Goal: Task Accomplishment & Management: Manage account settings

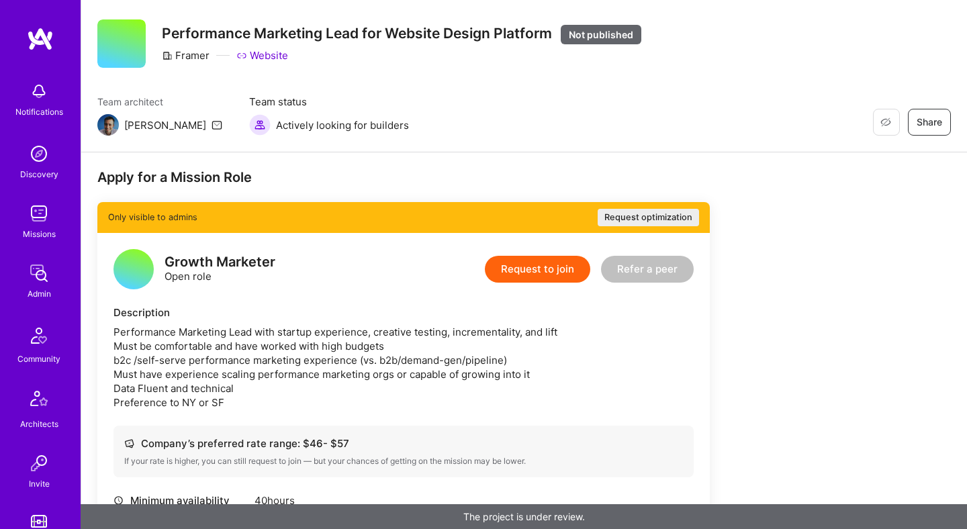
scroll to position [11, 0]
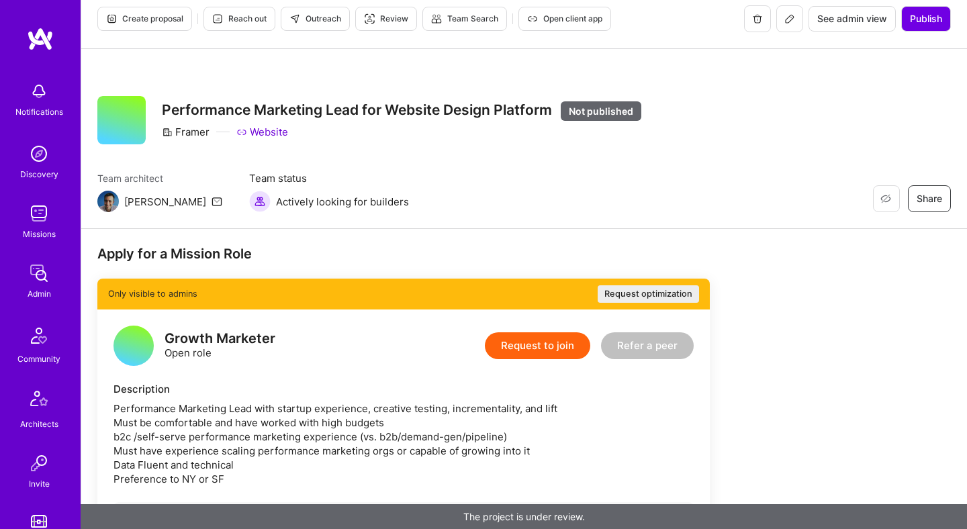
click at [658, 293] on button "Request optimization" at bounding box center [648, 293] width 101 height 17
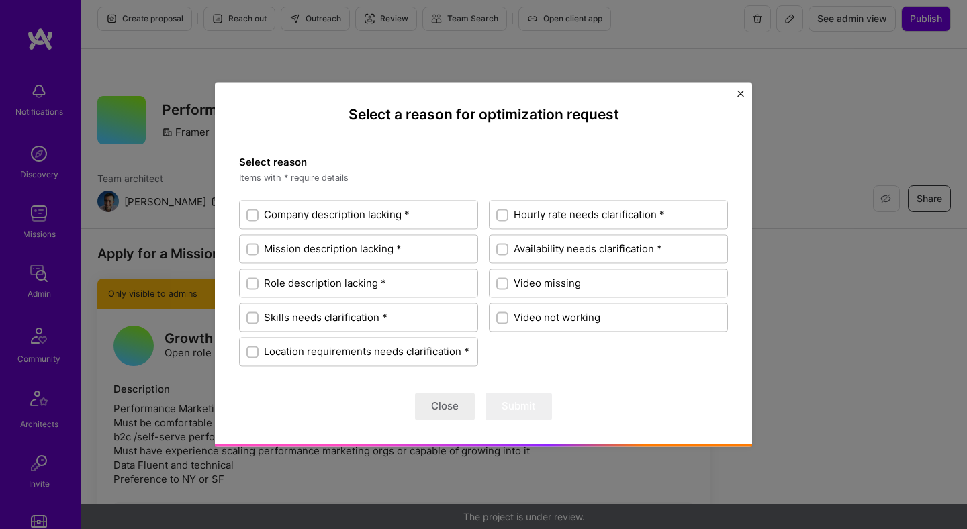
click at [498, 211] on div at bounding box center [502, 215] width 12 height 12
click at [499, 211] on input "Hourly rate needs clarification *" at bounding box center [503, 215] width 9 height 9
checkbox input "true"
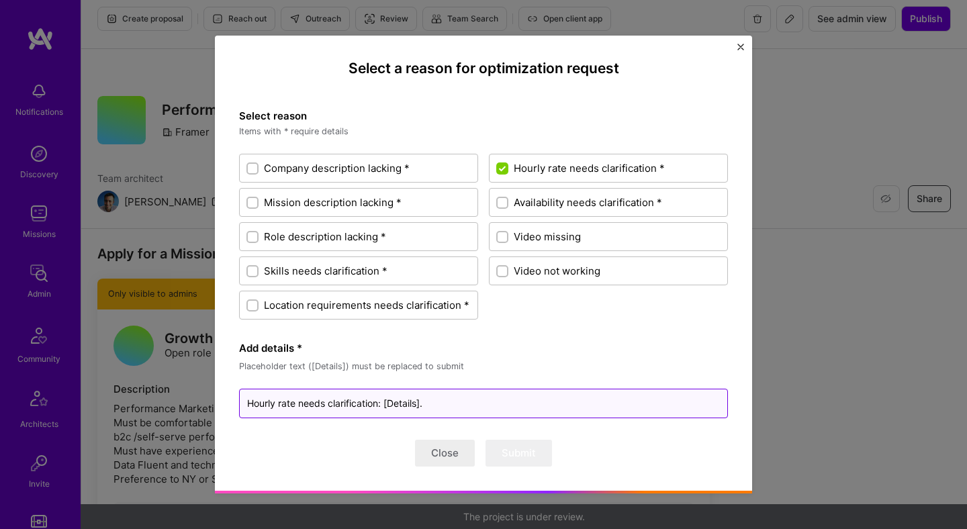
click at [397, 400] on textarea "Hourly rate needs clarification: [Details]." at bounding box center [483, 404] width 489 height 30
type textarea "x"
type textarea "Hourly rate needs clarification: [T]."
type textarea "x"
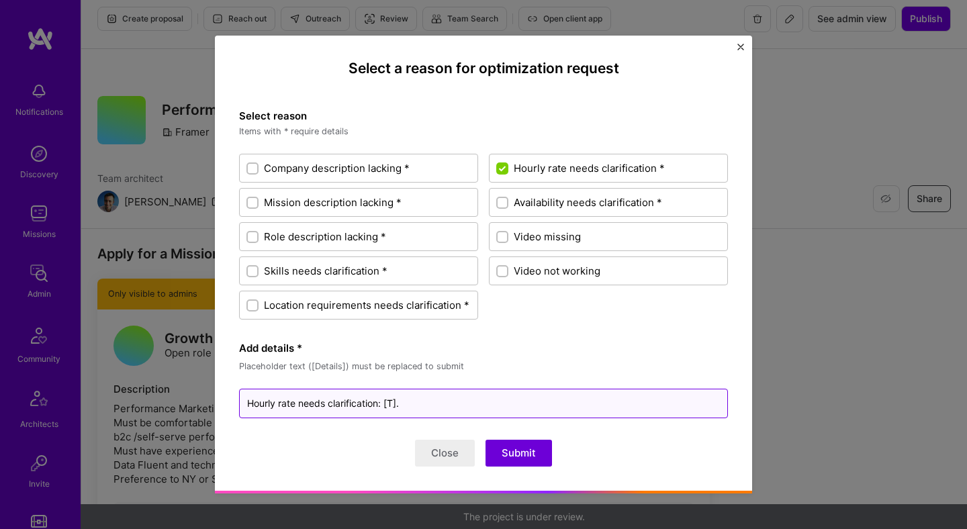
type textarea "Hourly rate needs clarification: [To]."
type textarea "x"
type textarea "Hourly rate needs clarification: [Too]."
type textarea "x"
type textarea "Hourly rate needs clarification: [Too ]."
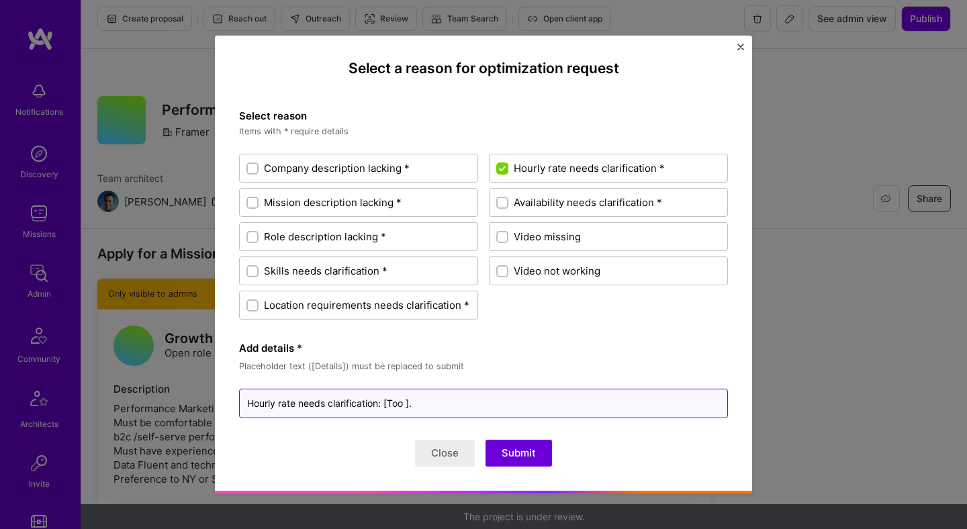
type textarea "x"
type textarea "Hourly rate needs clarification: [Too lo]."
type textarea "x"
type textarea "Hourly rate needs clarification: [Too low]."
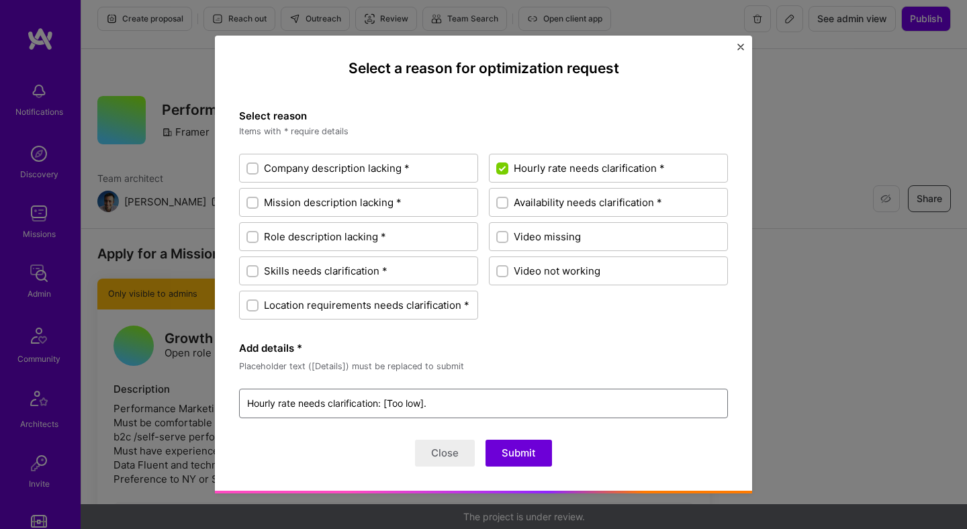
click at [531, 455] on button "Submit" at bounding box center [519, 453] width 66 height 27
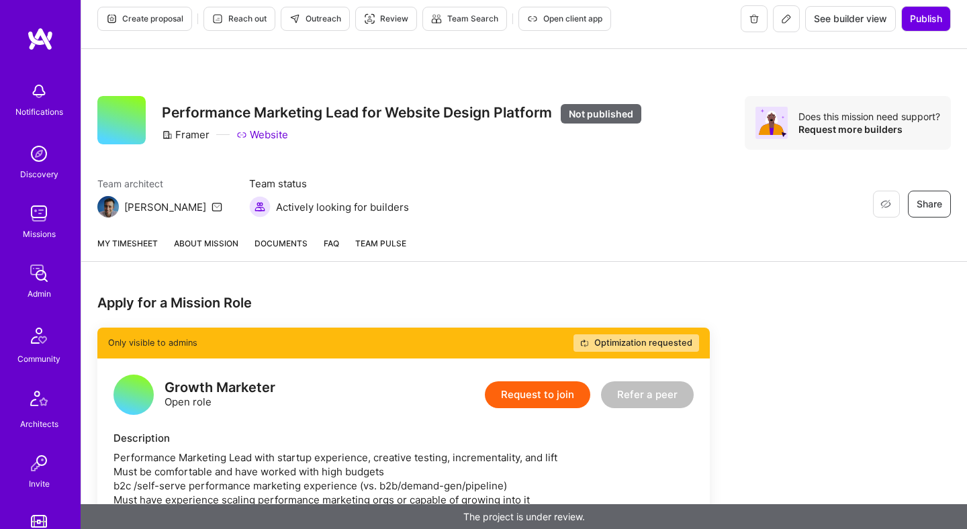
click at [195, 130] on div "Framer" at bounding box center [186, 135] width 48 height 14
copy div "Framer"
click at [627, 71] on div "Restore Not Interested Share Performance Marketing Lead for Website Design Plat…" at bounding box center [524, 137] width 886 height 177
click at [783, 24] on icon at bounding box center [786, 18] width 11 height 11
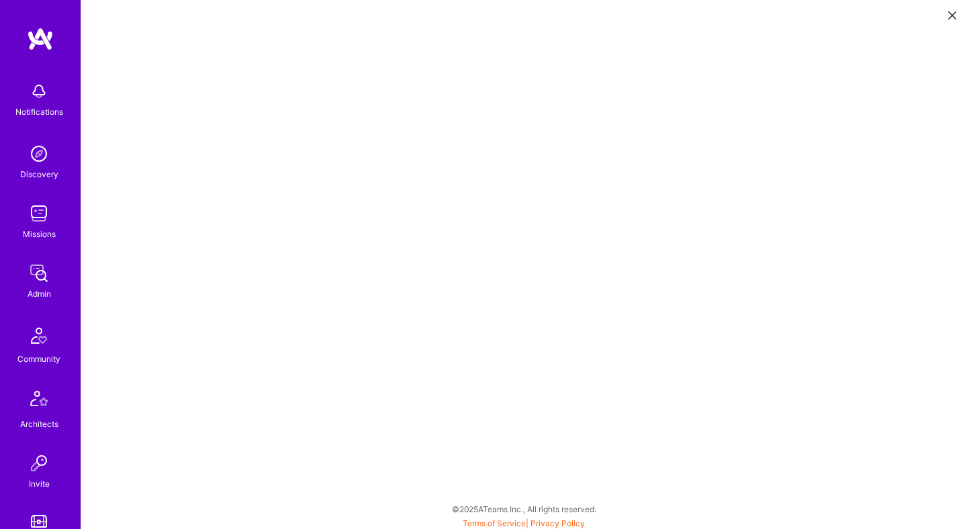
click at [946, 18] on button at bounding box center [952, 14] width 16 height 22
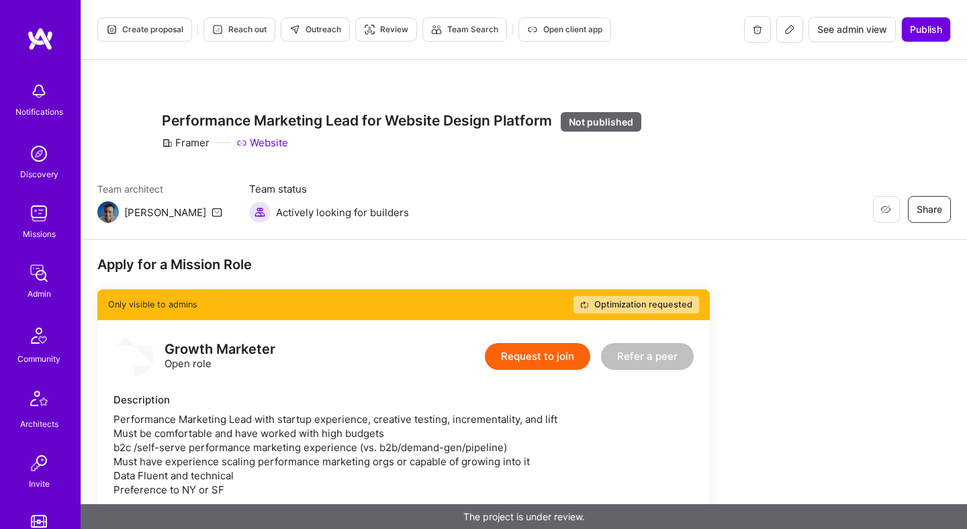
click at [786, 26] on icon at bounding box center [790, 29] width 11 height 11
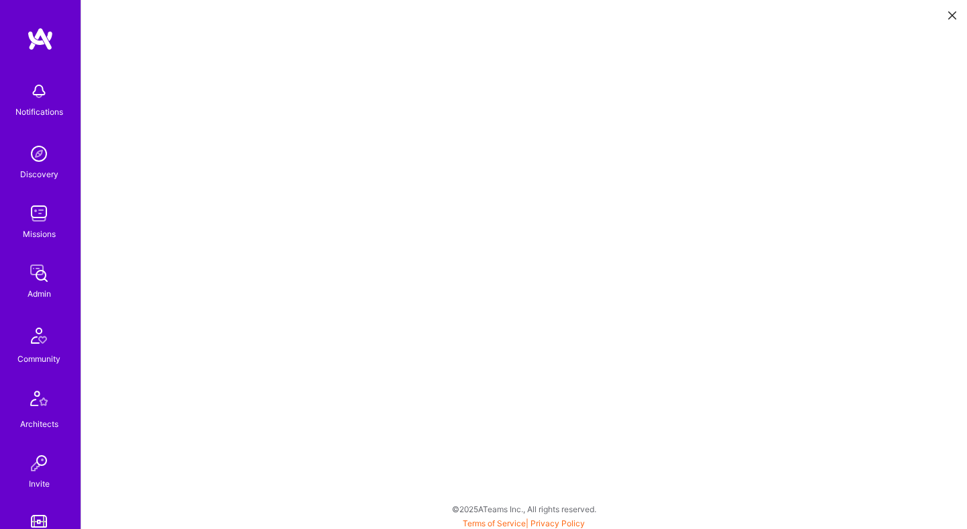
click at [952, 15] on icon at bounding box center [952, 15] width 8 height 8
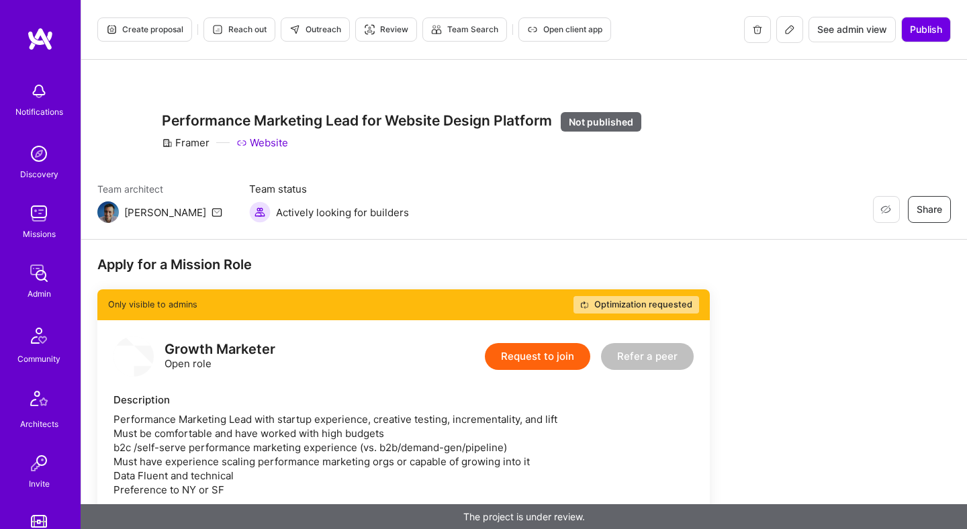
click at [272, 144] on link "Website" at bounding box center [262, 143] width 52 height 14
click at [789, 29] on icon at bounding box center [790, 29] width 11 height 11
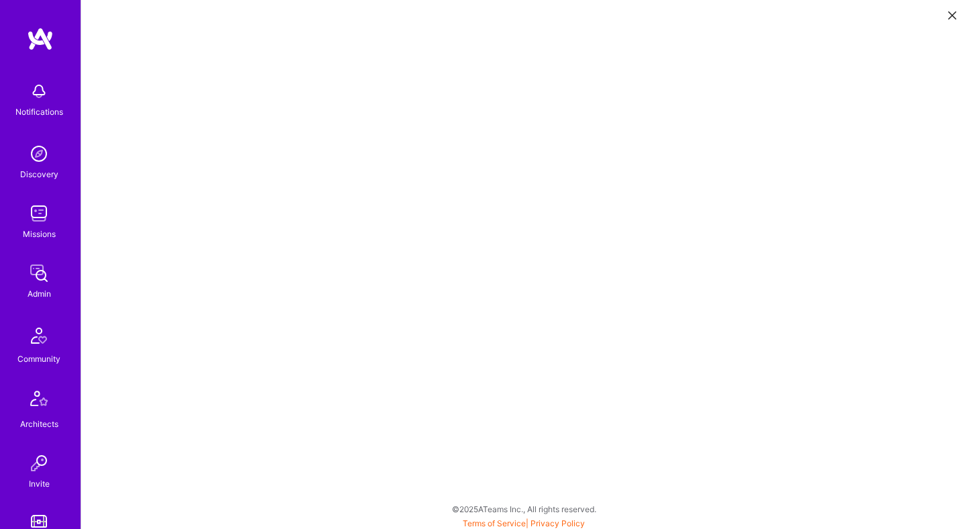
click at [952, 13] on icon at bounding box center [952, 15] width 8 height 8
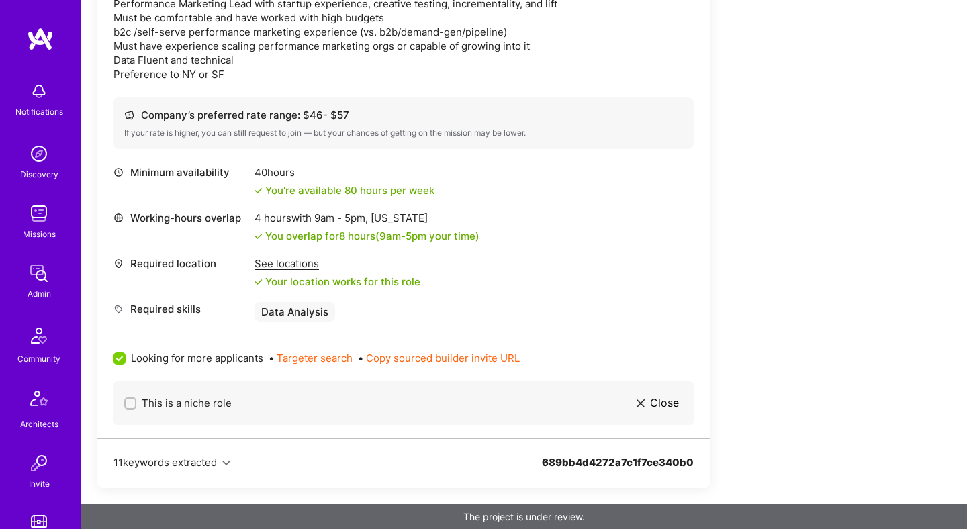
scroll to position [181, 0]
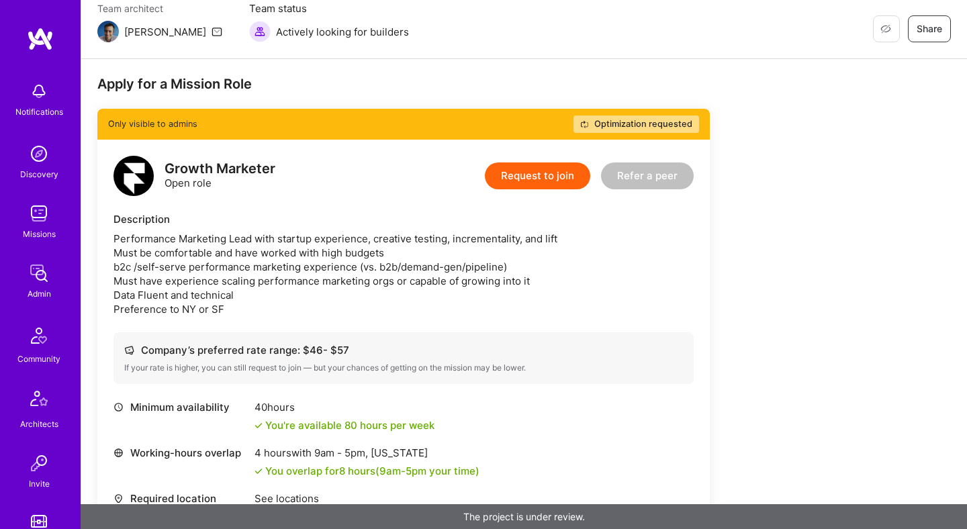
click at [222, 165] on div "Growth Marketer" at bounding box center [220, 169] width 111 height 14
copy div "Growth Marketer"
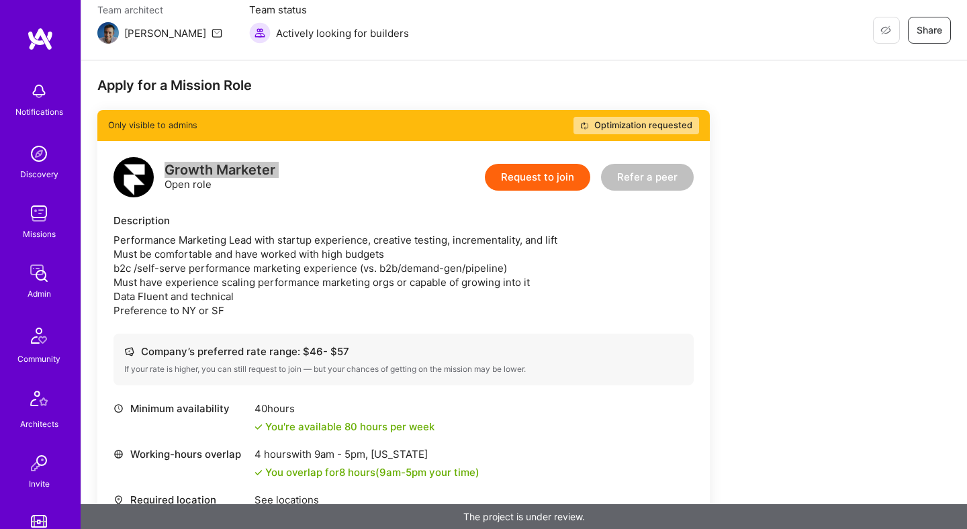
scroll to position [0, 0]
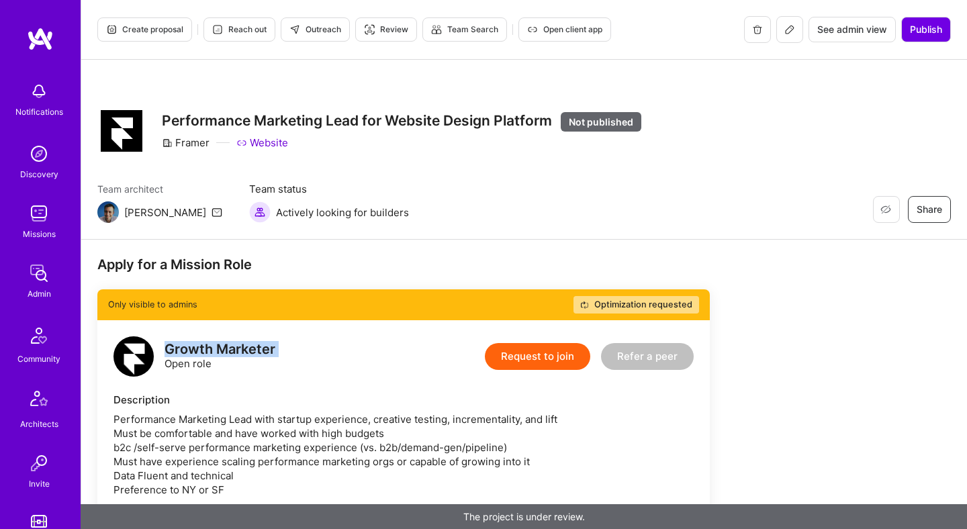
click at [788, 28] on icon at bounding box center [790, 30] width 8 height 8
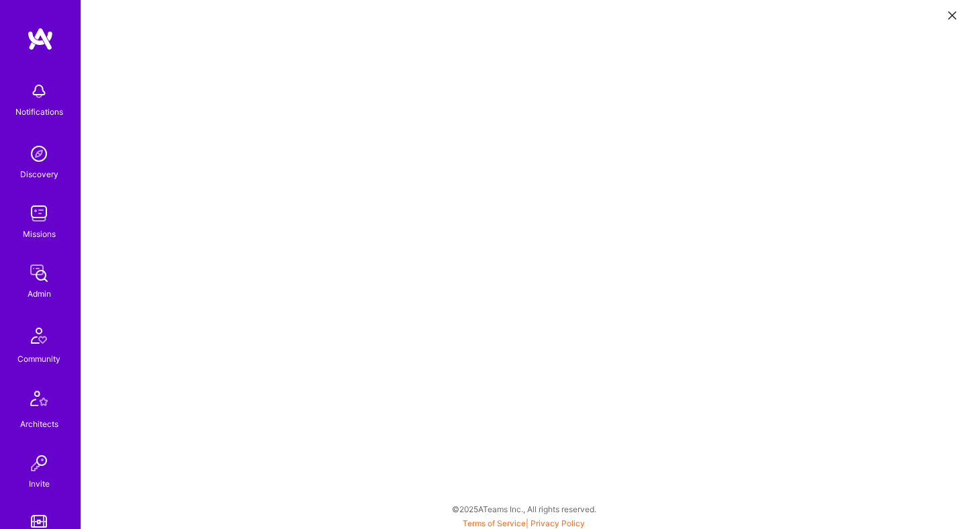
click at [950, 13] on icon at bounding box center [952, 15] width 8 height 8
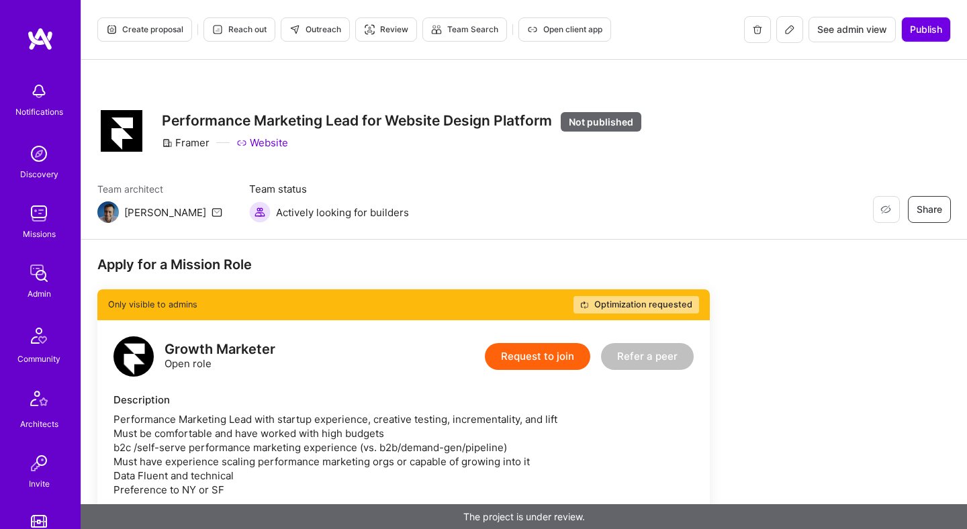
click at [789, 29] on icon at bounding box center [790, 29] width 11 height 11
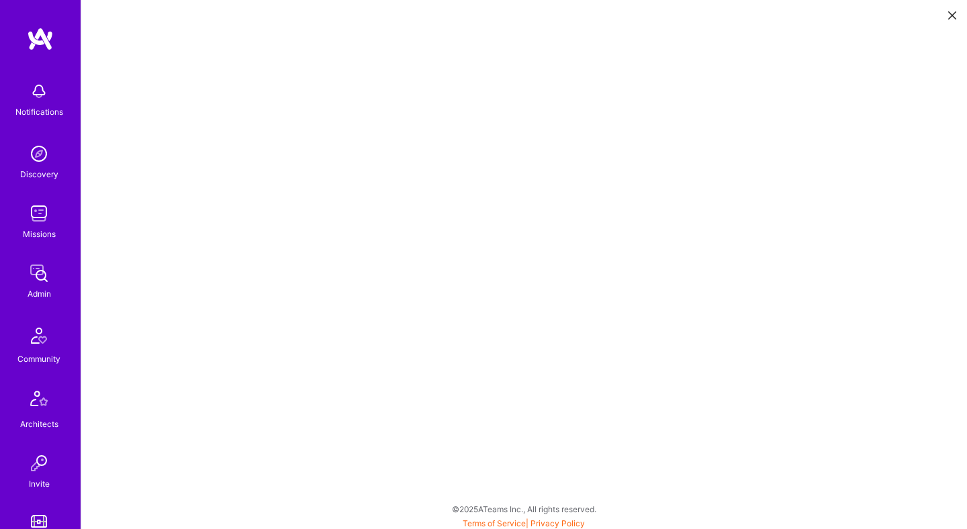
click at [952, 16] on icon at bounding box center [952, 15] width 8 height 8
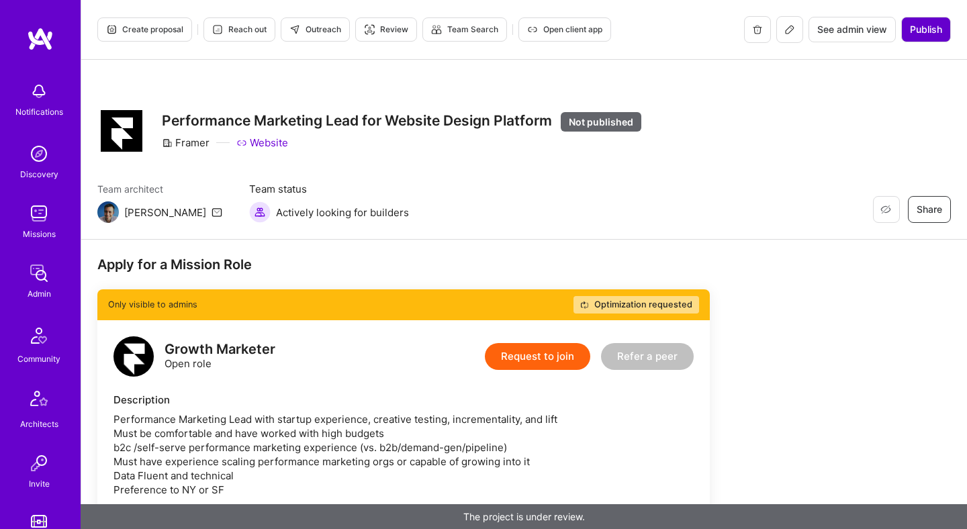
click at [939, 30] on span "Publish" at bounding box center [926, 29] width 32 height 13
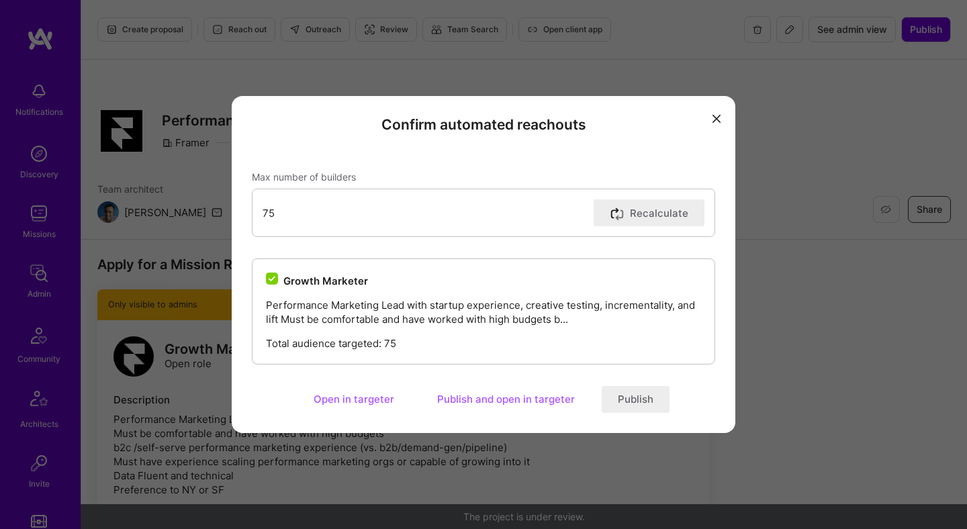
click at [623, 399] on button "Publish" at bounding box center [636, 399] width 68 height 27
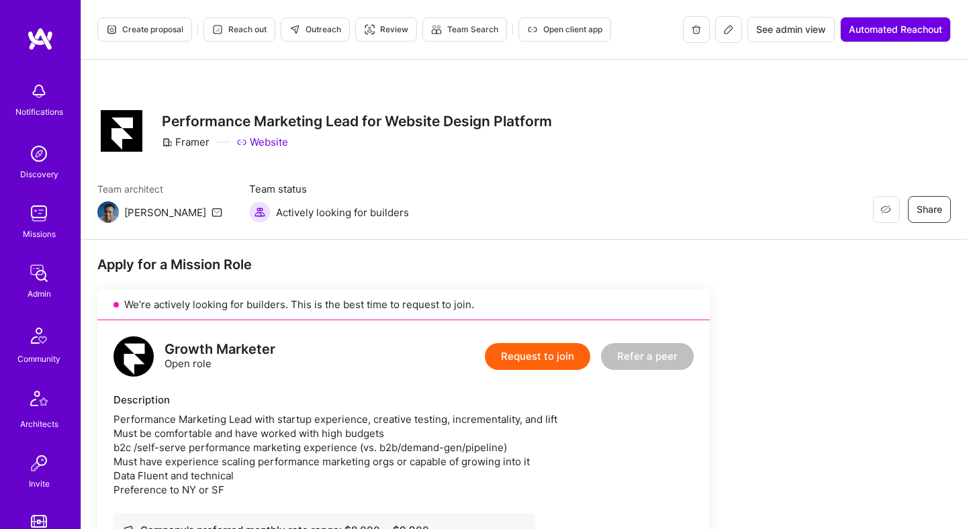
click at [723, 31] on icon at bounding box center [728, 29] width 11 height 11
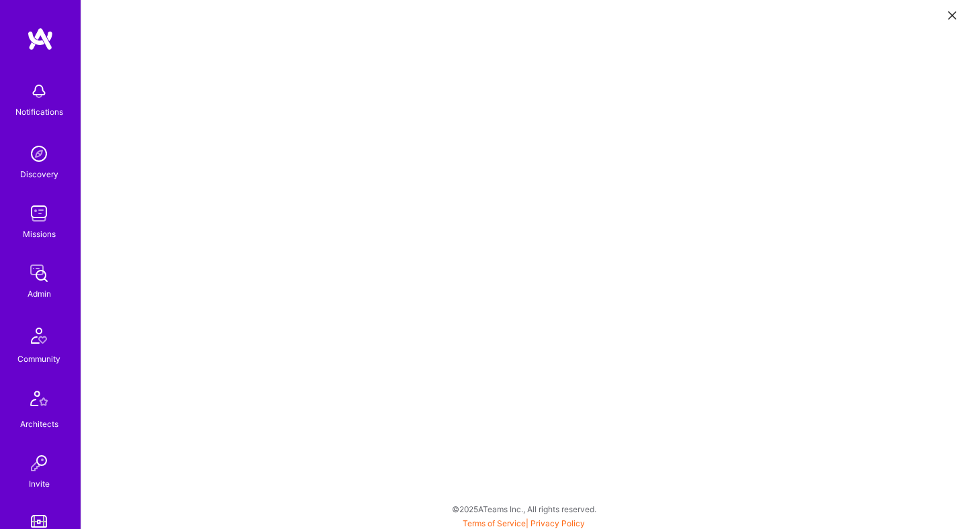
click at [953, 16] on icon at bounding box center [952, 15] width 8 height 8
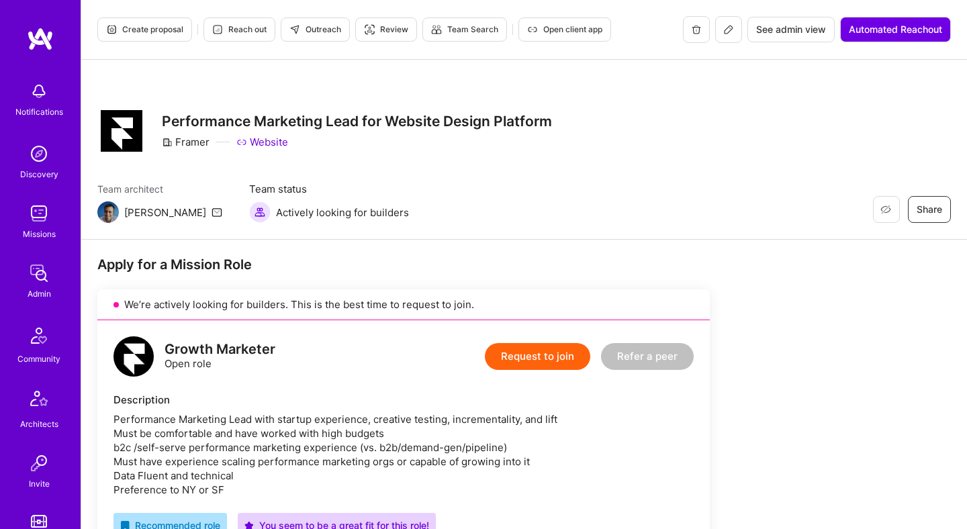
click at [331, 26] on span "Outreach" at bounding box center [316, 30] width 52 height 12
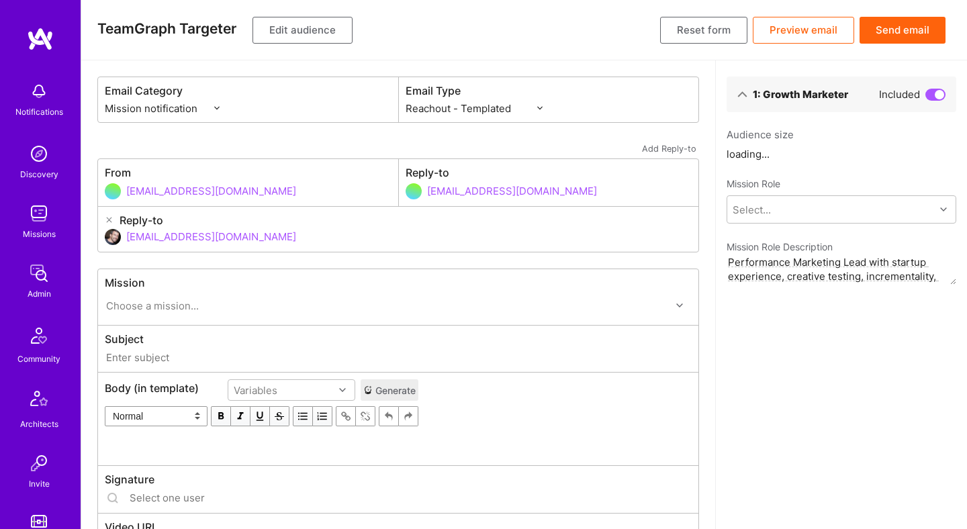
select select "rich-reachout"
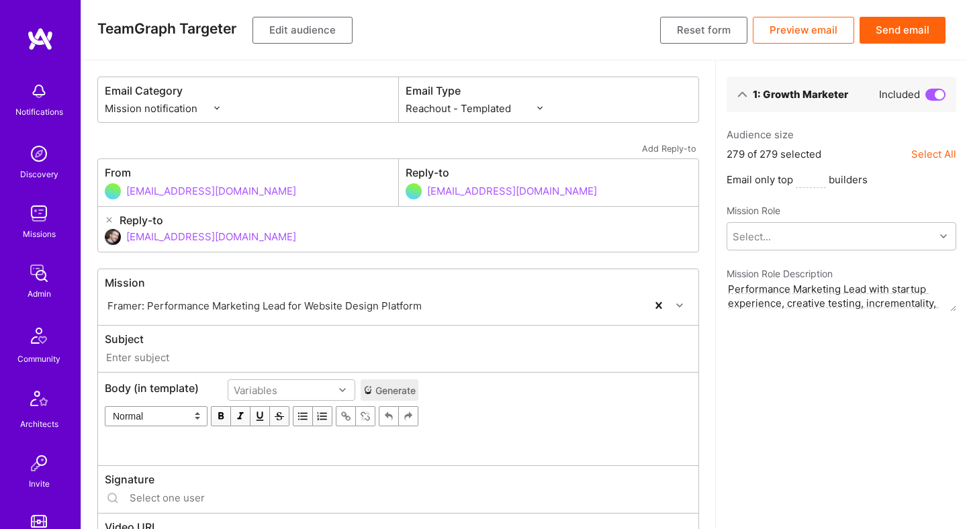
type input "[DOMAIN_NAME] // Framer: Performance Marketing Lead for Website Design Platform"
type input "[EMAIL_ADDRESS][DOMAIN_NAME]"
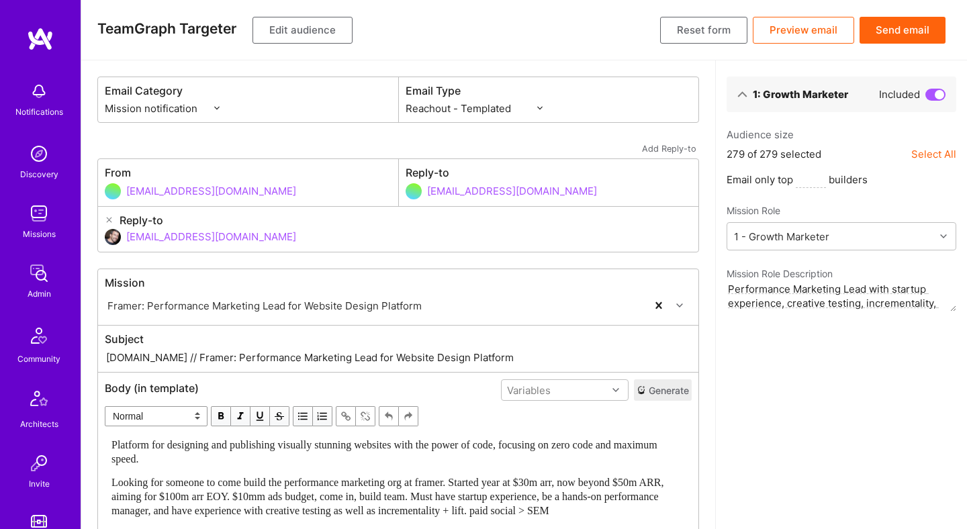
click at [323, 36] on button "Edit audience" at bounding box center [303, 30] width 100 height 27
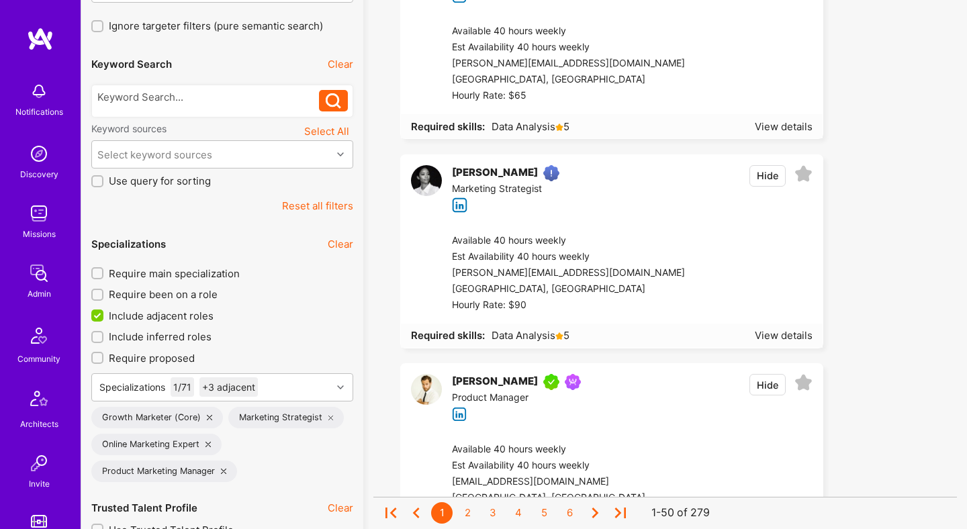
scroll to position [289, 0]
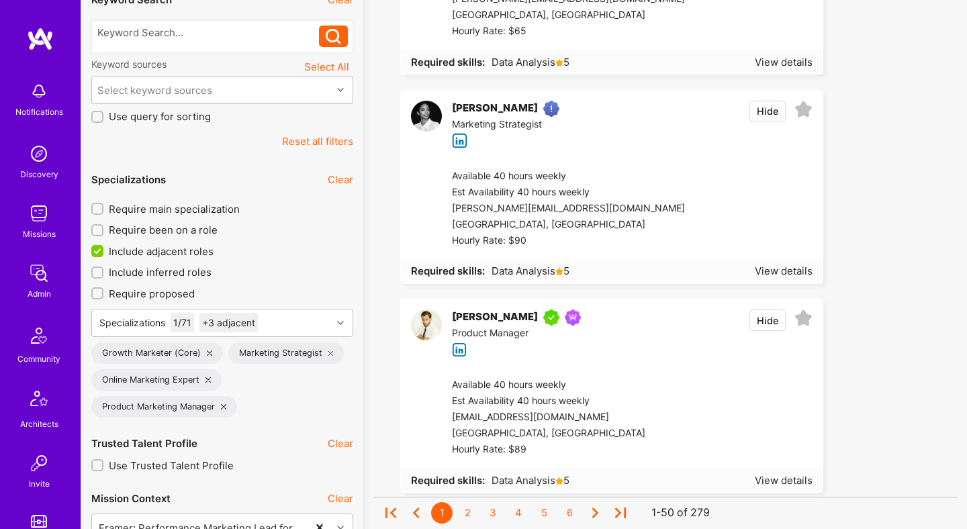
click at [202, 206] on span "Require main specialization" at bounding box center [174, 209] width 131 height 14
click at [103, 206] on input "Require main specialization" at bounding box center [98, 209] width 9 height 9
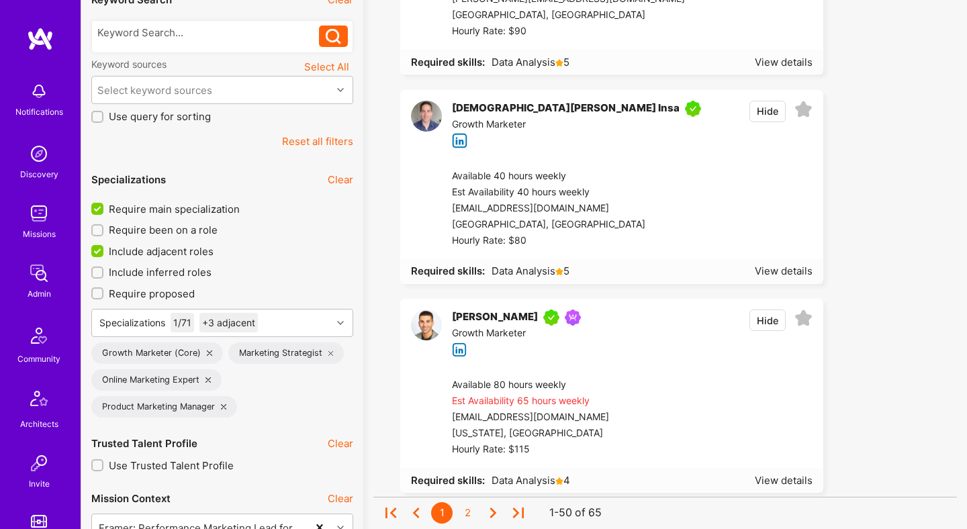
click at [202, 206] on span "Require main specialization" at bounding box center [174, 209] width 131 height 14
click at [105, 206] on input "Require main specialization" at bounding box center [99, 210] width 12 height 12
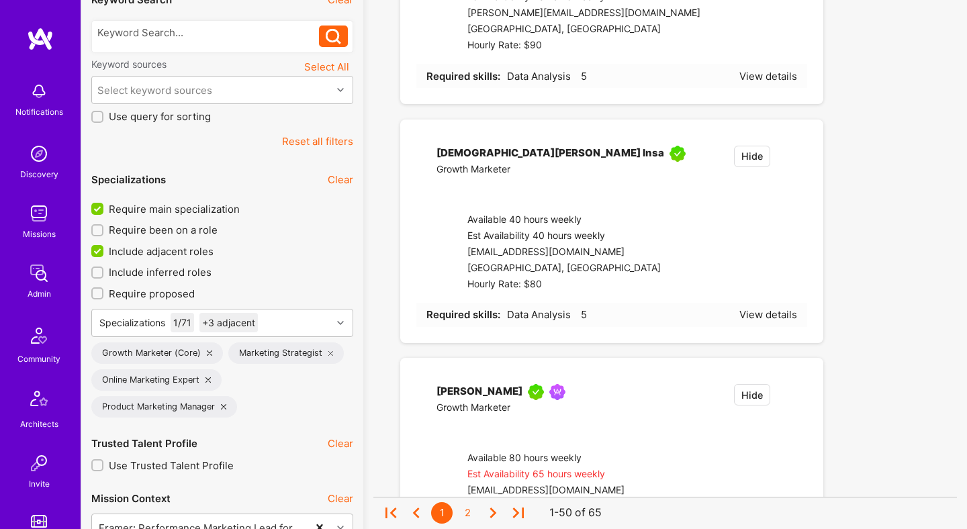
checkbox input "false"
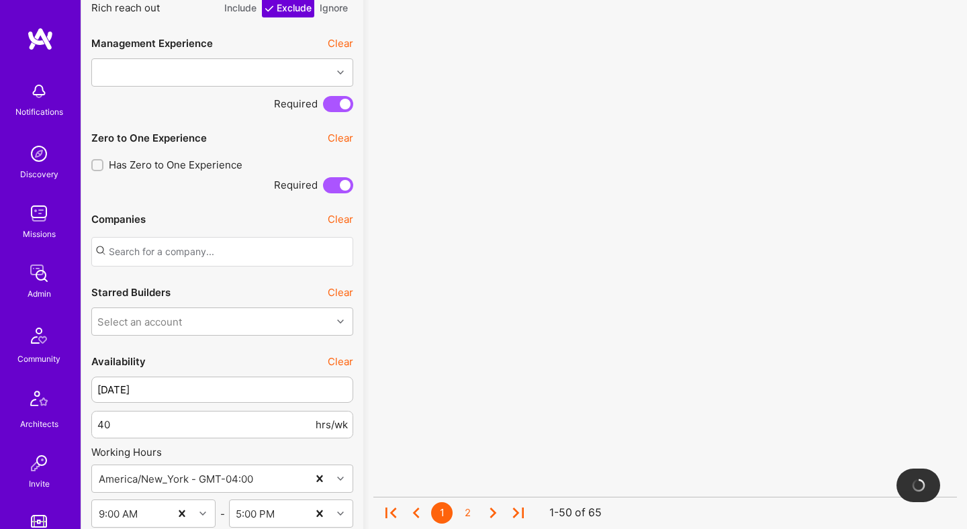
scroll to position [1198, 0]
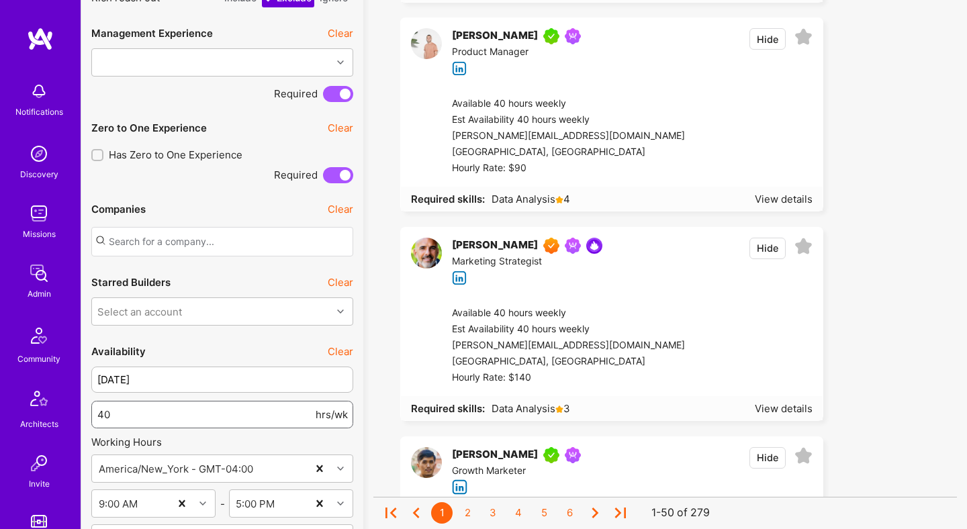
click at [230, 414] on input "40" at bounding box center [205, 415] width 216 height 34
type input "30"
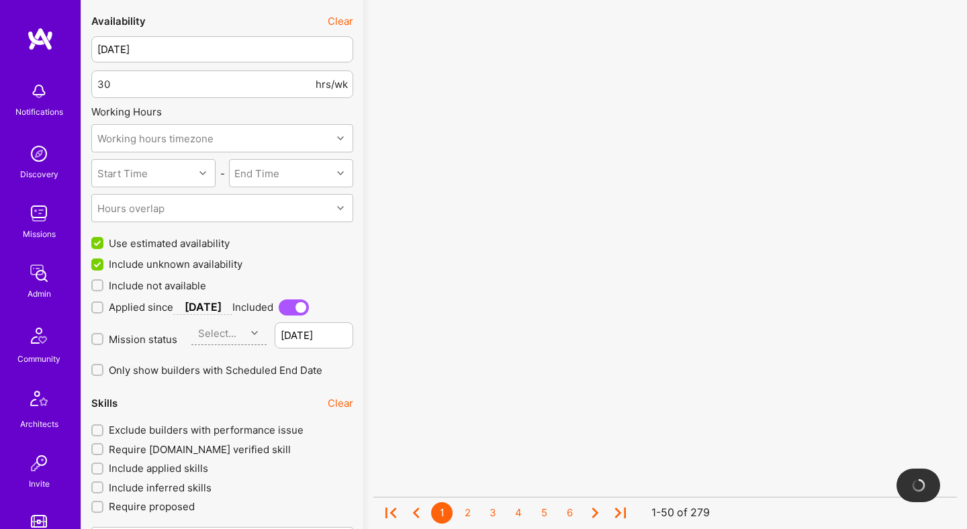
scroll to position [1793, 0]
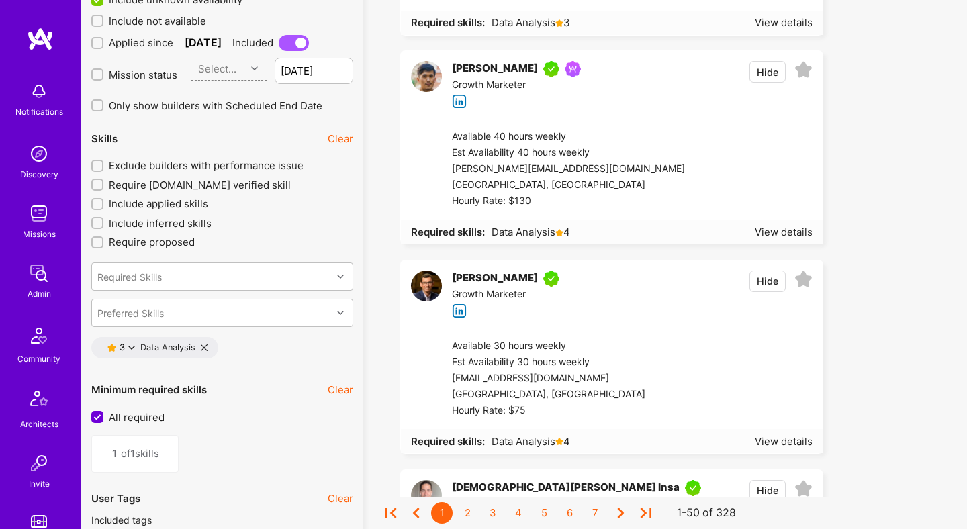
click at [205, 345] on icon at bounding box center [204, 348] width 7 height 7
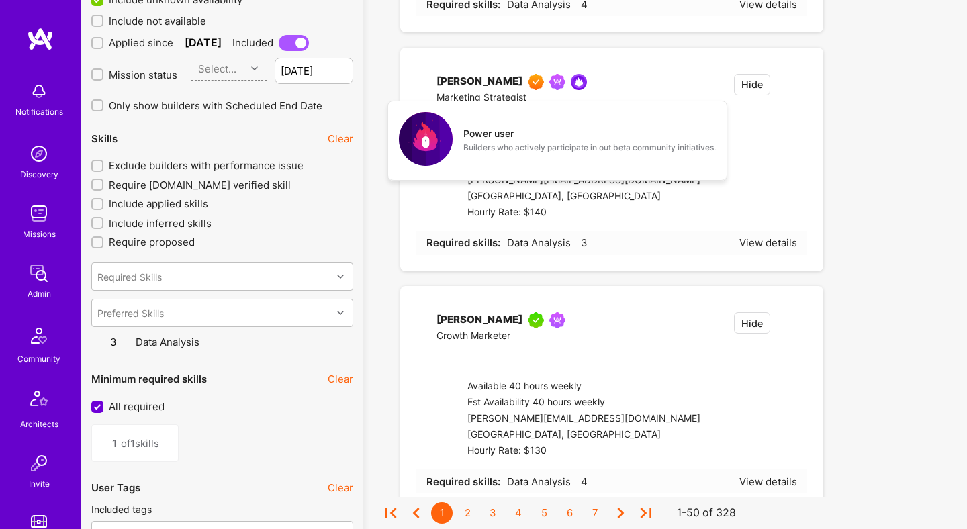
type input "0"
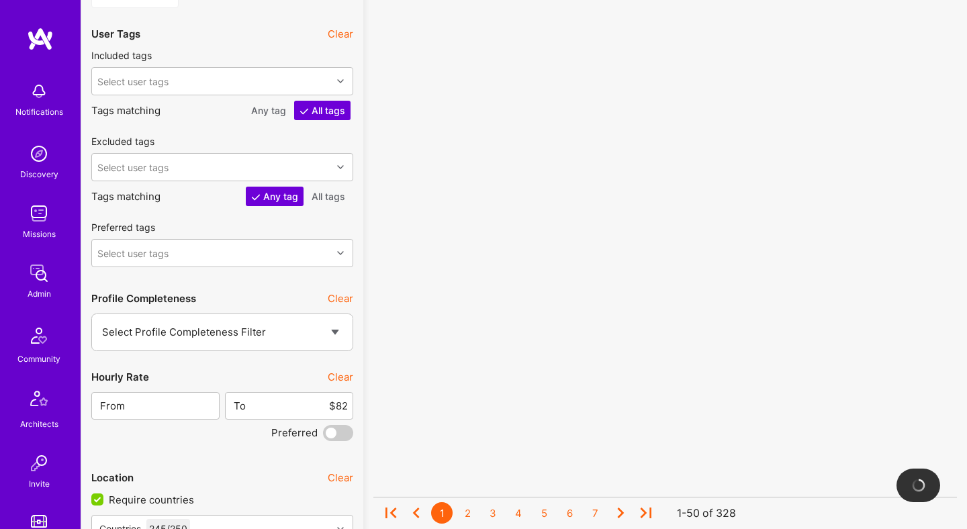
scroll to position [2297, 0]
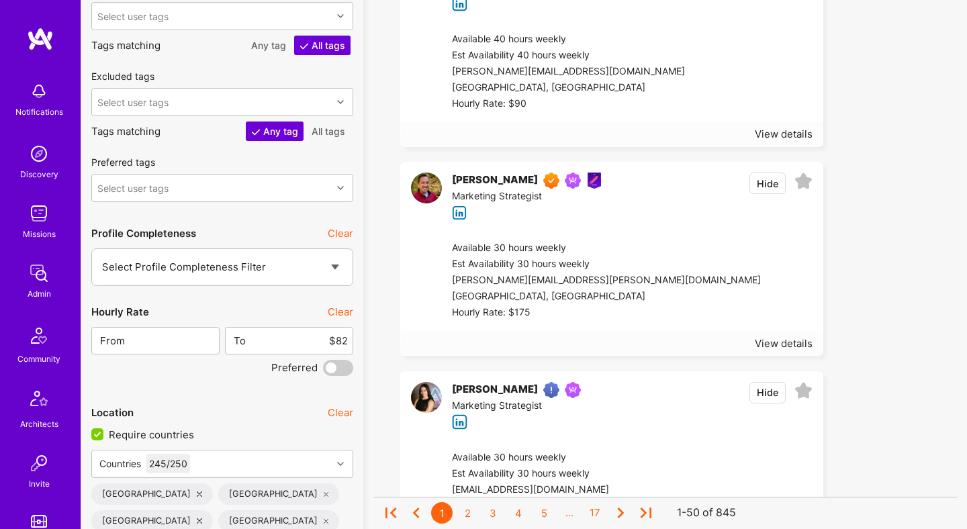
click at [339, 311] on button "Clear" at bounding box center [341, 312] width 26 height 14
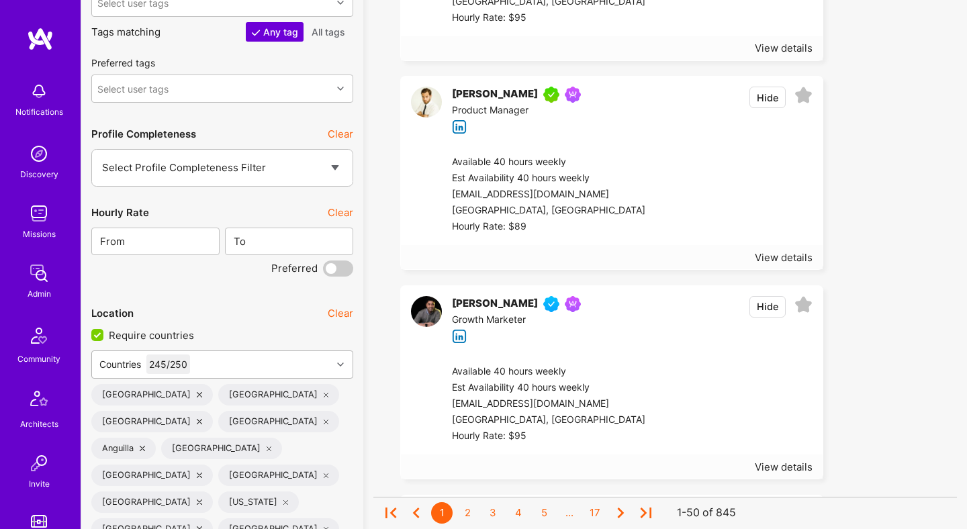
click at [304, 361] on div "Countries 245 / 250" at bounding box center [212, 364] width 240 height 27
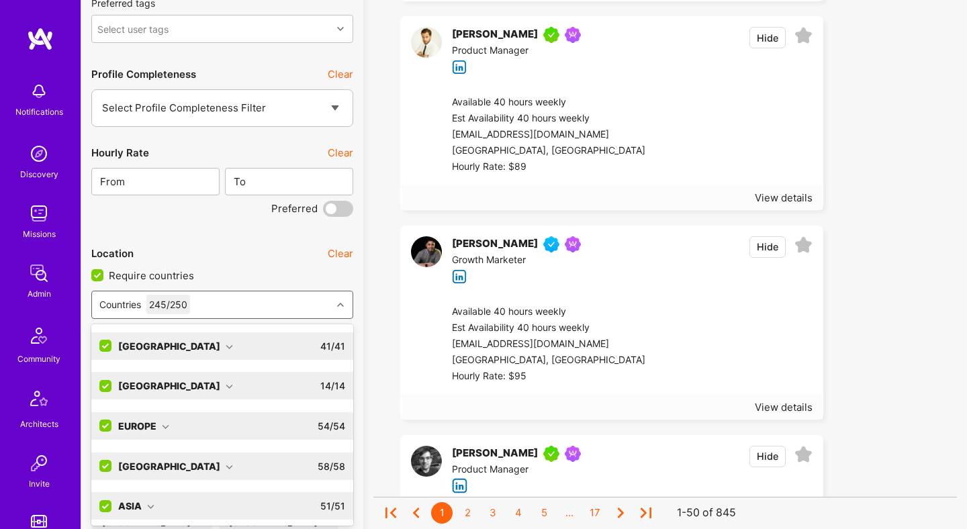
scroll to position [2456, 0]
click at [101, 381] on input "checkbox" at bounding box center [107, 387] width 12 height 12
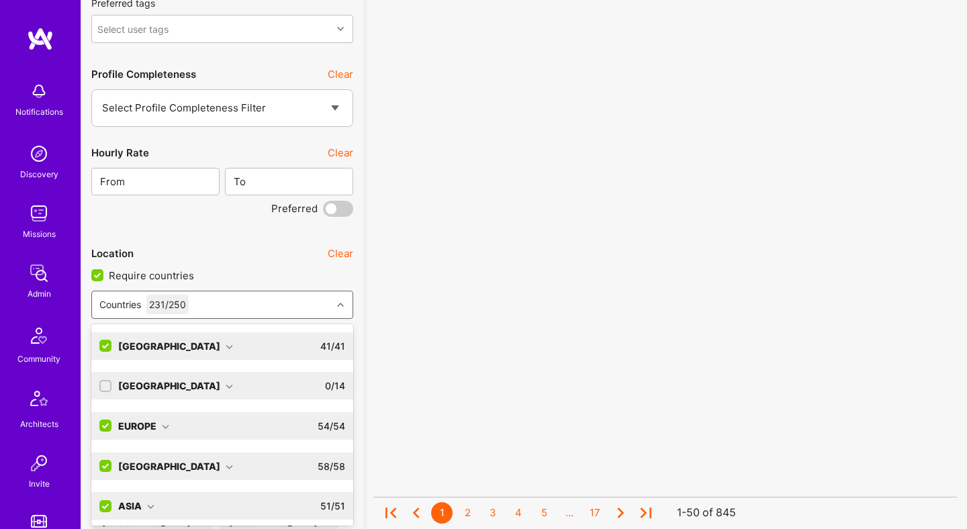
click at [105, 388] on input "checkbox" at bounding box center [106, 386] width 9 height 9
click at [103, 430] on input "checkbox" at bounding box center [107, 426] width 12 height 12
click at [105, 464] on input "checkbox" at bounding box center [107, 467] width 12 height 12
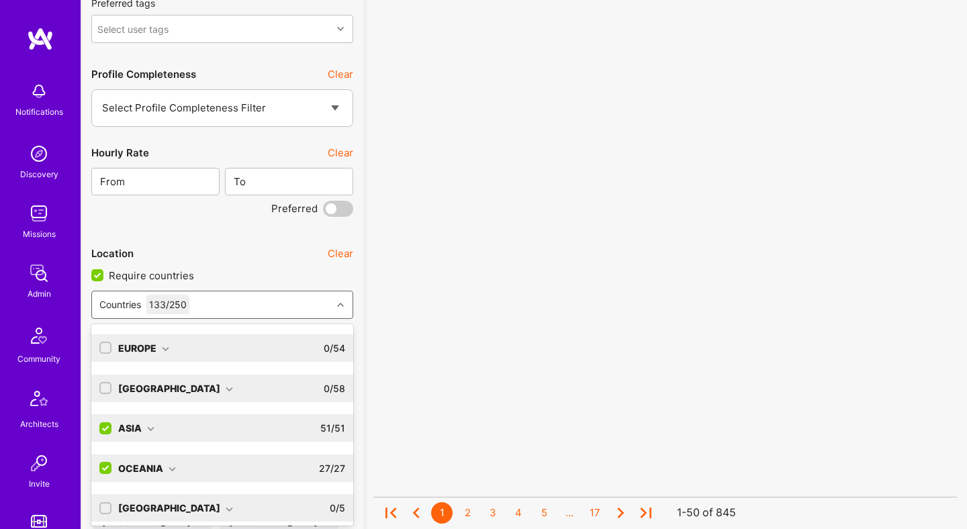
scroll to position [84, 0]
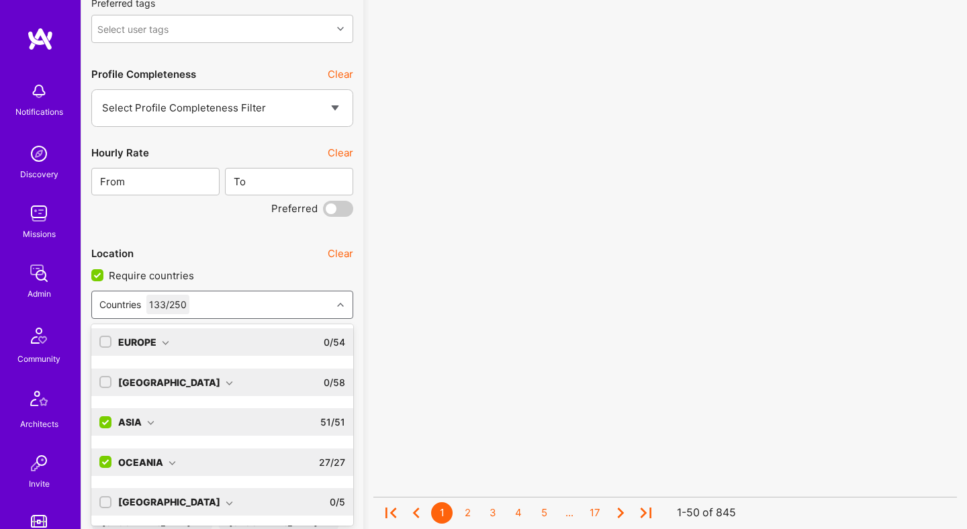
click at [104, 418] on input "checkbox" at bounding box center [107, 423] width 12 height 12
click at [105, 451] on label at bounding box center [105, 463] width 12 height 28
click at [104, 457] on input "checkbox" at bounding box center [107, 463] width 12 height 12
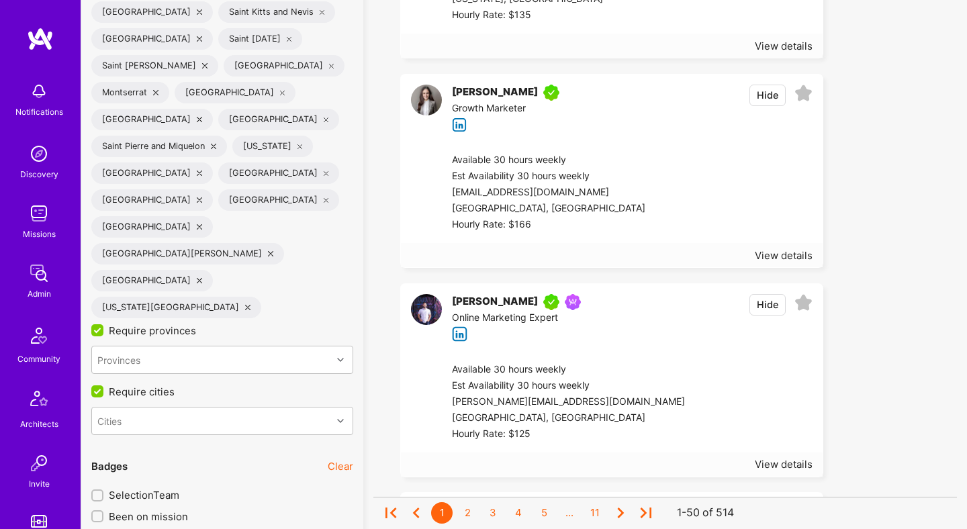
scroll to position [3305, 0]
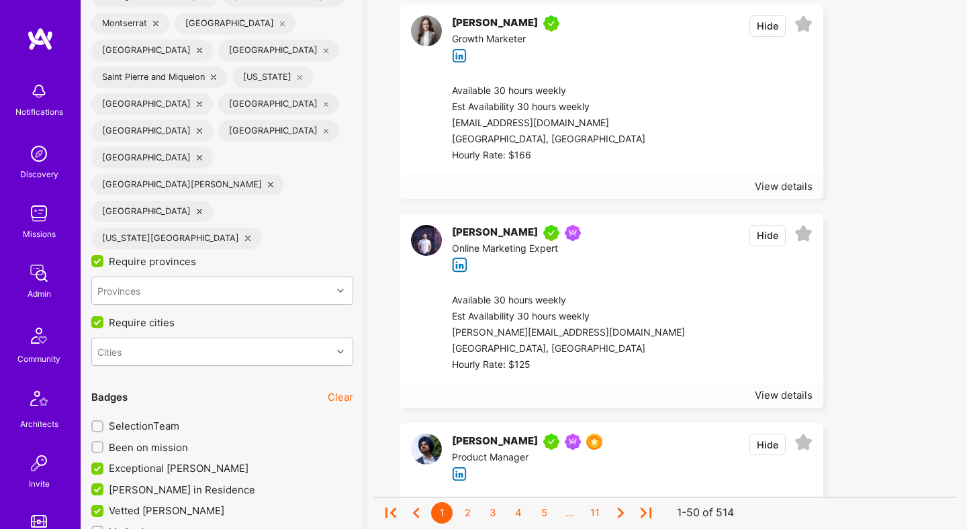
click at [169, 441] on span "Been on mission" at bounding box center [148, 448] width 79 height 14
click at [103, 443] on input "Been on mission" at bounding box center [98, 447] width 9 height 9
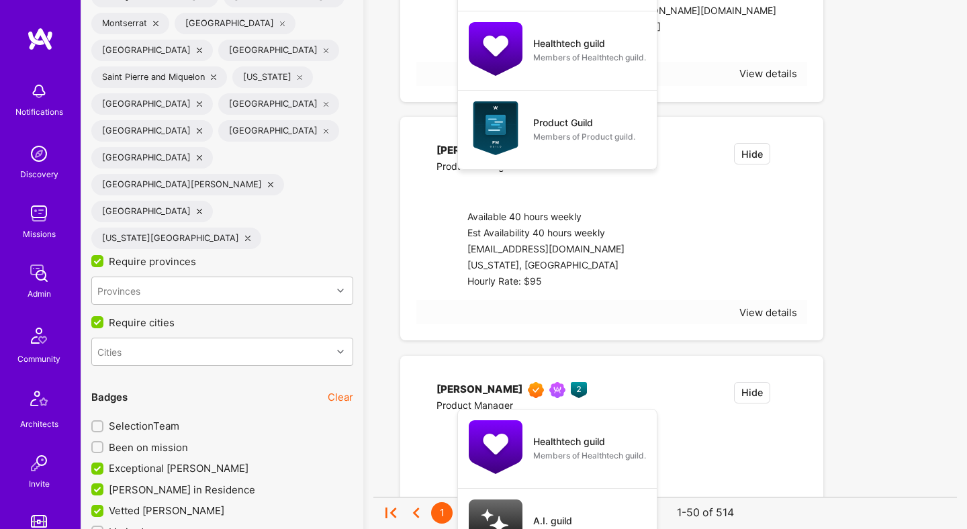
checkbox input "true"
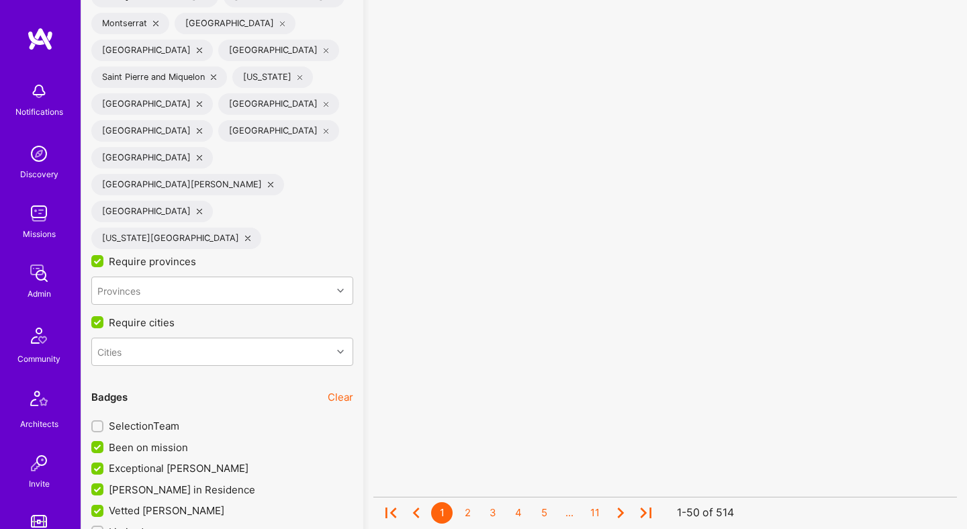
click at [161, 419] on span "SelectionTeam" at bounding box center [144, 426] width 71 height 14
click at [103, 423] on input "SelectionTeam" at bounding box center [98, 427] width 9 height 9
checkbox input "true"
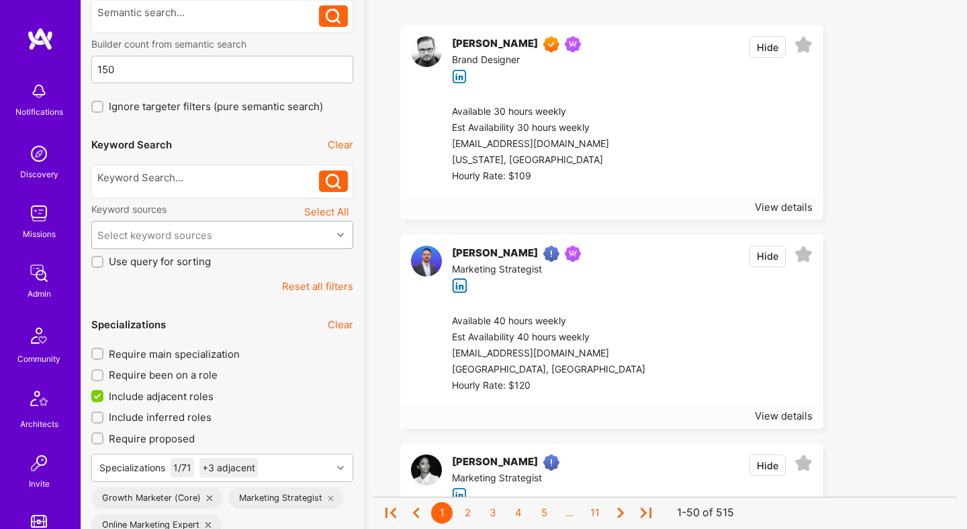
scroll to position [276, 0]
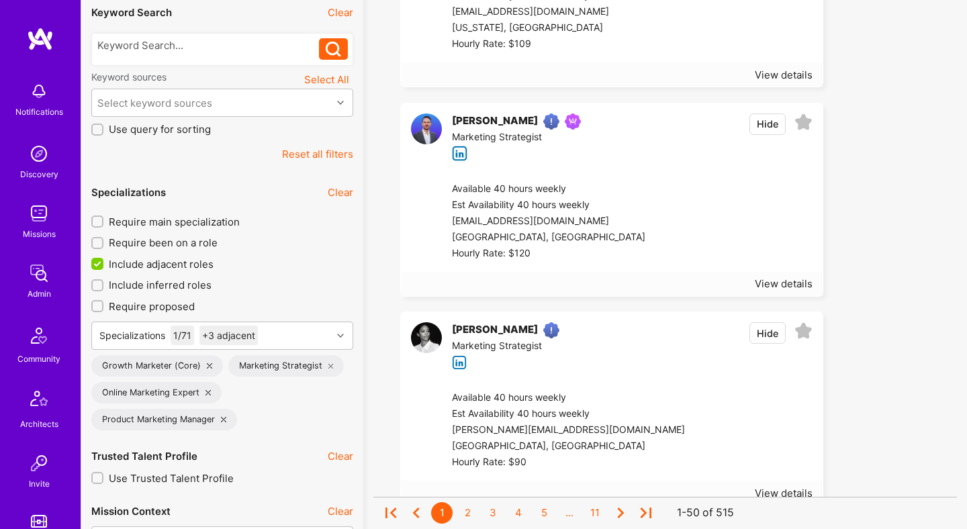
click at [212, 222] on span "Require main specialization" at bounding box center [174, 222] width 131 height 14
click at [103, 222] on input "Require main specialization" at bounding box center [98, 221] width 9 height 9
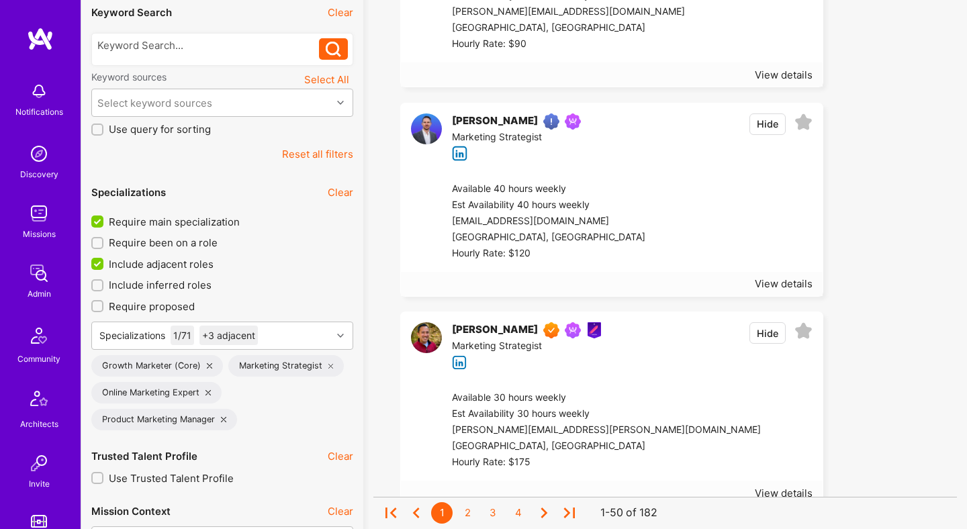
click at [200, 222] on span "Require main specialization" at bounding box center [174, 222] width 131 height 14
click at [105, 222] on input "Require main specialization" at bounding box center [99, 222] width 12 height 12
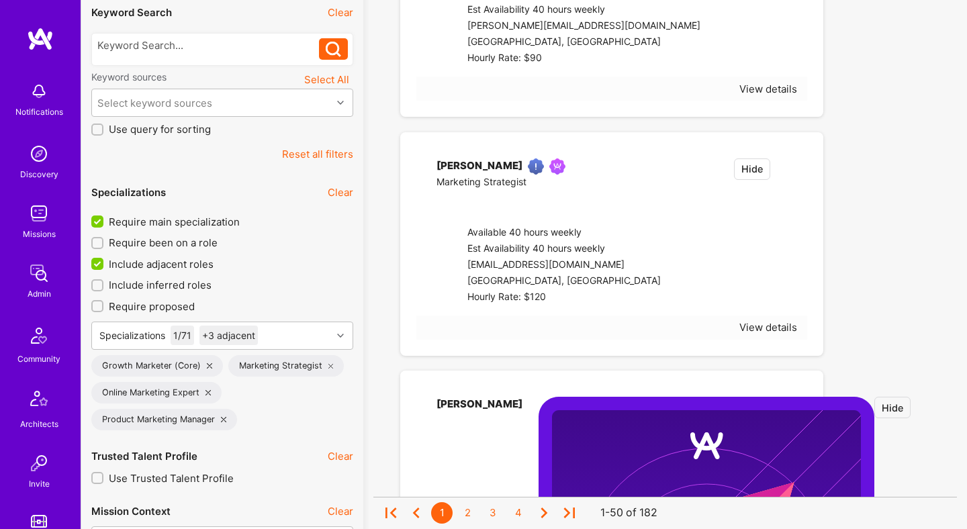
checkbox input "false"
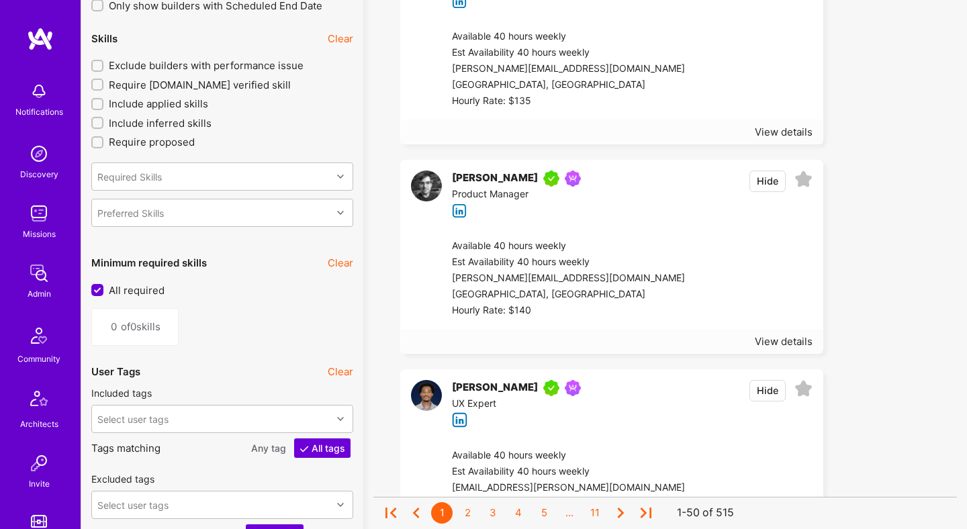
scroll to position [2355, 0]
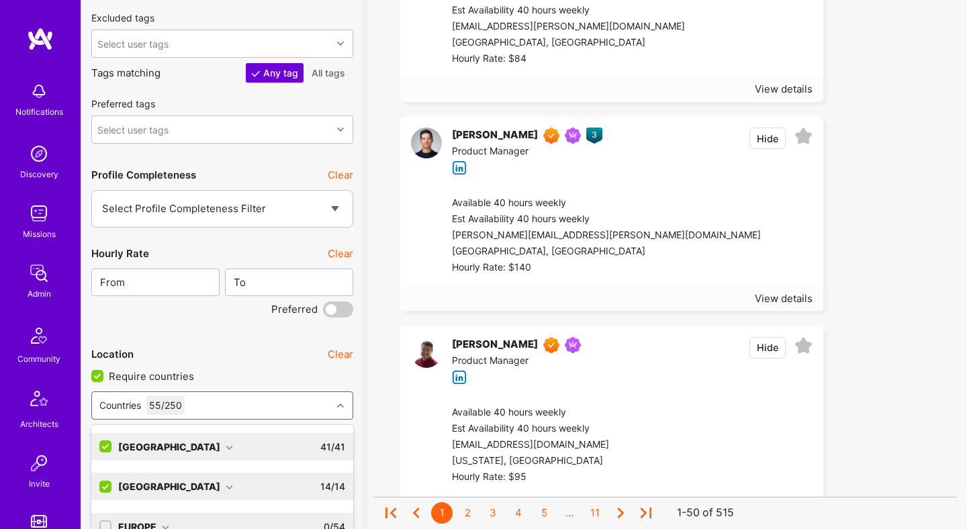
click at [244, 403] on div "option Anguilla focused, 0 of 7. 250 results available. Use Up and Down to choo…" at bounding box center [222, 406] width 262 height 28
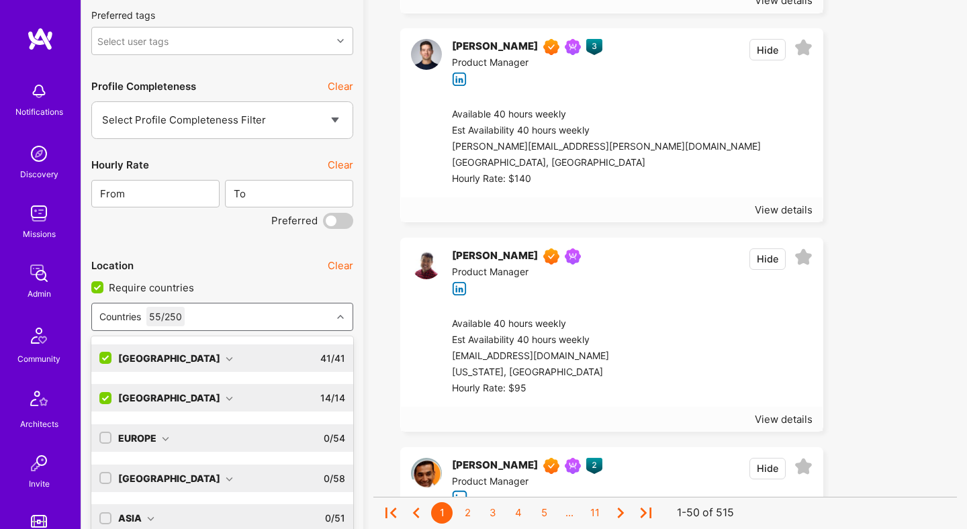
scroll to position [2456, 0]
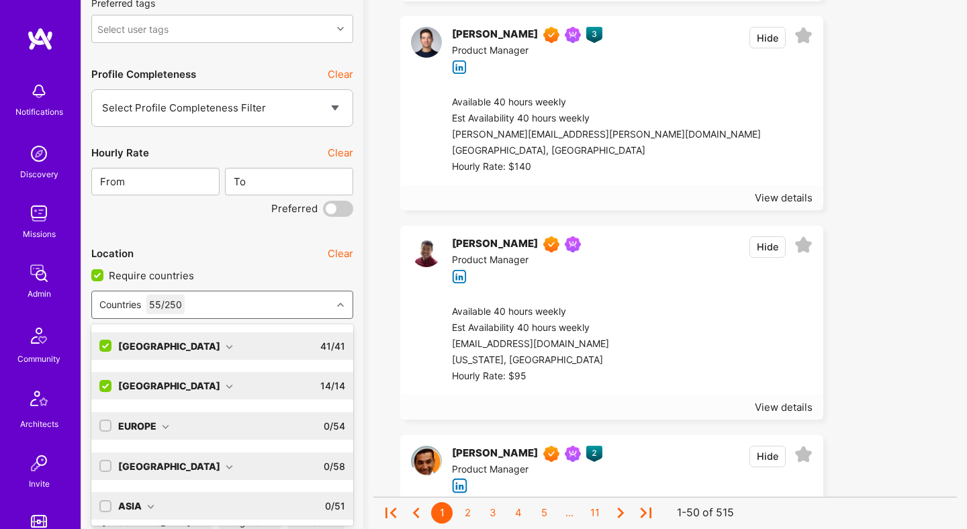
click at [99, 343] on div at bounding box center [105, 346] width 12 height 12
click at [109, 386] on input "checkbox" at bounding box center [107, 387] width 12 height 12
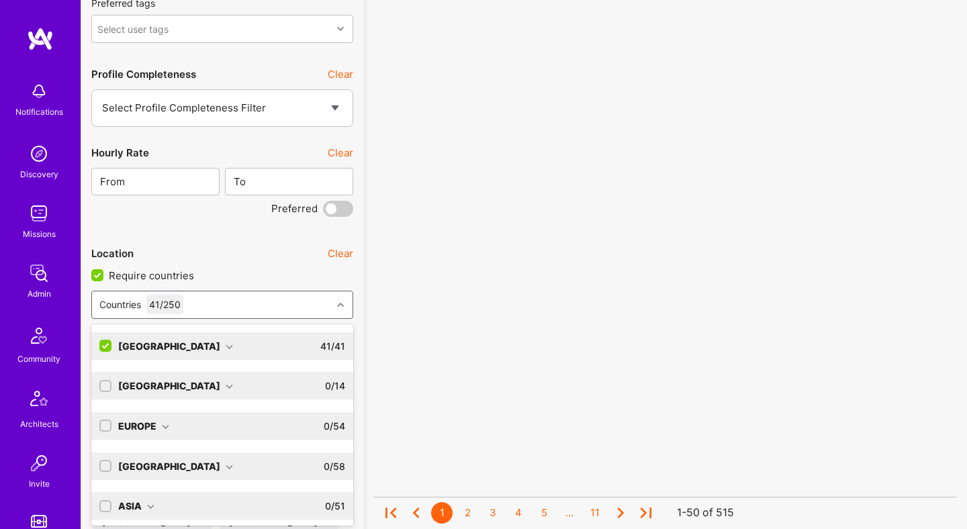
click at [107, 344] on input "checkbox" at bounding box center [107, 347] width 12 height 12
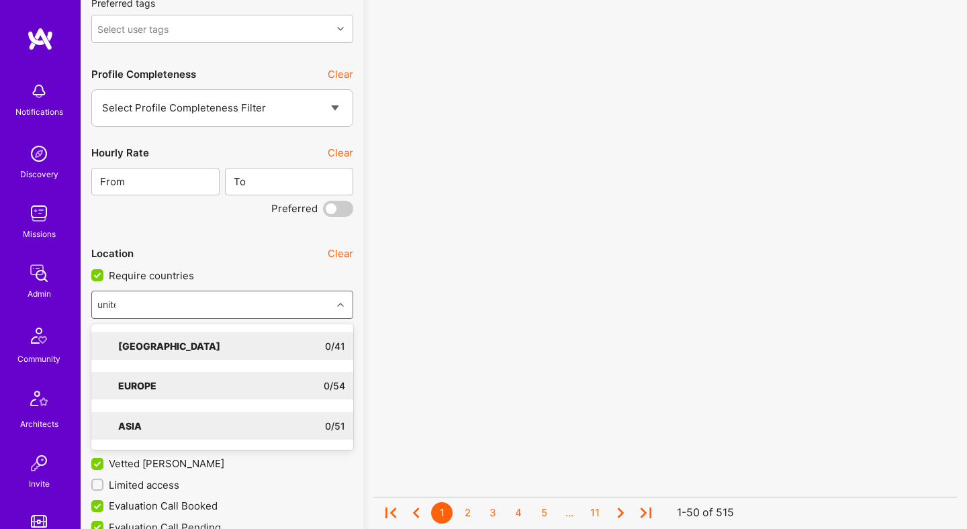
type input "united"
click at [226, 343] on icon at bounding box center [229, 346] width 7 height 7
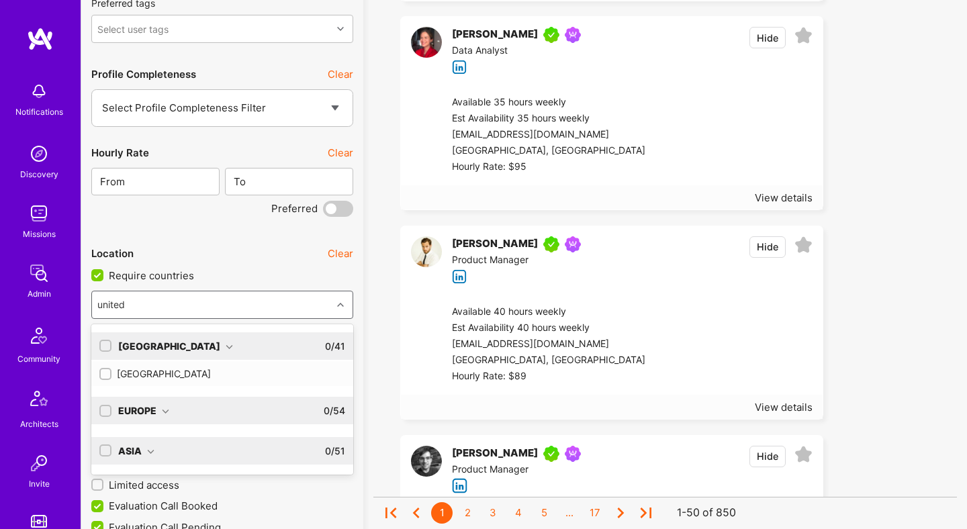
click at [161, 371] on div "United States" at bounding box center [222, 374] width 246 height 14
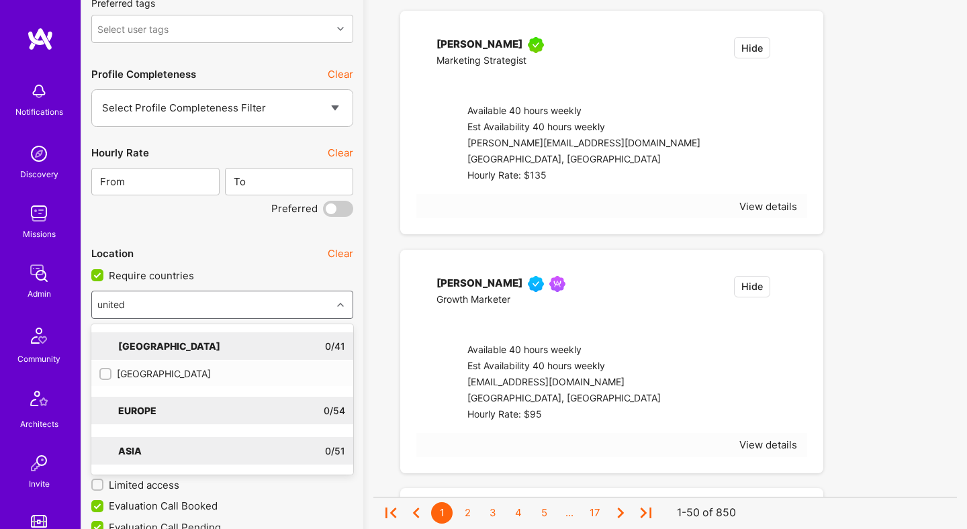
checkbox input "true"
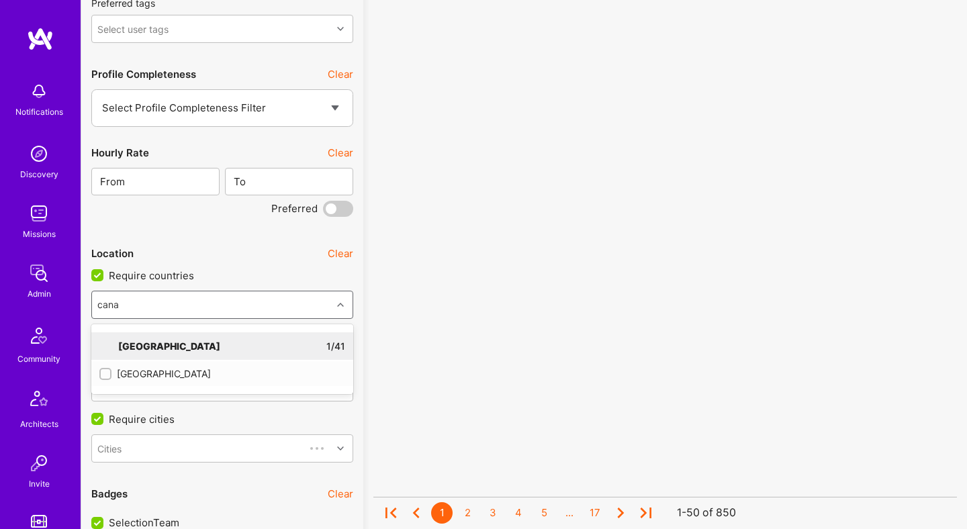
type input "canad"
click at [132, 371] on div "Canada" at bounding box center [222, 374] width 246 height 14
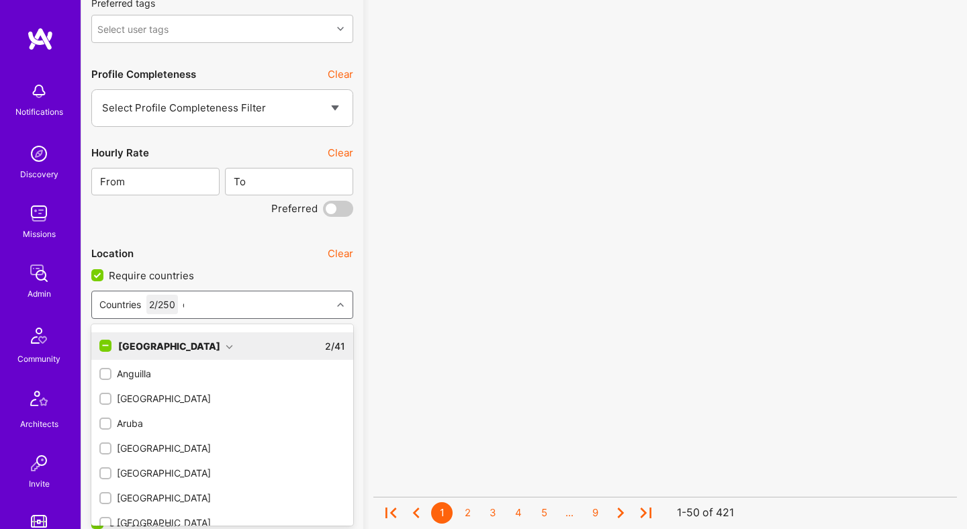
checkbox input "true"
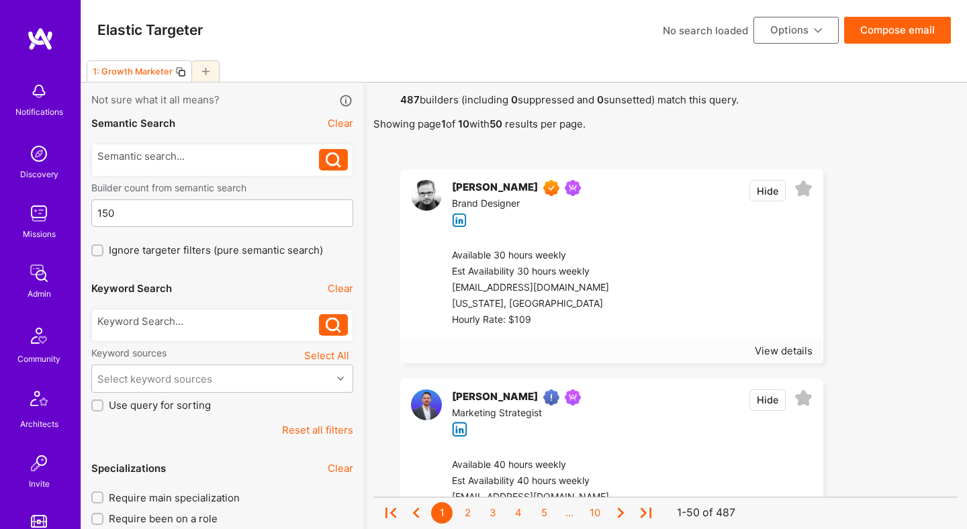
click at [899, 26] on button "Compose email" at bounding box center [897, 30] width 107 height 27
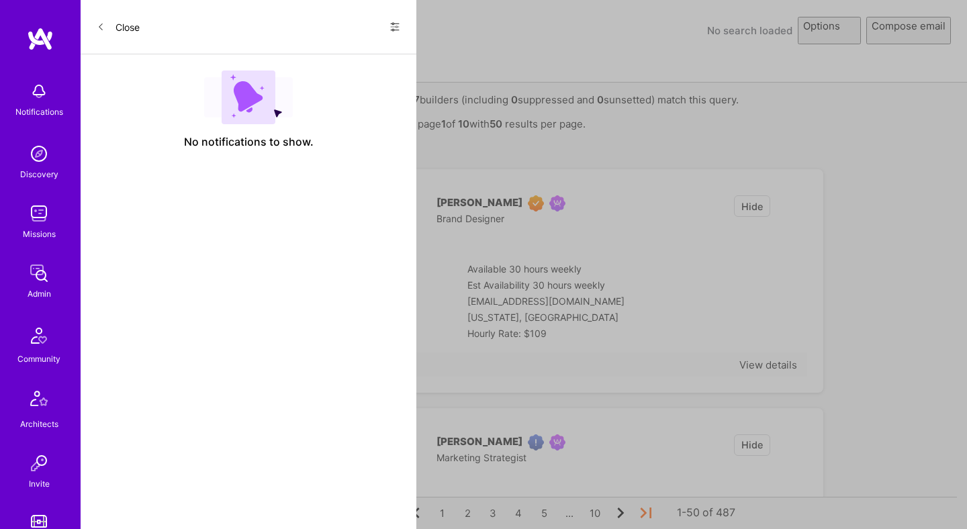
select select "rich-reachout"
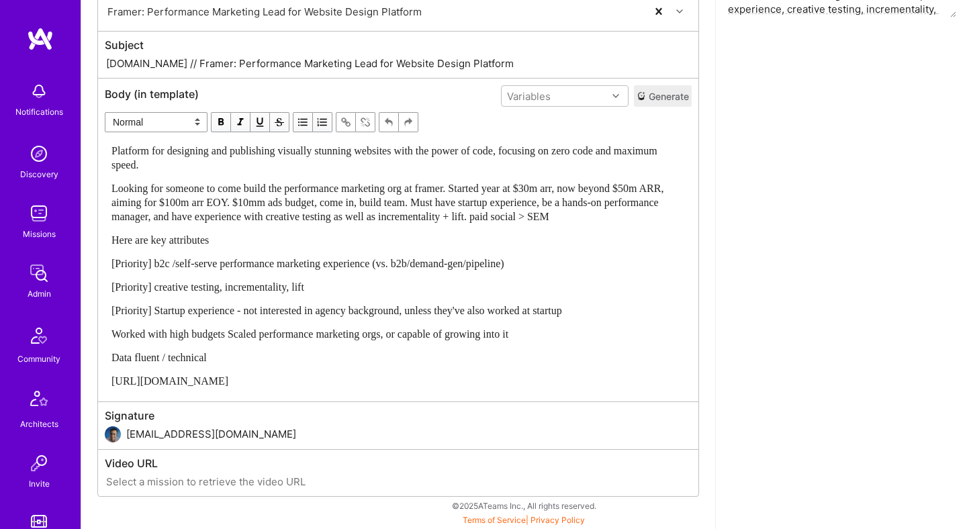
scroll to position [308, 0]
click at [310, 246] on div "Here are key attributes" at bounding box center [399, 240] width 574 height 14
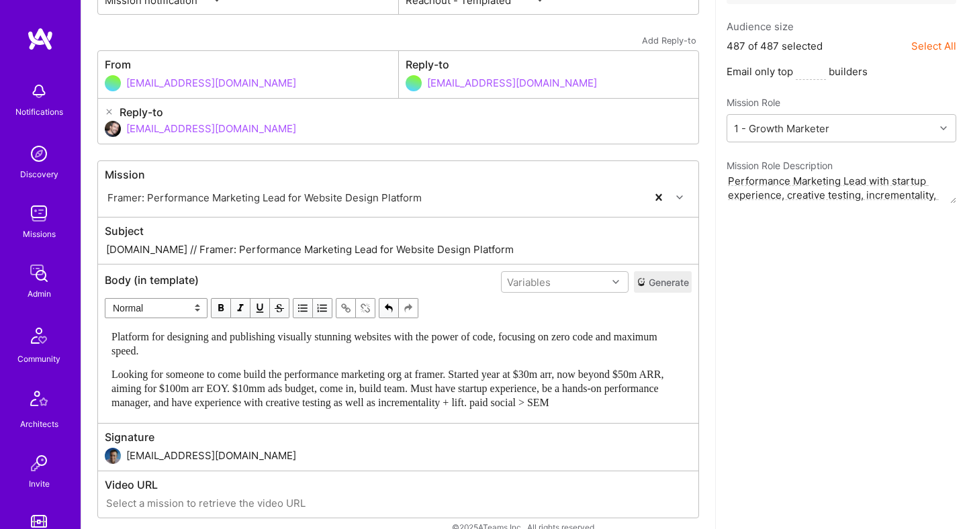
scroll to position [77, 0]
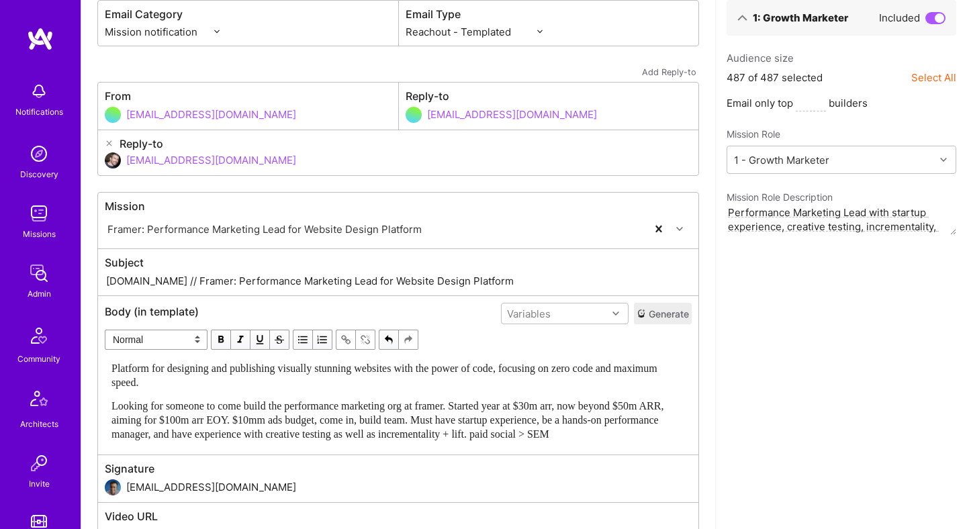
click at [237, 166] on input "dor@a.team" at bounding box center [409, 160] width 566 height 34
type input "d"
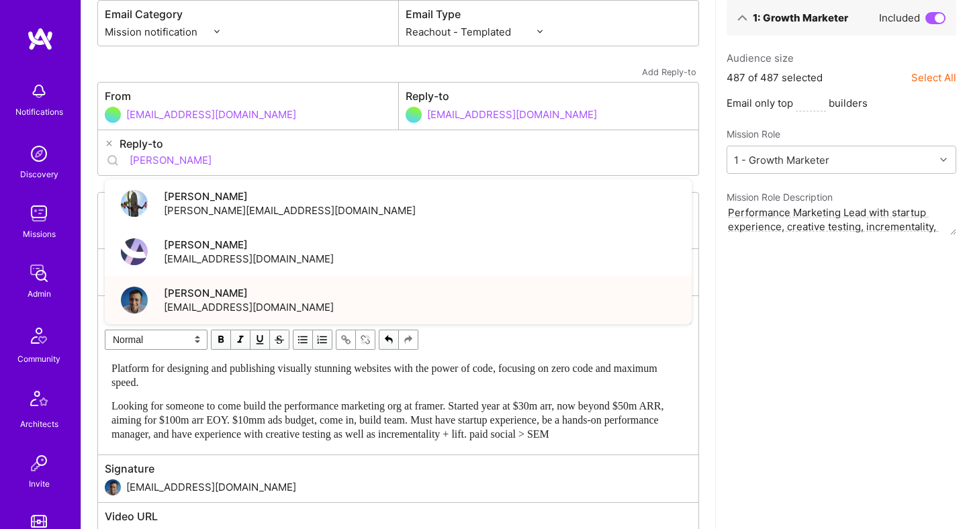
click at [222, 302] on span "luisteofilo@a.team" at bounding box center [249, 307] width 170 height 14
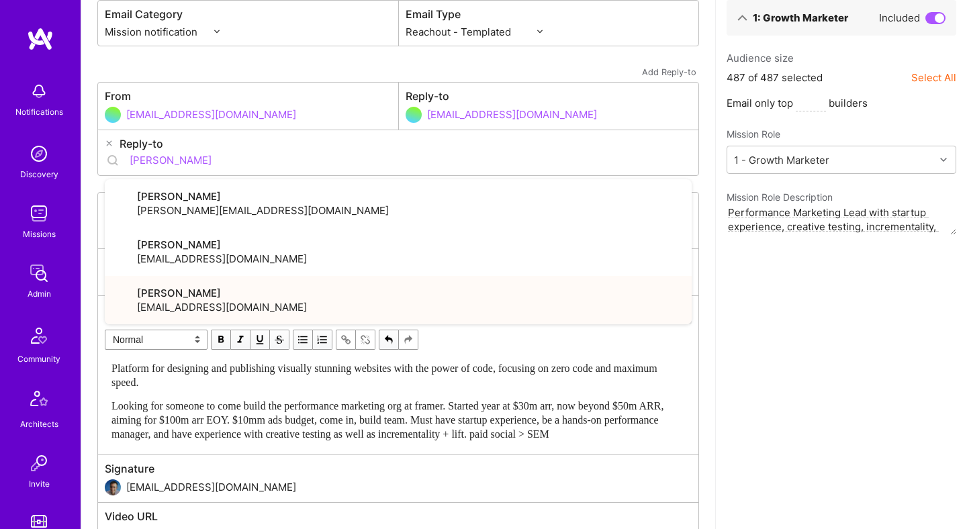
type input "luisteofilo@a.team"
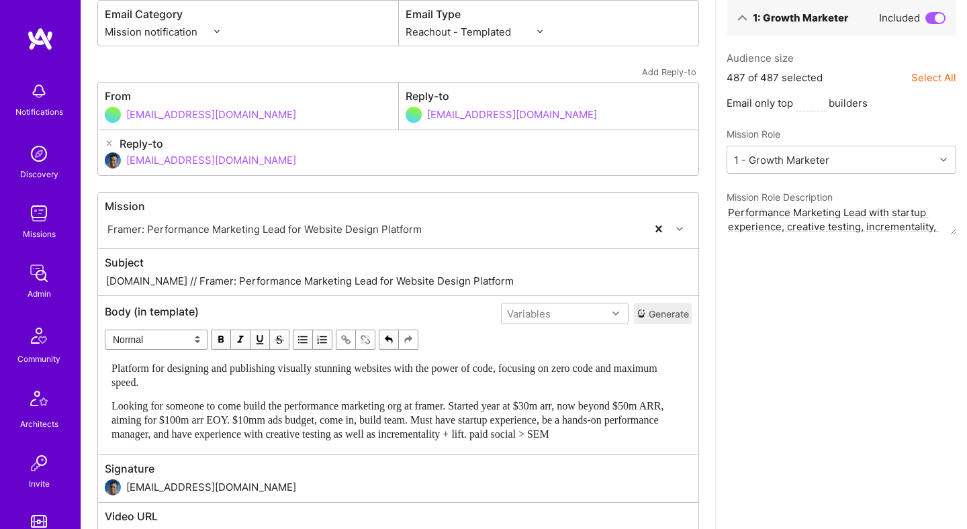
click at [795, 357] on div "1: Growth Marketer Included Audience size 487 of 487 selected Select All Email …" at bounding box center [841, 283] width 252 height 598
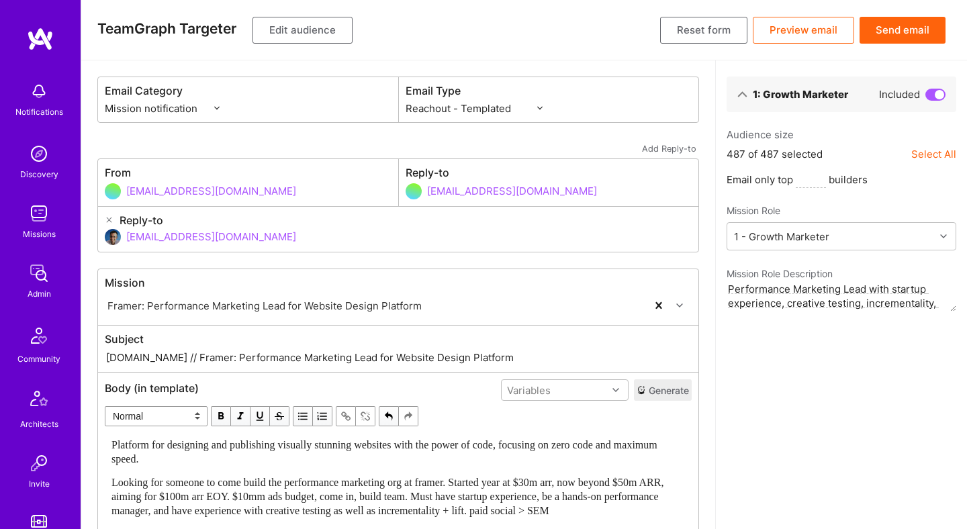
click at [811, 34] on button "Preview email" at bounding box center [803, 30] width 101 height 27
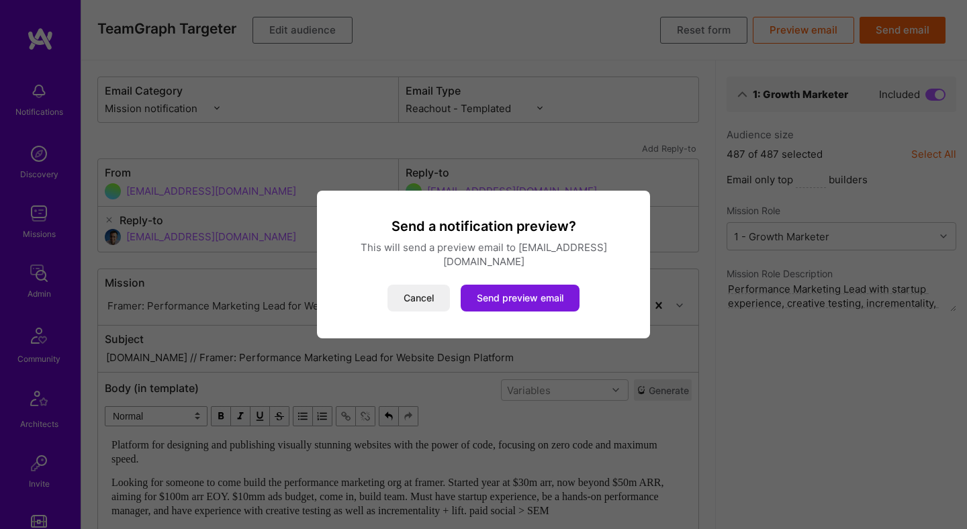
click at [540, 296] on button "Send preview email" at bounding box center [520, 298] width 119 height 27
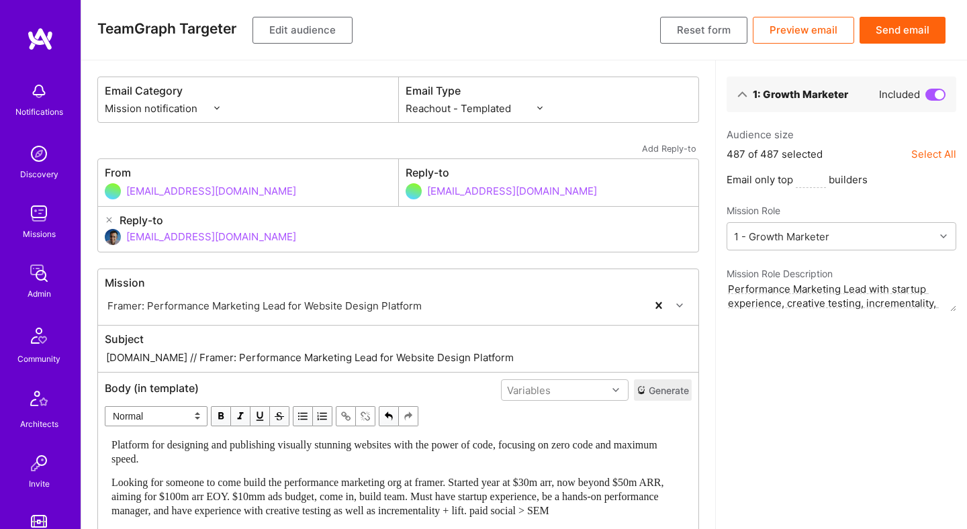
click at [856, 294] on textarea "Performance Marketing Lead with startup experience, creative testing, increment…" at bounding box center [842, 296] width 230 height 31
type textarea "Performance Marketing Lead with startup experience, creative testing, increment…"
click at [920, 31] on button "Send email" at bounding box center [903, 30] width 86 height 27
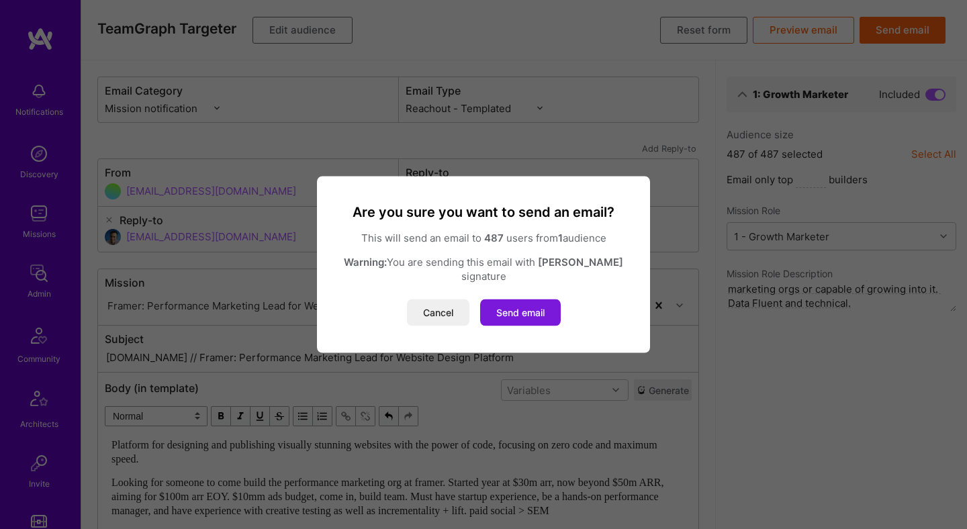
click at [525, 302] on button "Send email" at bounding box center [520, 313] width 81 height 27
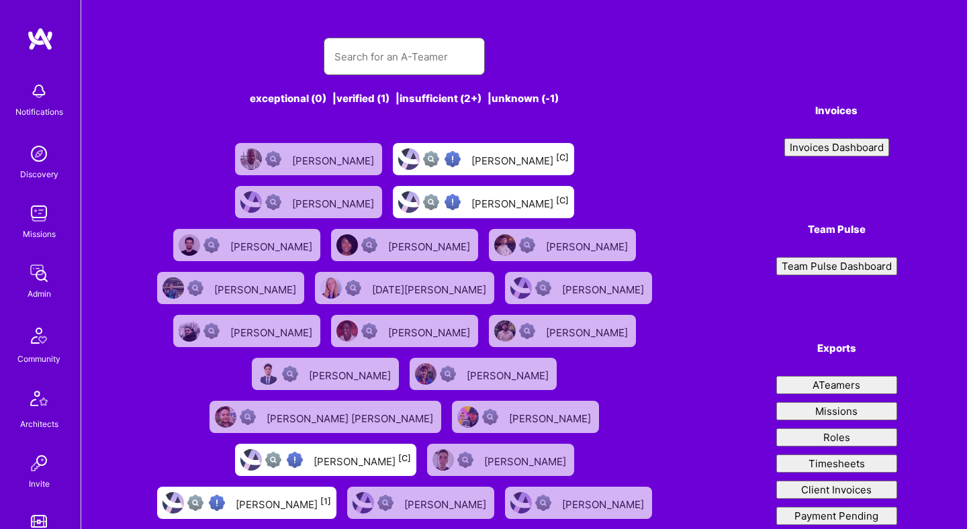
click at [402, 58] on input "text" at bounding box center [405, 57] width 140 height 34
click at [43, 269] on img at bounding box center [39, 273] width 27 height 27
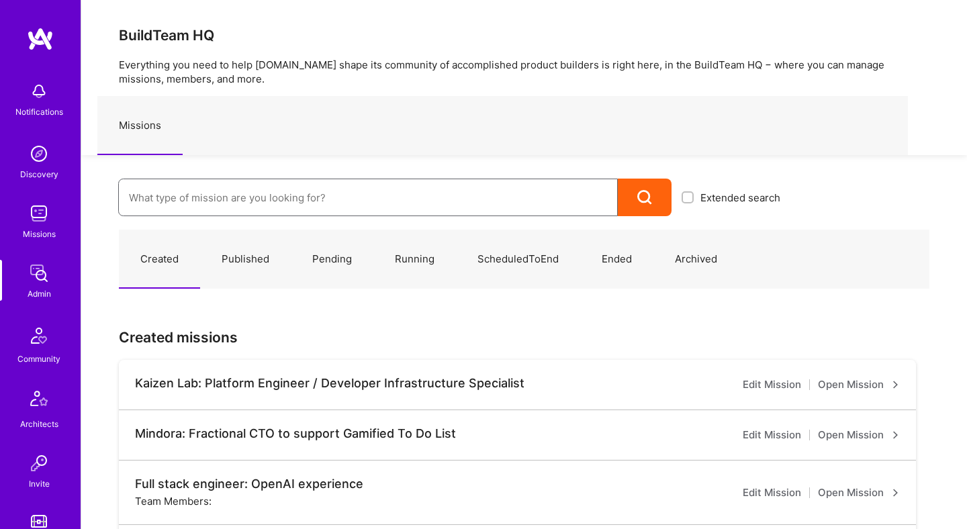
click at [282, 195] on input at bounding box center [368, 198] width 478 height 34
paste input "ClaimBridge"
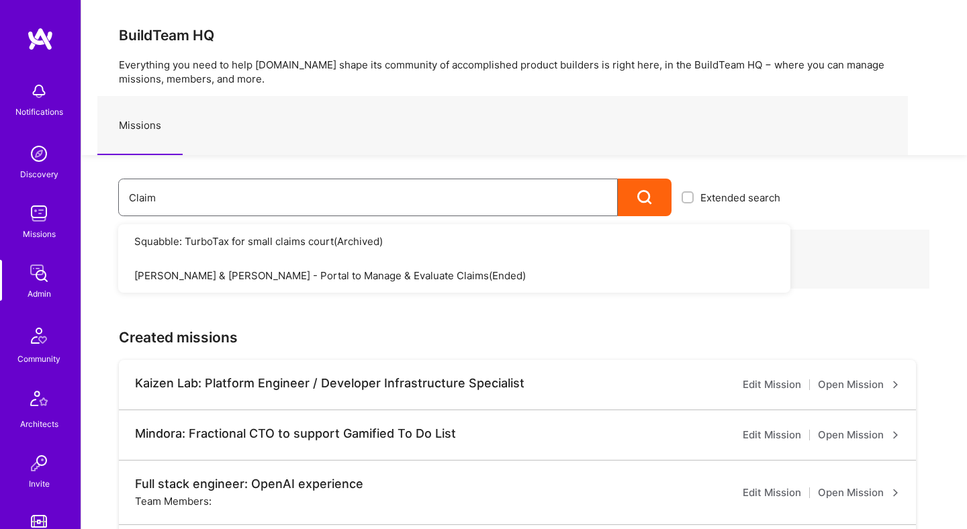
click at [373, 182] on input "Claim" at bounding box center [368, 198] width 478 height 34
paste input "Team for Claims Processing"
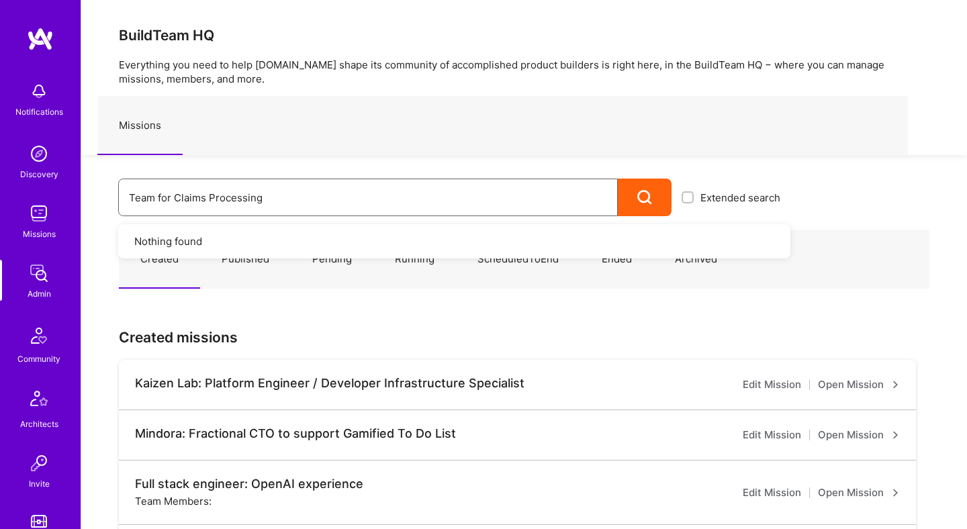
type input "Team for Claims Processing"
click at [691, 193] on input "checkbox" at bounding box center [688, 197] width 9 height 9
checkbox input "true"
click at [513, 195] on input "Team for Claims Processing" at bounding box center [368, 198] width 478 height 34
paste input "Team for Claims Processing"
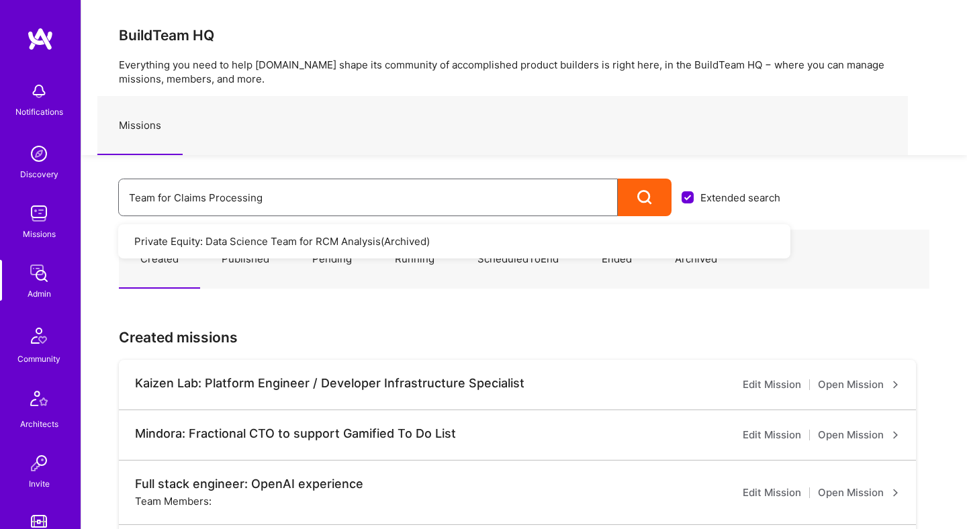
click at [370, 201] on input "Team for Claims Processing" at bounding box center [368, 198] width 478 height 34
type input "bridge"
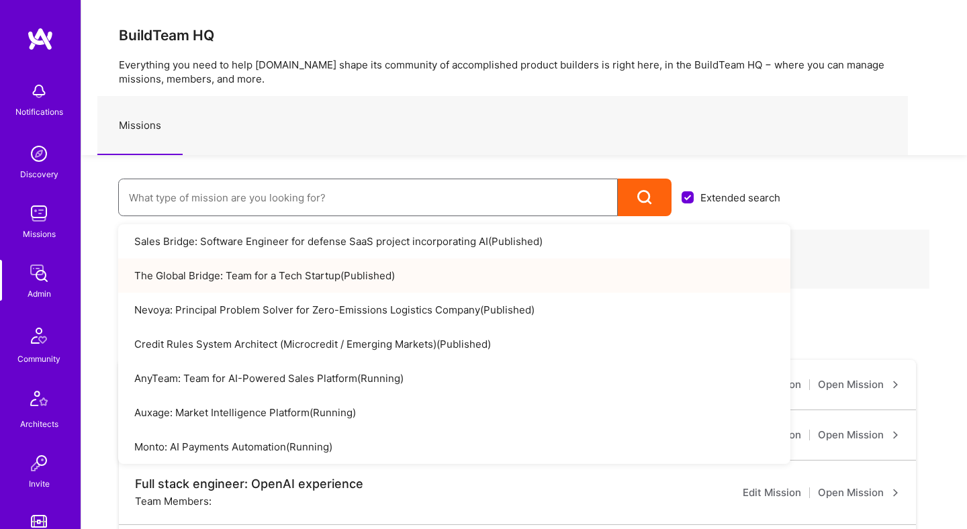
click at [326, 191] on input at bounding box center [368, 198] width 478 height 34
type input "v"
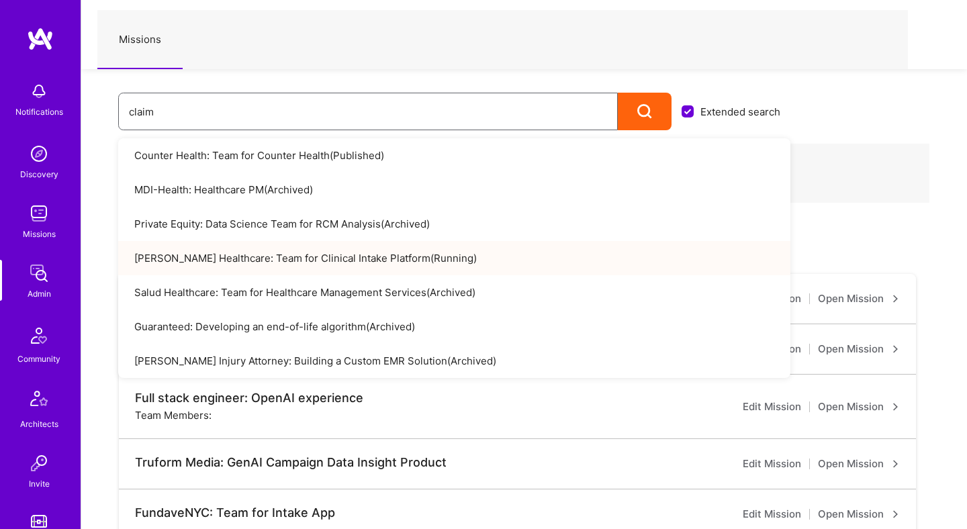
scroll to position [120, 0]
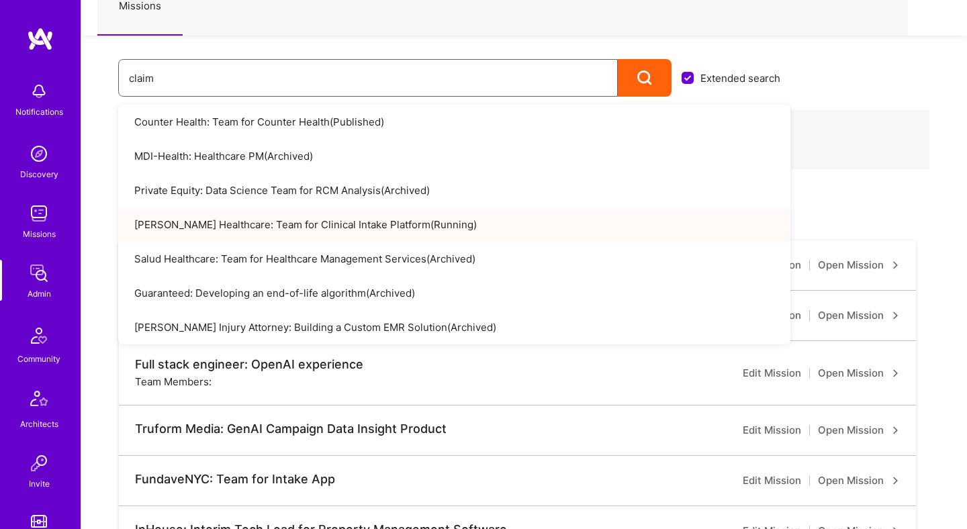
type input "claim"
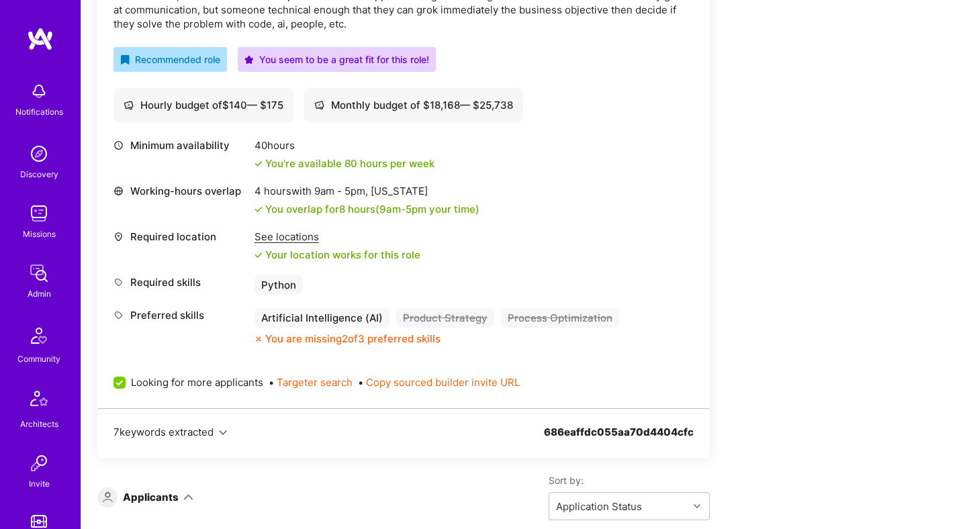
scroll to position [807, 0]
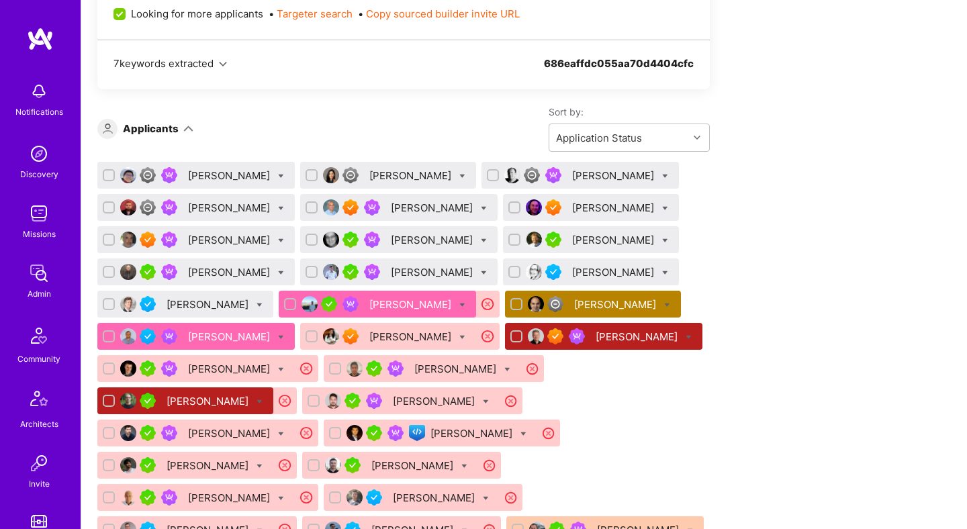
click at [107, 173] on input "checkbox" at bounding box center [109, 175] width 9 height 9
checkbox input "true"
click at [308, 171] on input "checkbox" at bounding box center [312, 175] width 9 height 9
checkbox input "true"
click at [490, 173] on input "checkbox" at bounding box center [494, 175] width 9 height 9
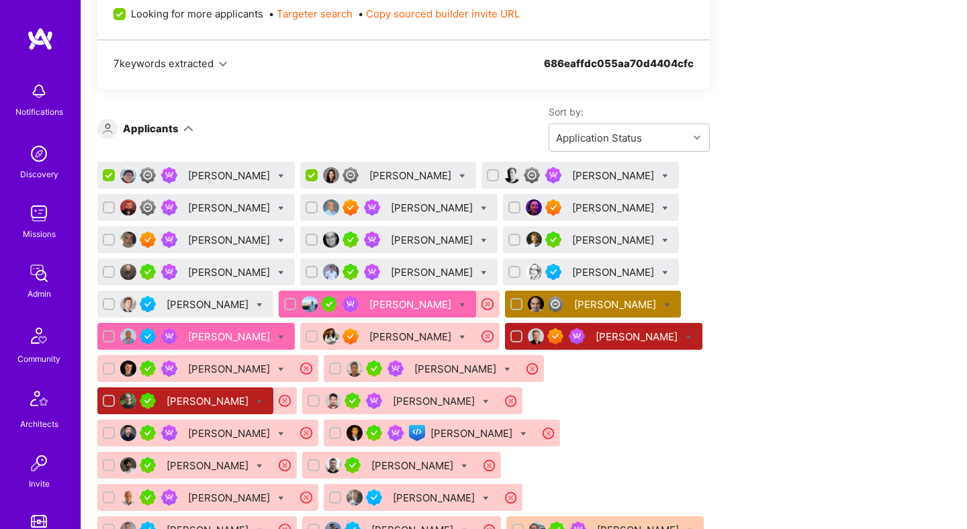
checkbox input "true"
click at [308, 236] on input "checkbox" at bounding box center [312, 240] width 9 height 9
checkbox input "true"
click at [278, 177] on icon at bounding box center [281, 176] width 6 height 6
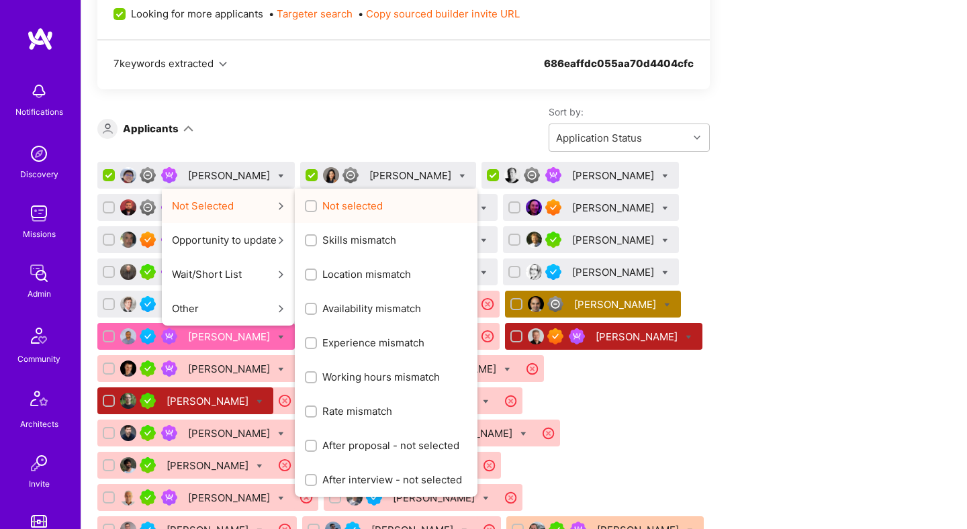
click at [308, 204] on input "Not selected" at bounding box center [312, 206] width 9 height 9
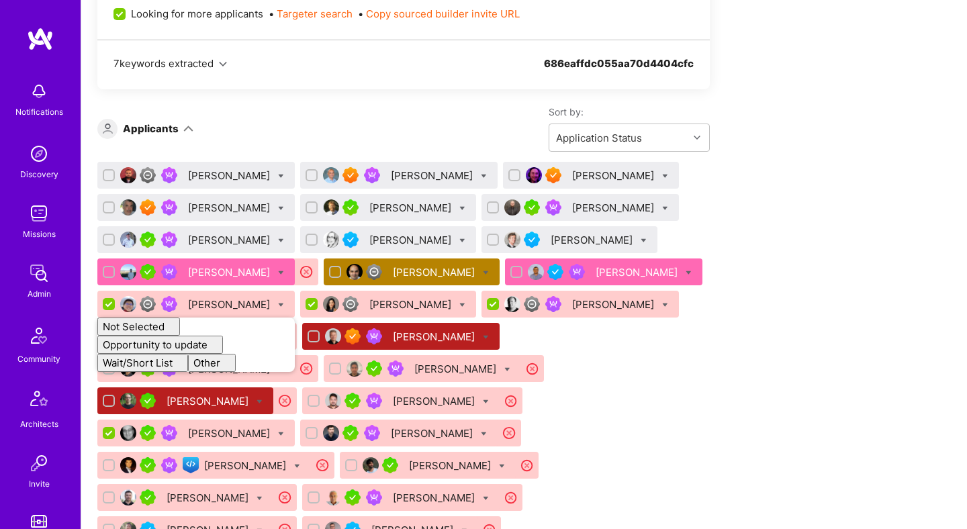
click at [796, 251] on div "Apply for a Mission Role We’re actively looking for builders. This is the best …" at bounding box center [500, 317] width 806 height 1736
checkbox input "false"
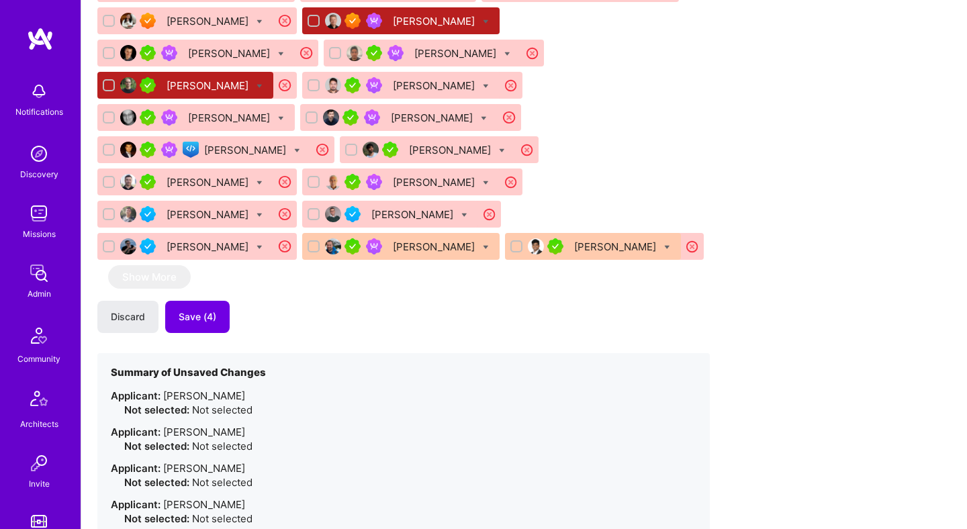
scroll to position [1154, 0]
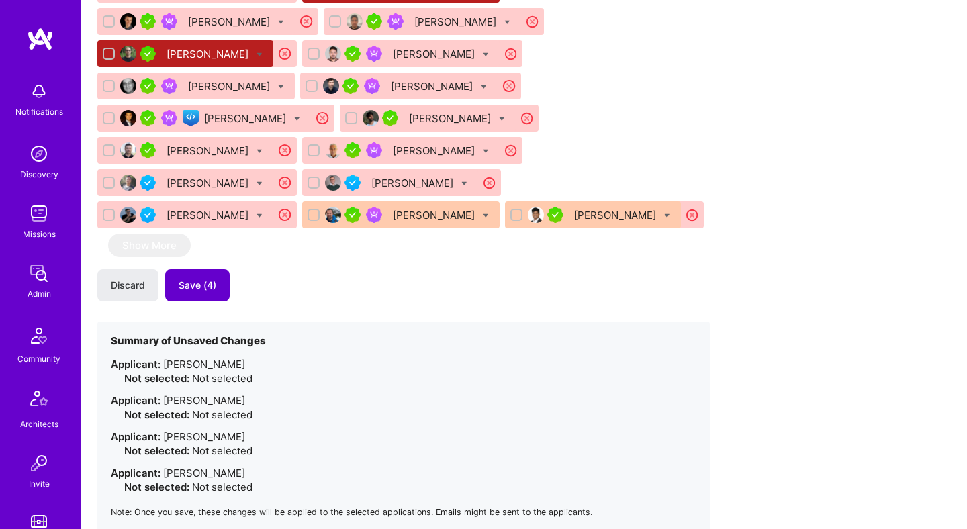
click at [181, 279] on span "Save (4)" at bounding box center [198, 285] width 38 height 13
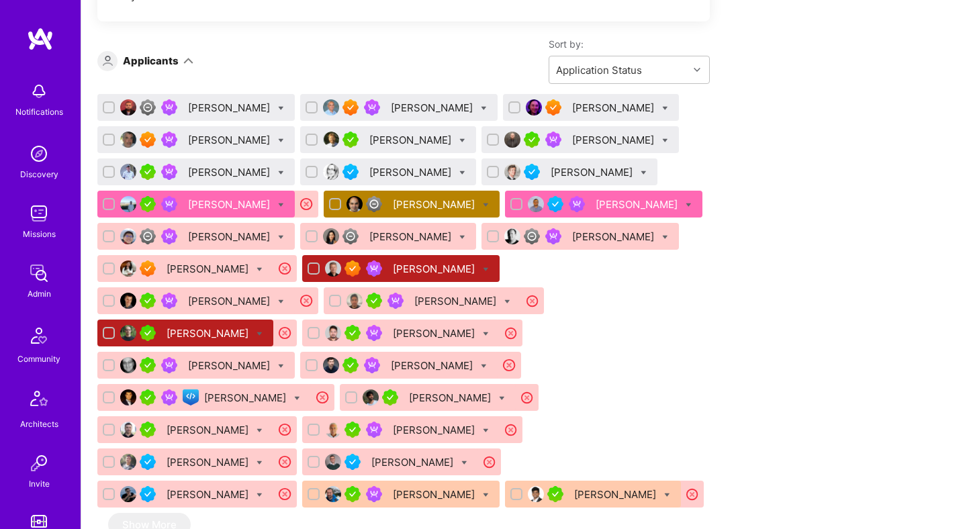
scroll to position [864, 0]
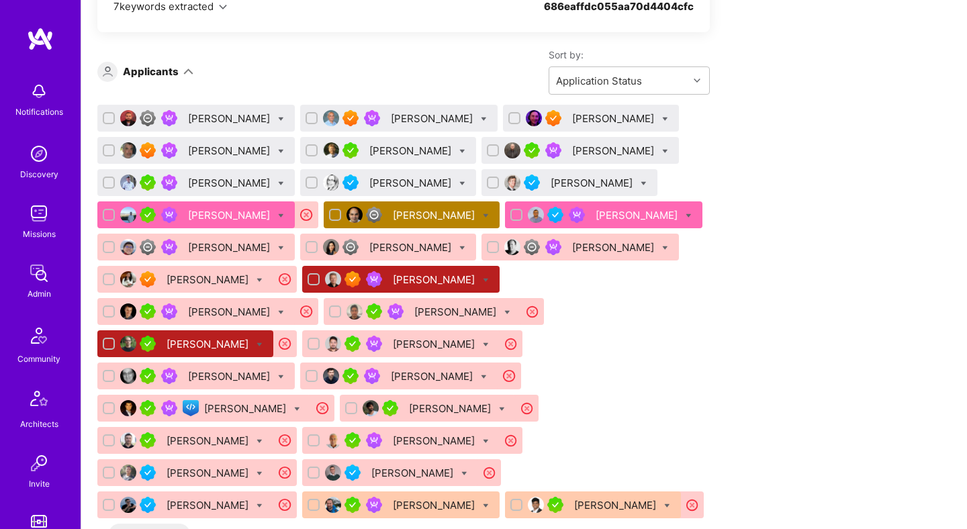
click at [284, 118] on icon at bounding box center [281, 119] width 6 height 6
checkbox input "true"
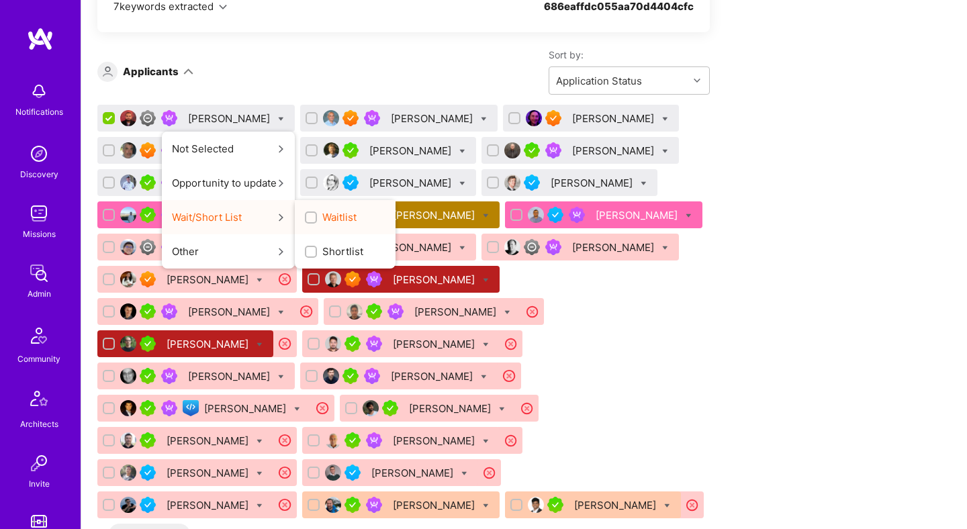
click at [317, 214] on input "Waitlist" at bounding box center [312, 218] width 9 height 9
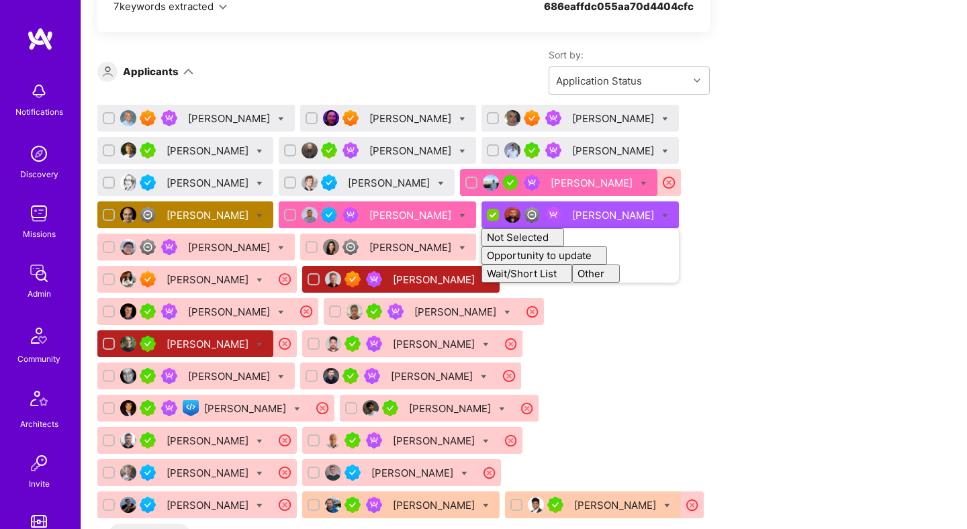
checkbox input "false"
click at [402, 89] on div "Sort by: Application Status" at bounding box center [451, 71] width 517 height 46
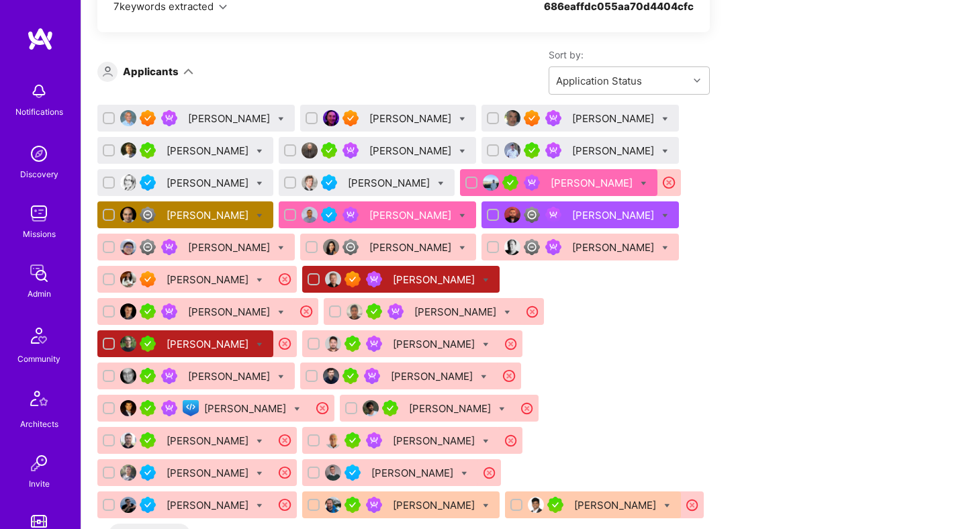
click at [662, 119] on icon at bounding box center [665, 119] width 6 height 6
checkbox input "true"
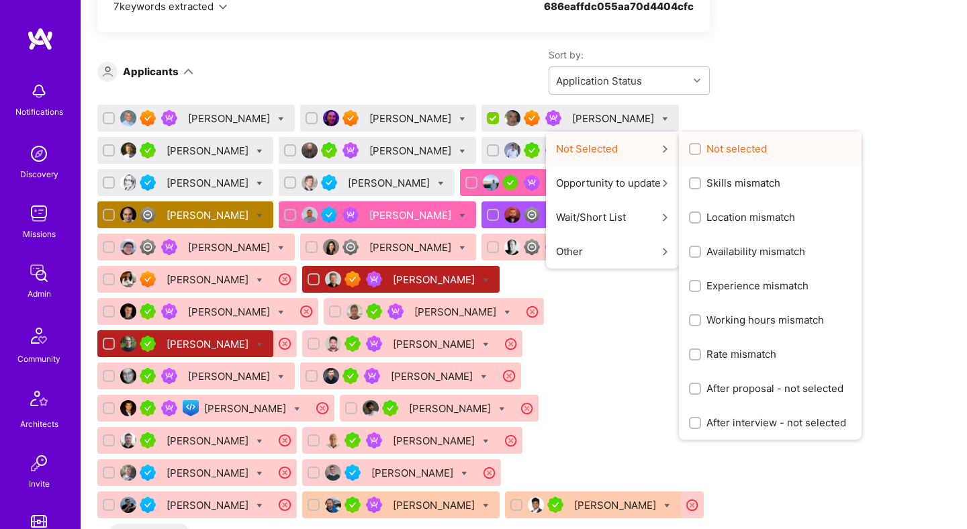
click at [692, 148] on input "Not selected" at bounding box center [696, 149] width 9 height 9
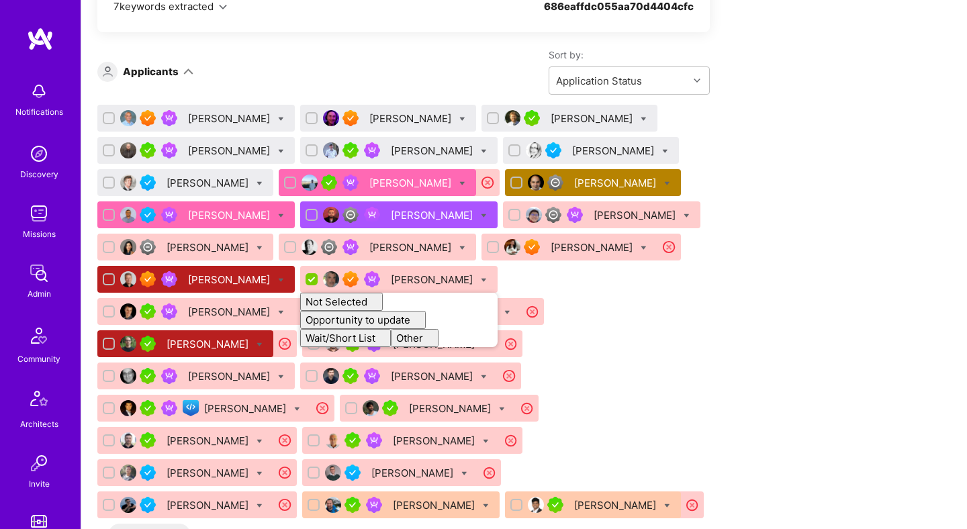
click at [761, 155] on div "Apply for a Mission Role We’re actively looking for builders. This is the best …" at bounding box center [500, 318] width 806 height 1853
checkbox input "false"
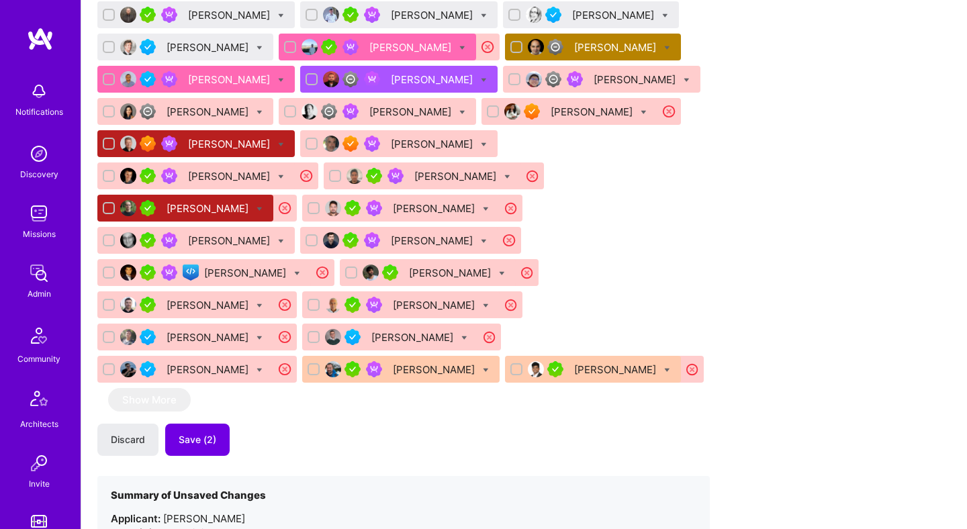
scroll to position [1059, 0]
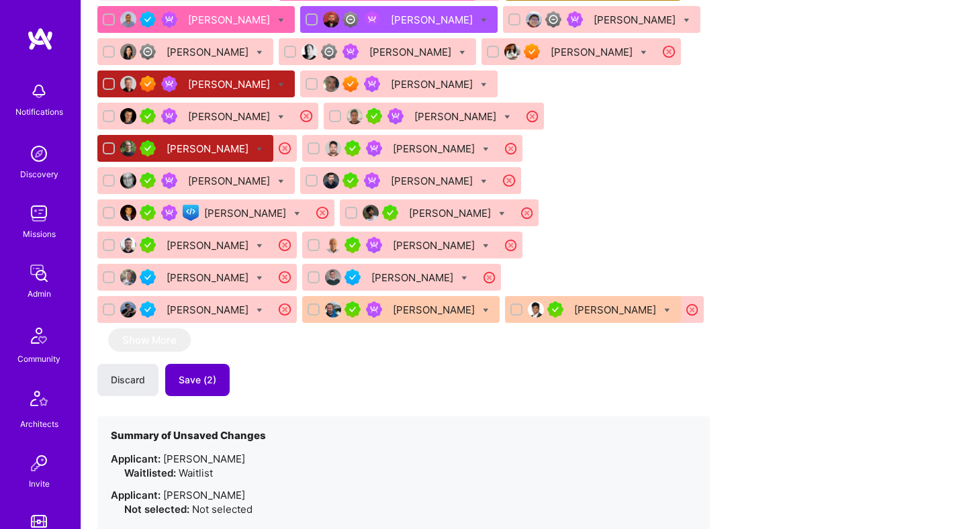
click at [202, 373] on span "Save (2)" at bounding box center [198, 379] width 38 height 13
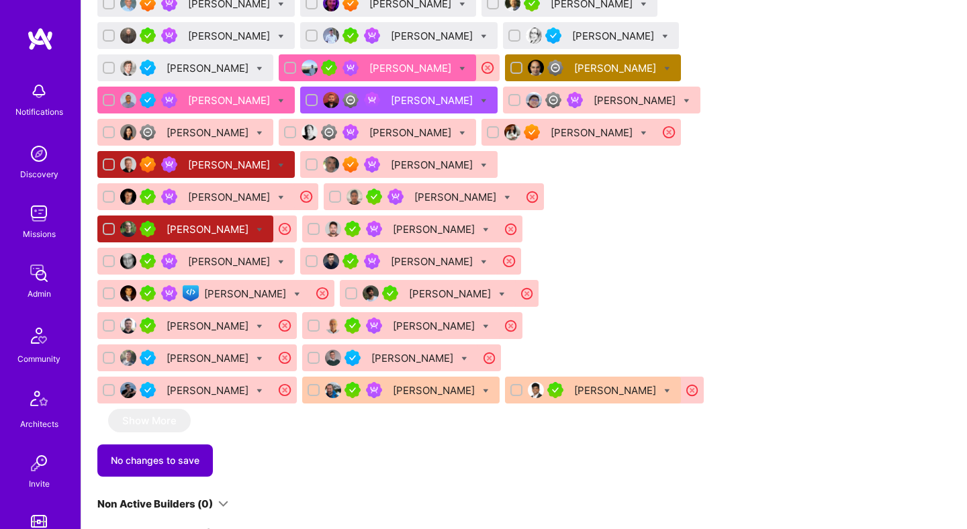
scroll to position [860, 0]
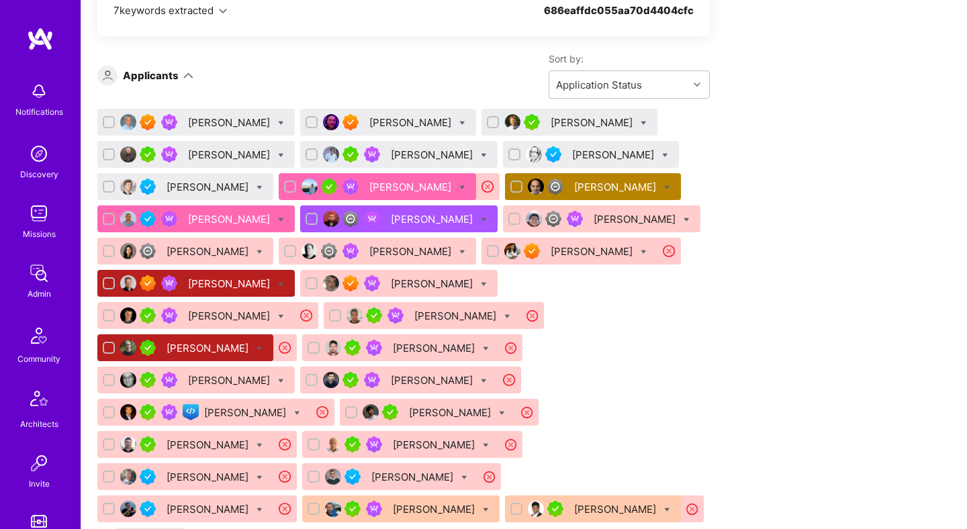
click at [230, 125] on div "Chandrashekar Mantha" at bounding box center [230, 123] width 85 height 14
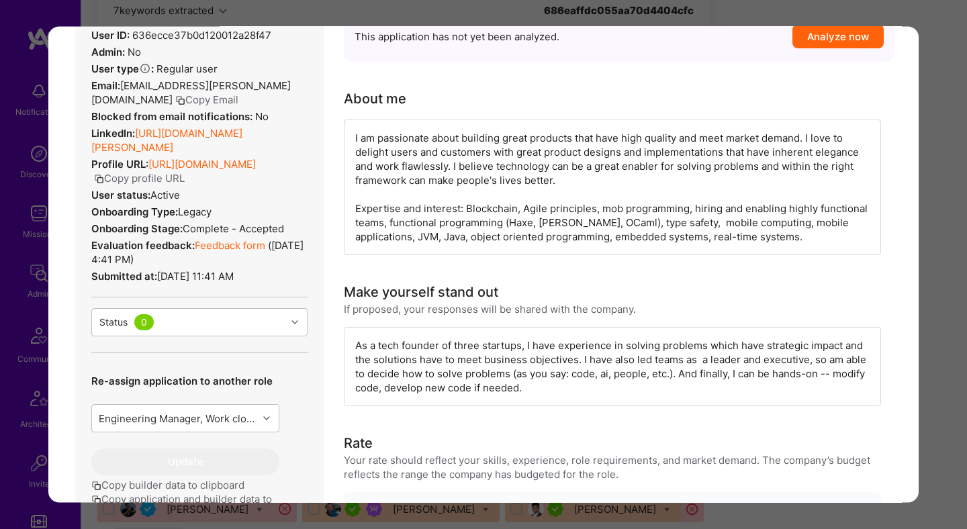
scroll to position [197, 0]
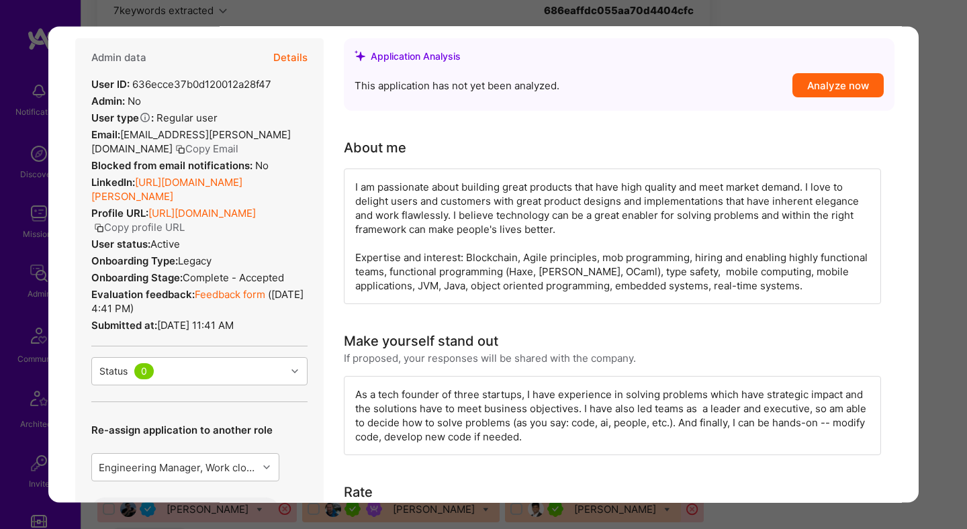
click at [300, 59] on button "Details" at bounding box center [290, 58] width 34 height 39
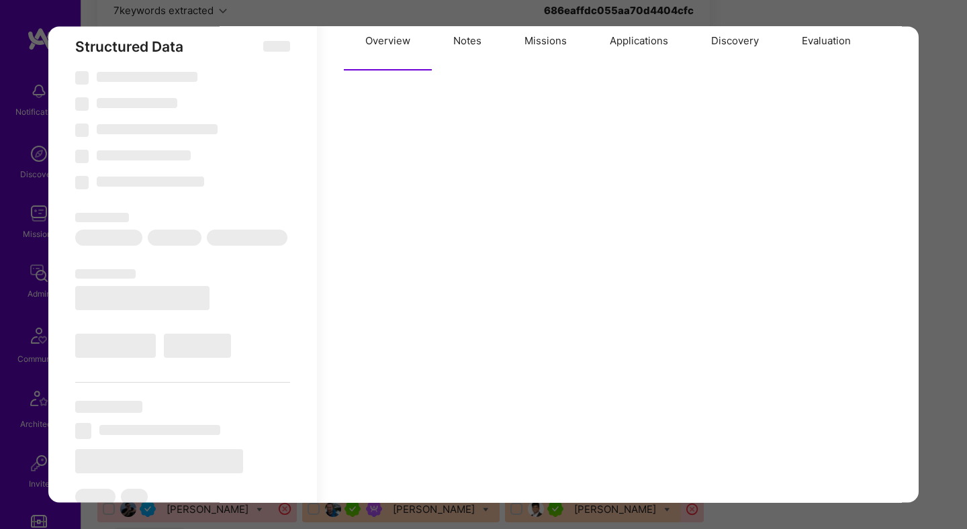
click at [474, 48] on button "Notes" at bounding box center [467, 41] width 71 height 59
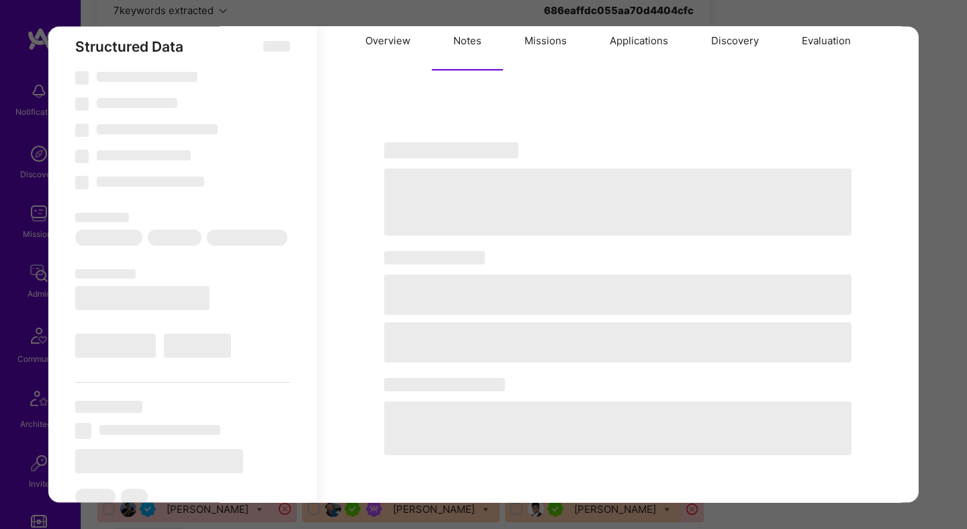
select select "Right Now"
select select "7"
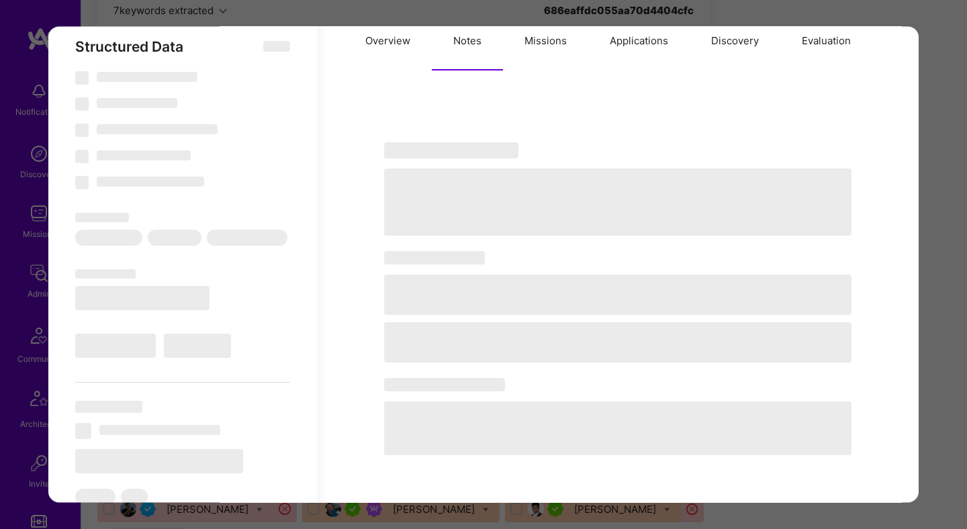
select select "US"
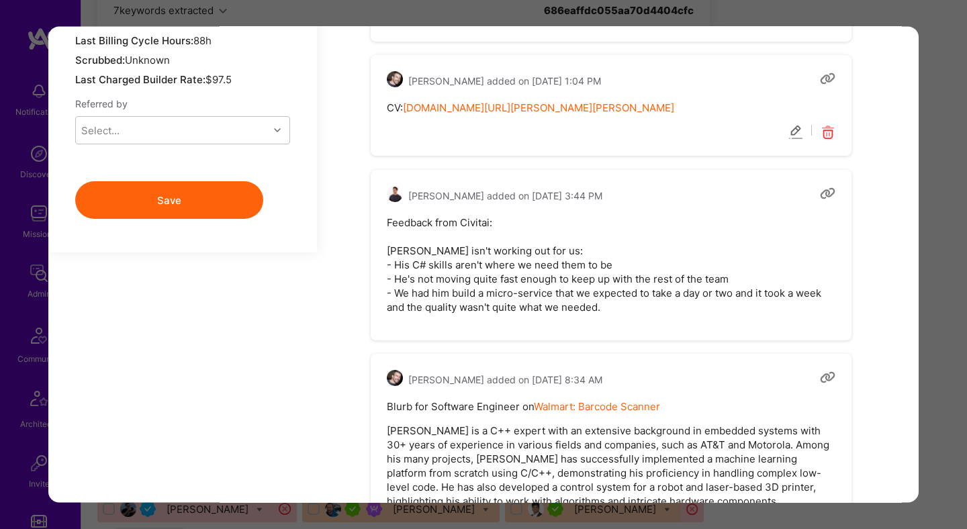
scroll to position [1330, 0]
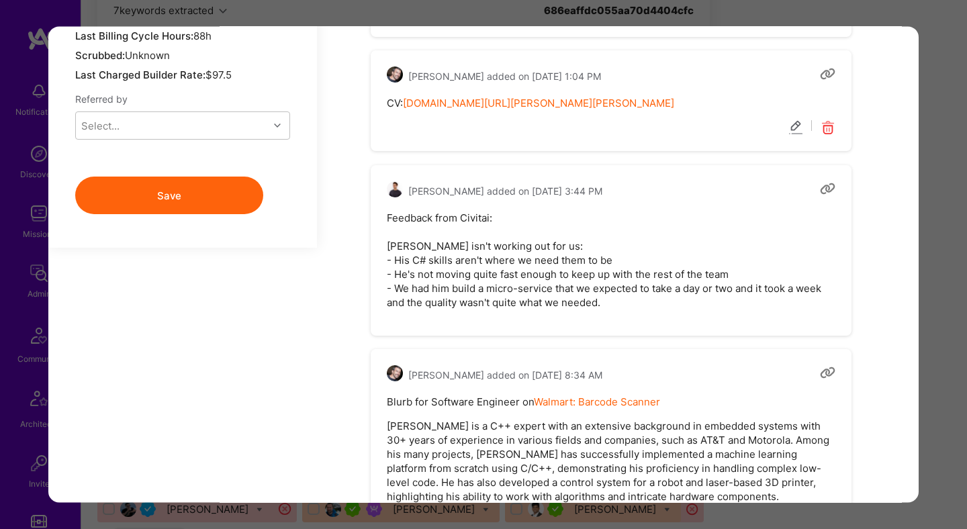
click at [931, 295] on div "Application 1 of 32 Evaluation scores Expertise level Superstar Interpersonal s…" at bounding box center [483, 264] width 967 height 529
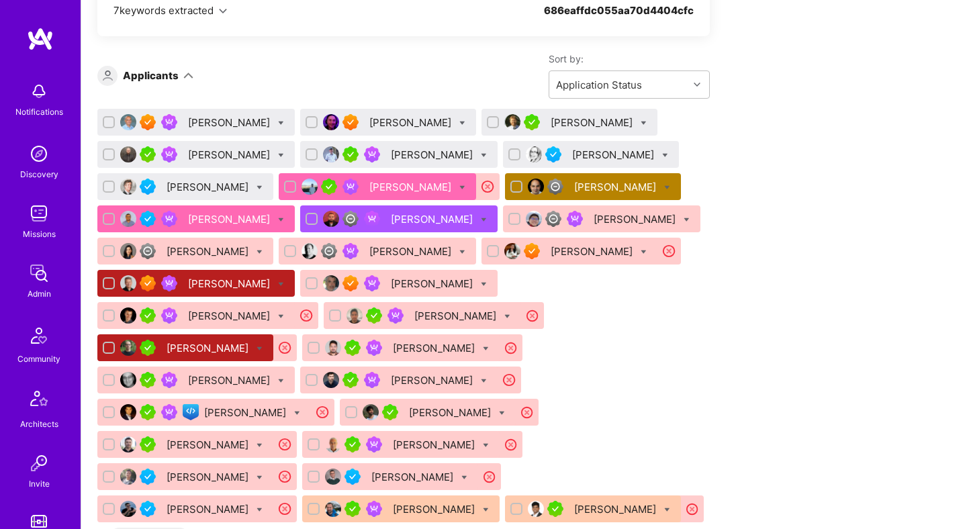
click at [284, 123] on icon at bounding box center [281, 123] width 6 height 6
checkbox input "true"
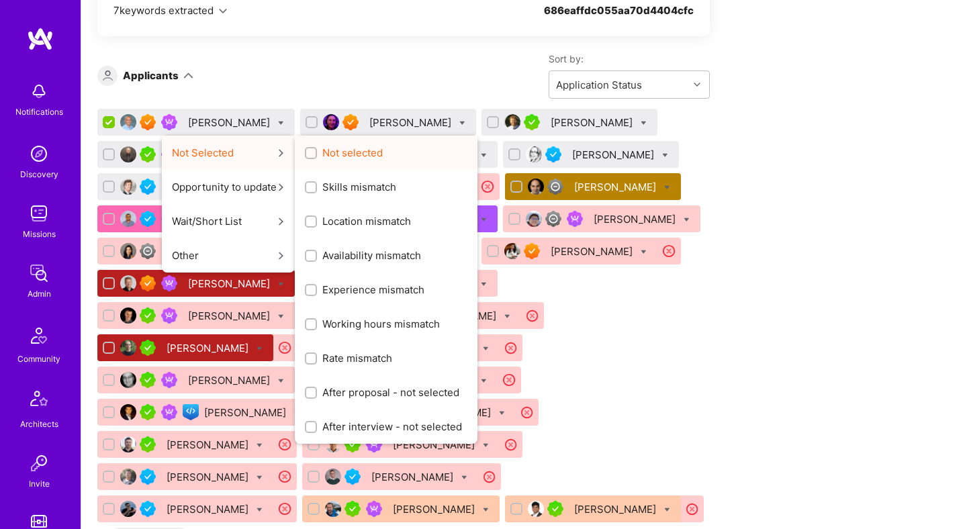
click at [317, 154] on input "Not selected" at bounding box center [312, 153] width 9 height 9
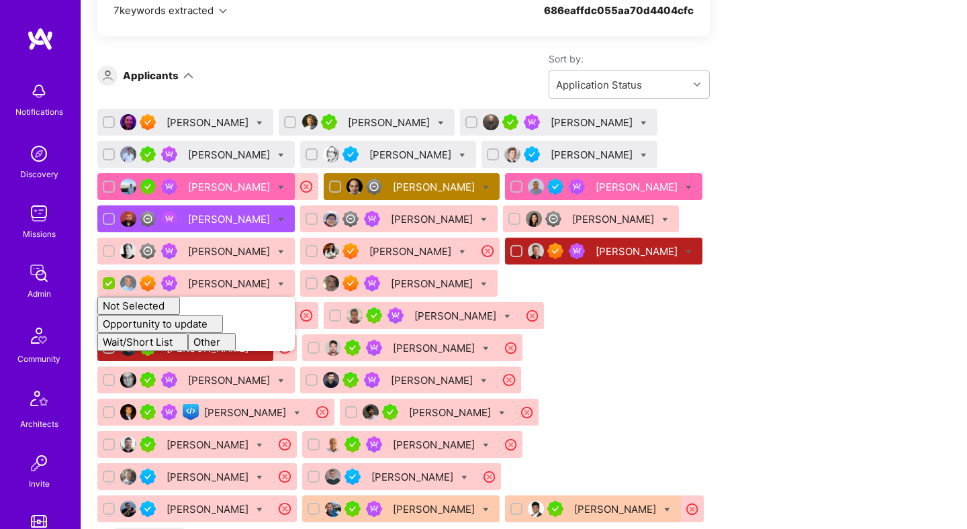
checkbox input "false"
click at [743, 173] on div "Apply for a Mission Role We’re actively looking for builders. This is the best …" at bounding box center [500, 264] width 806 height 1736
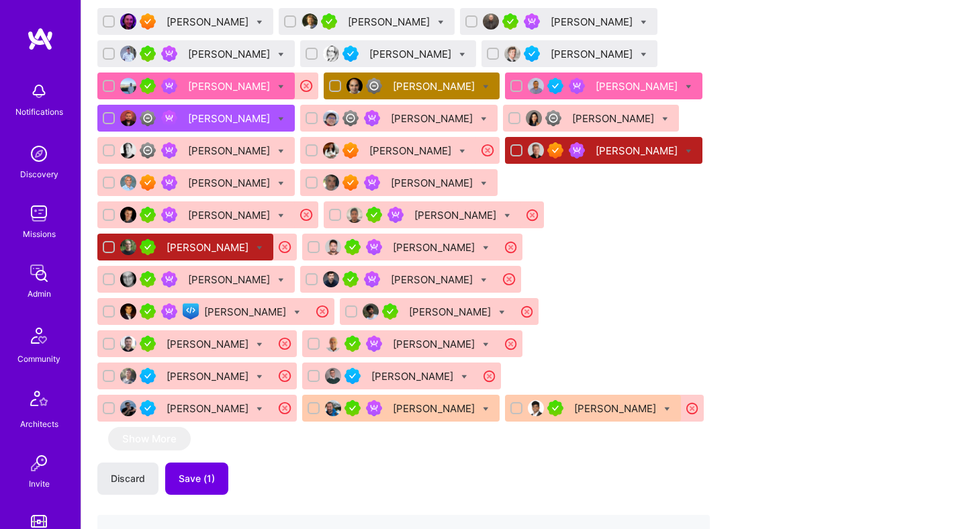
scroll to position [983, 0]
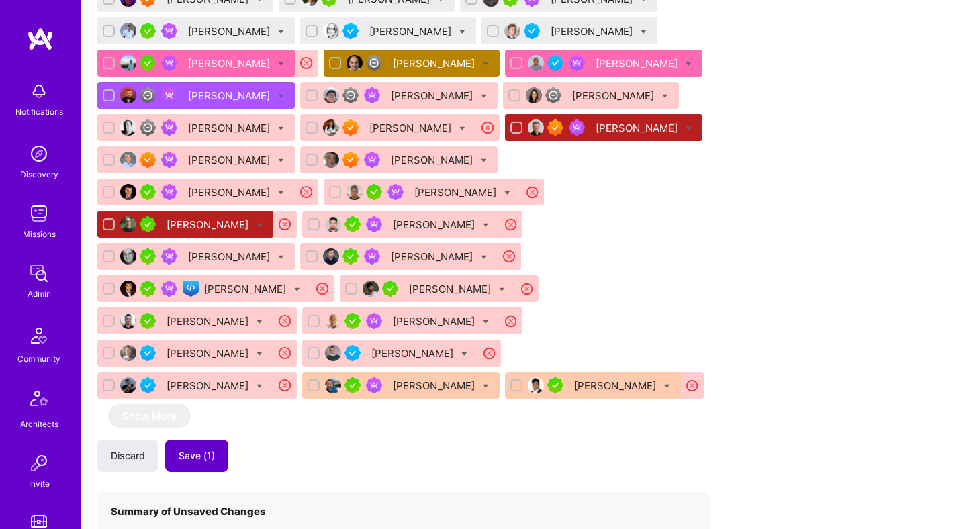
click at [207, 449] on span "Save (1)" at bounding box center [197, 455] width 36 height 13
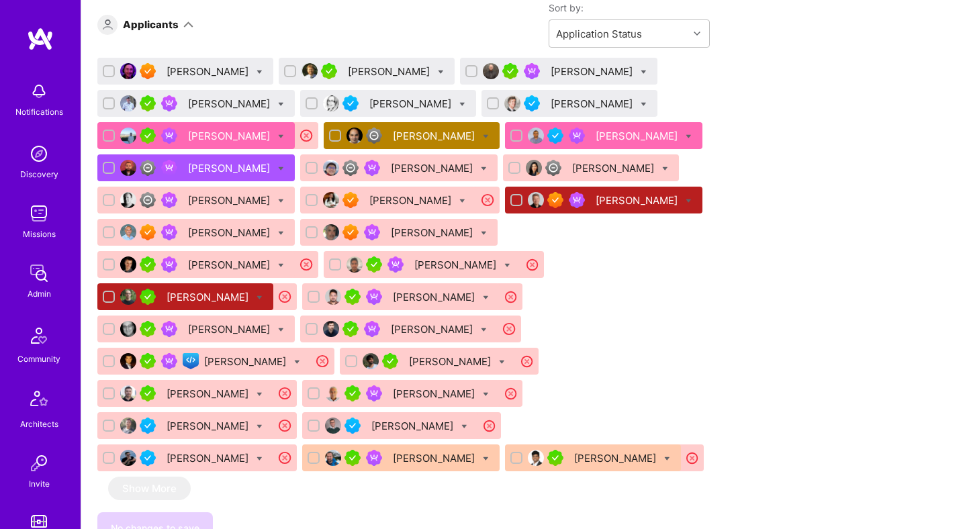
scroll to position [846, 0]
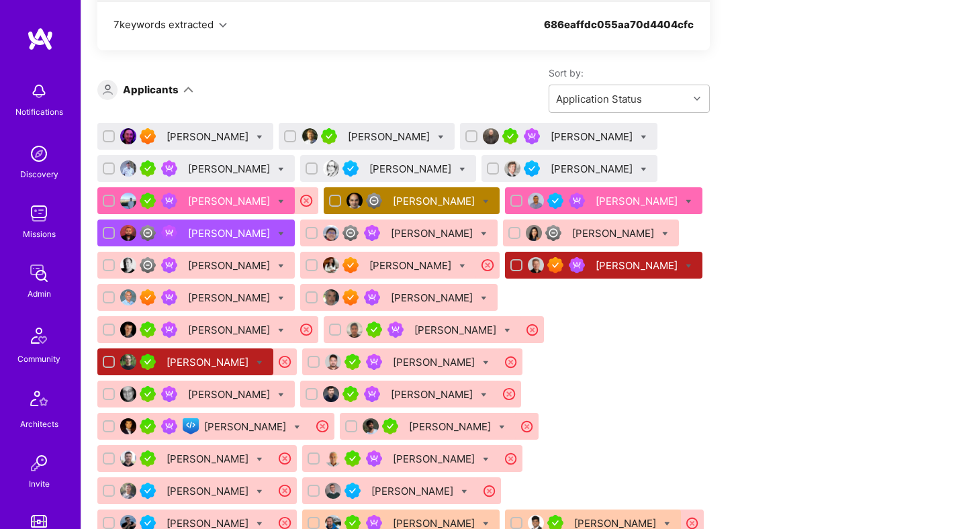
click at [177, 136] on div "Jeff Cole" at bounding box center [209, 137] width 85 height 14
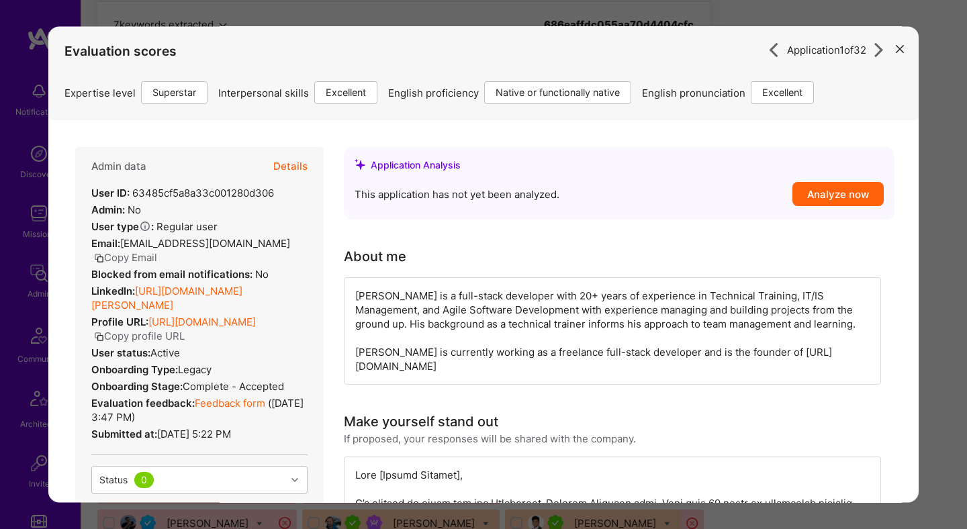
click at [291, 159] on button "Details" at bounding box center [290, 167] width 34 height 39
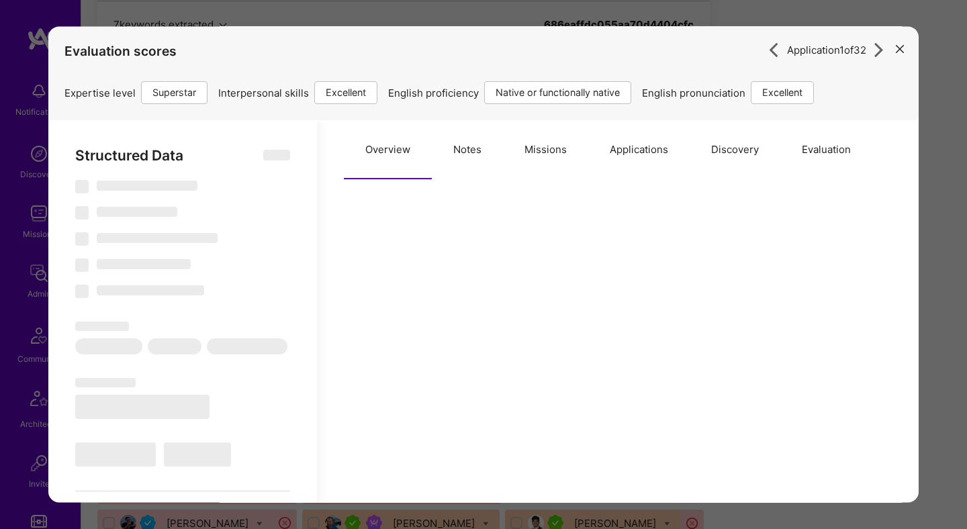
click at [469, 152] on button "Notes" at bounding box center [467, 150] width 71 height 59
type textarea "x"
select select "Right Now"
select select "7"
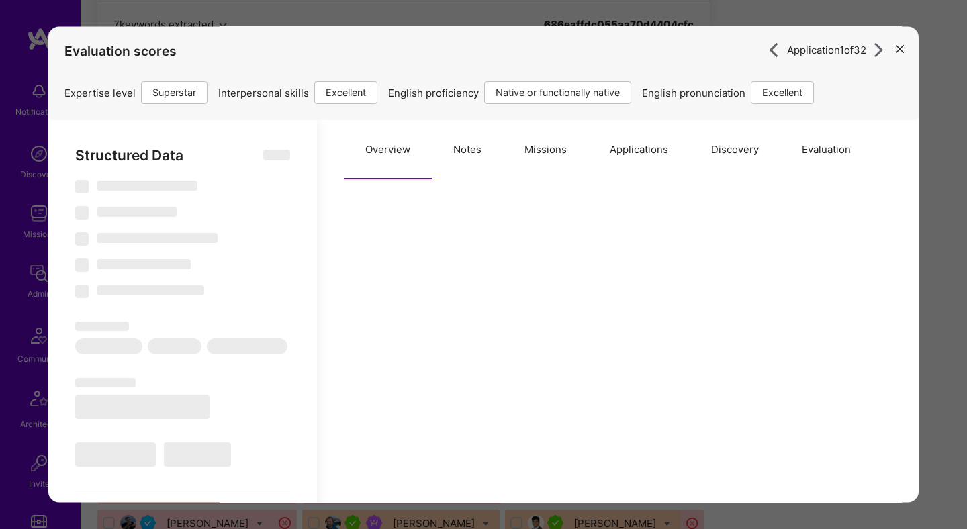
select select "7"
select select "US"
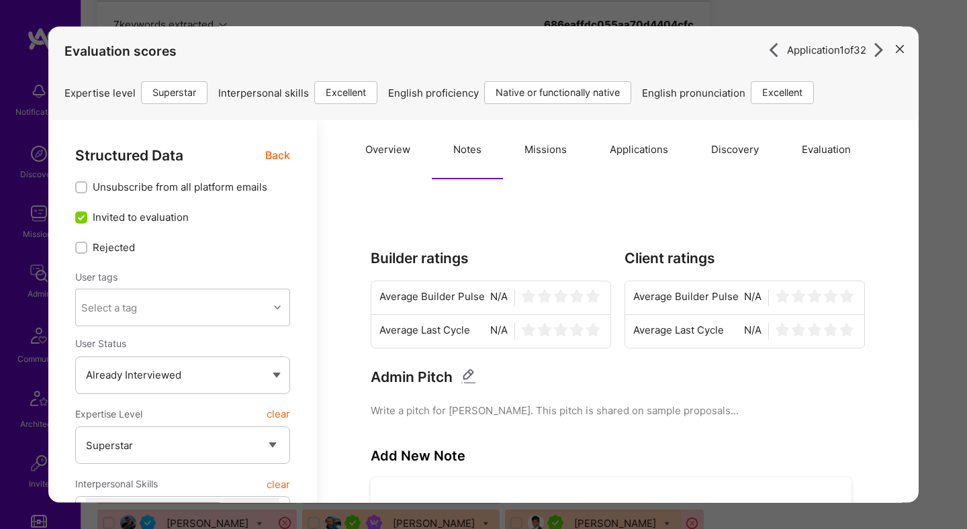
click at [636, 150] on button "Applications" at bounding box center [638, 150] width 101 height 59
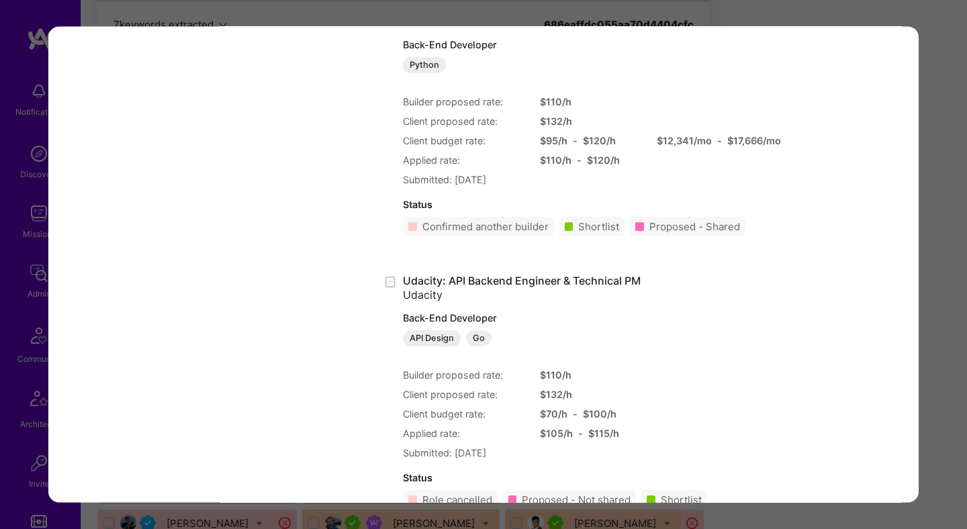
scroll to position [1820, 0]
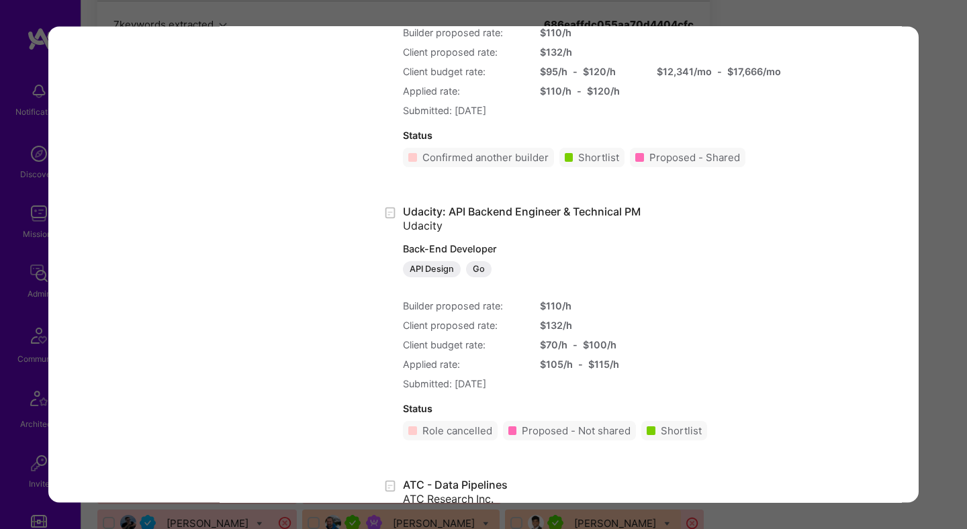
click at [963, 267] on div "Application 1 of 32 Evaluation scores Expertise level Superstar Interpersonal s…" at bounding box center [483, 264] width 967 height 529
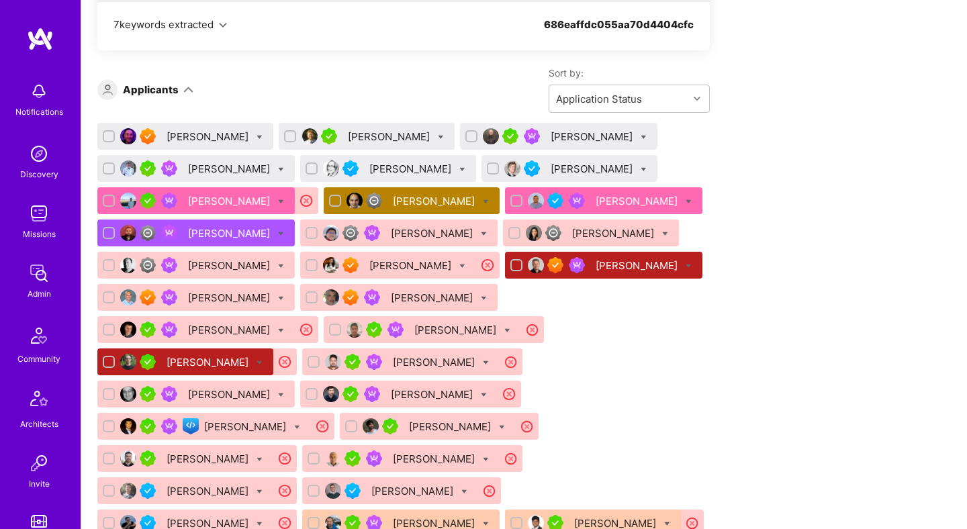
click at [177, 137] on div "Jeff Cole" at bounding box center [209, 137] width 85 height 14
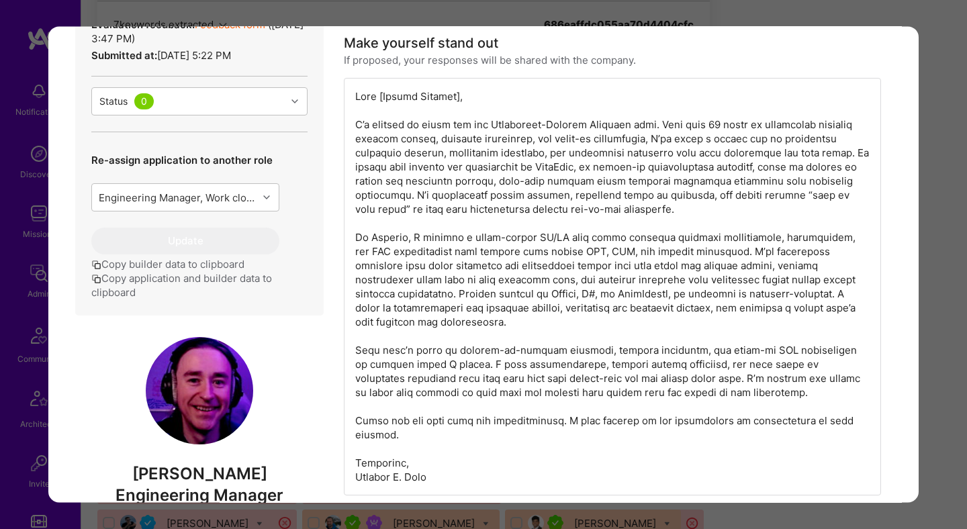
scroll to position [416, 0]
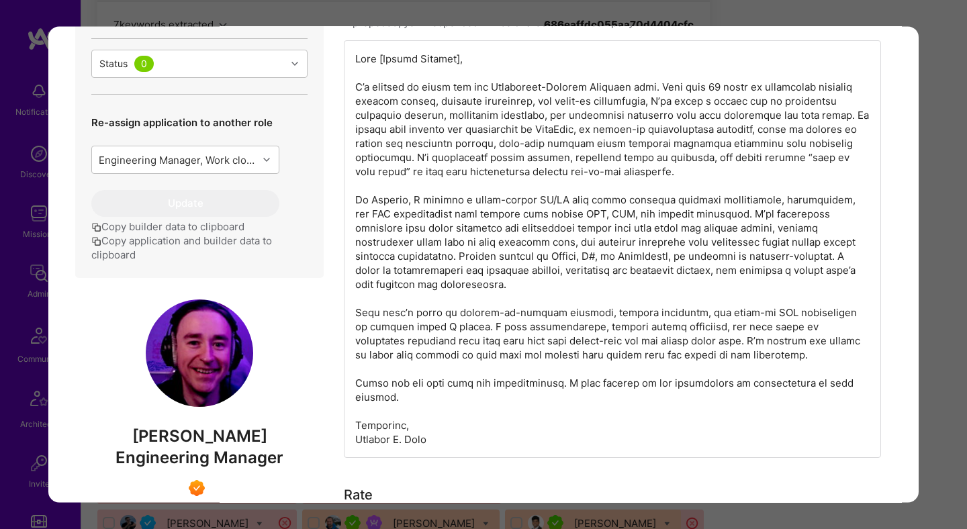
click at [947, 257] on div "Application 1 of 32 Evaluation scores Expertise level Superstar Interpersonal s…" at bounding box center [483, 264] width 967 height 529
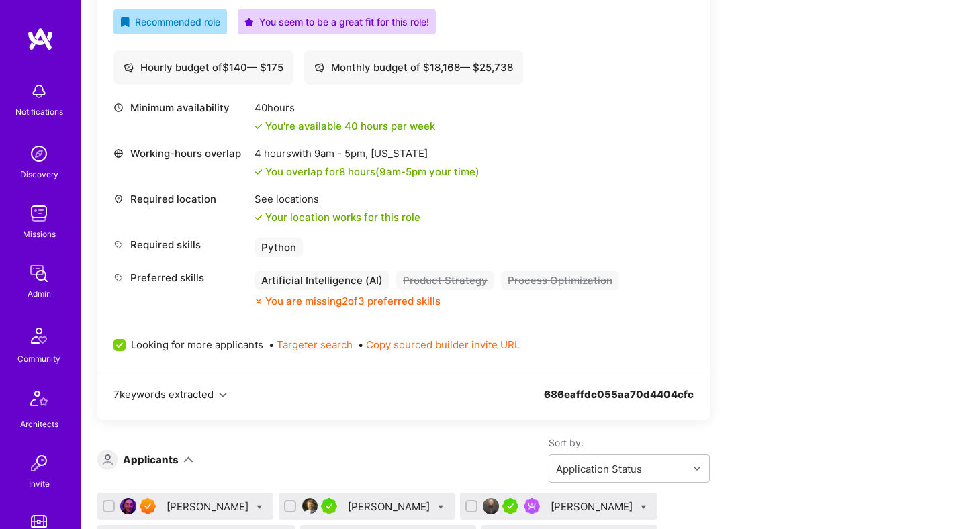
scroll to position [582, 0]
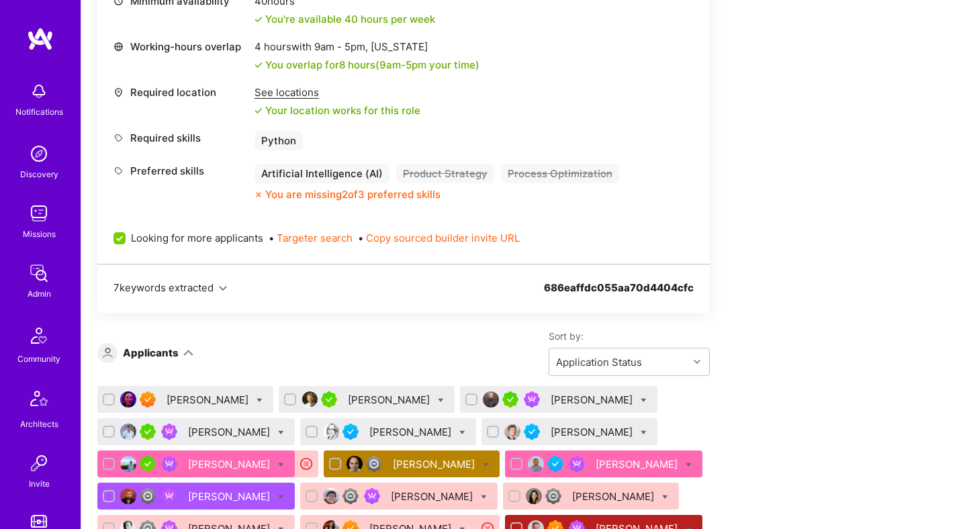
click at [257, 401] on icon at bounding box center [260, 401] width 6 height 6
checkbox input "true"
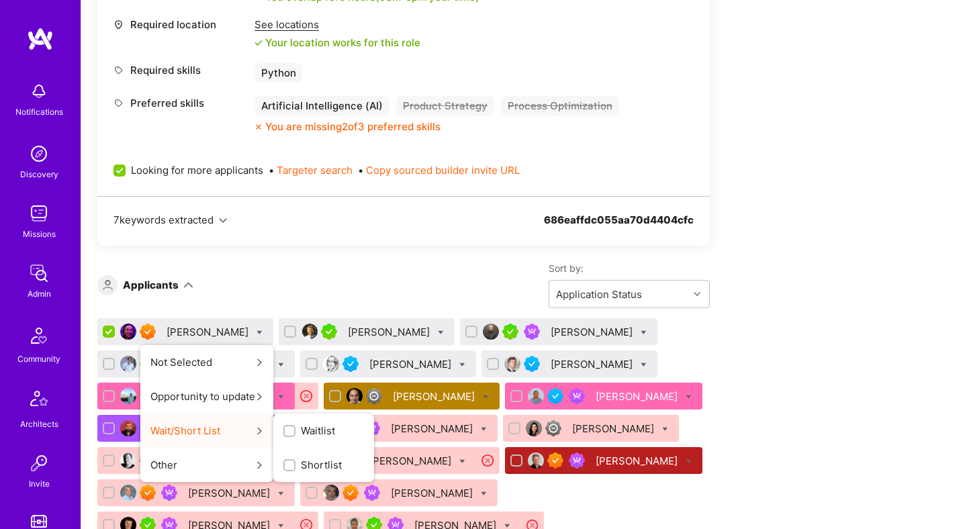
scroll to position [657, 0]
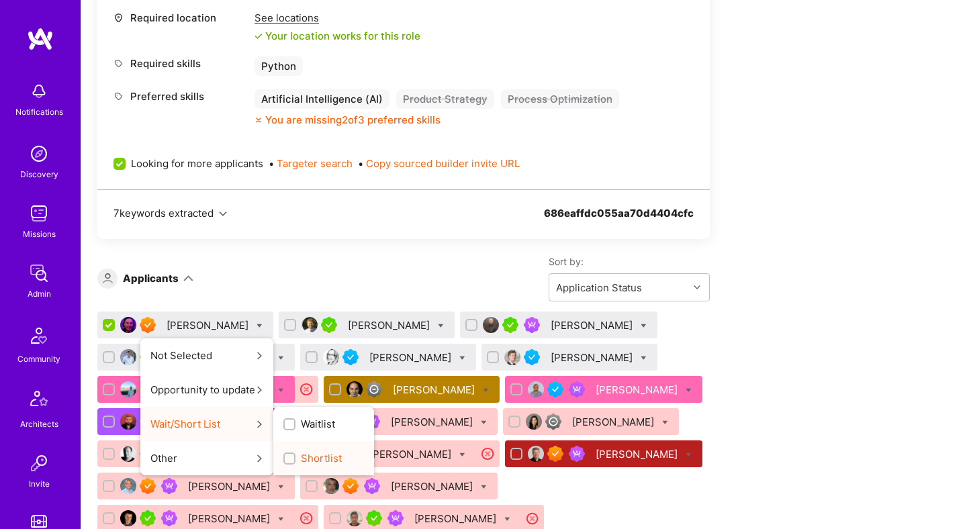
click at [286, 456] on input "Shortlist" at bounding box center [290, 459] width 9 height 9
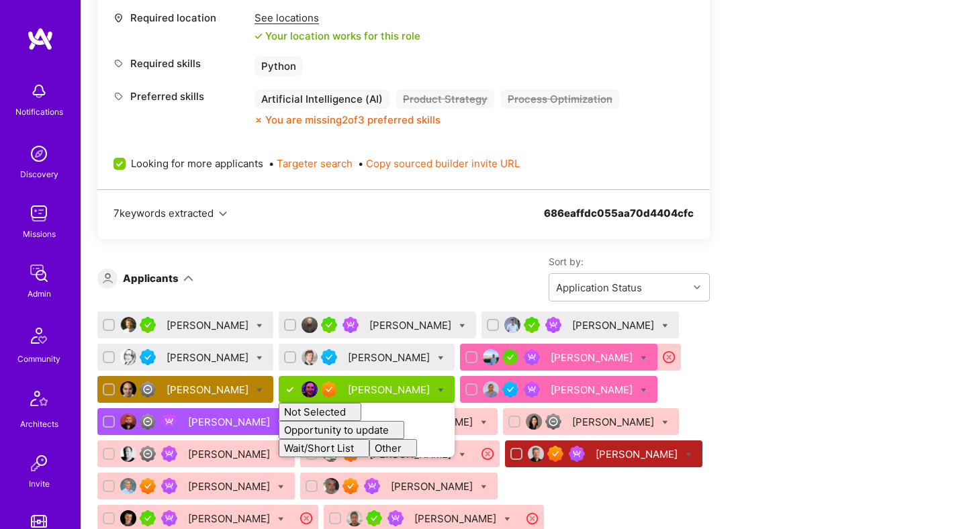
checkbox input "false"
click at [430, 271] on div "Sort by: Application Status" at bounding box center [451, 278] width 517 height 46
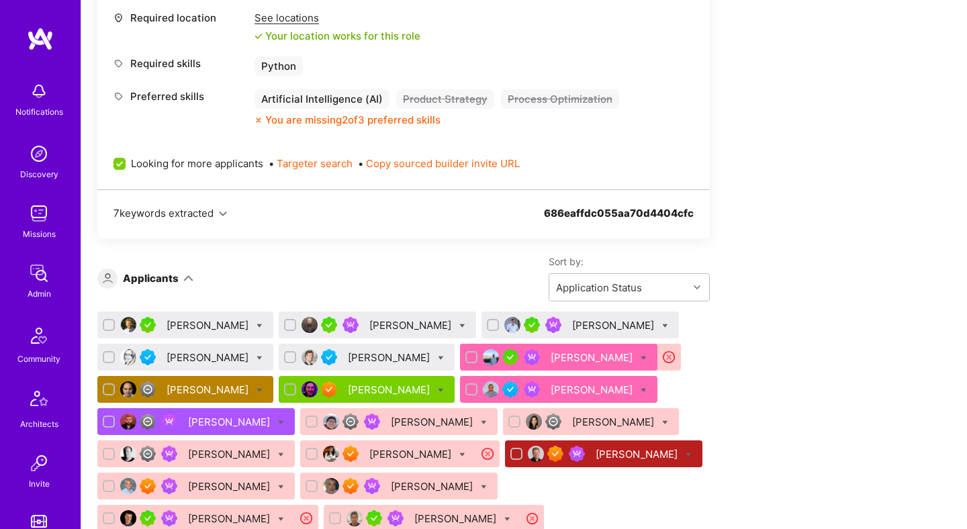
click at [263, 325] on icon at bounding box center [260, 326] width 6 height 6
checkbox input "true"
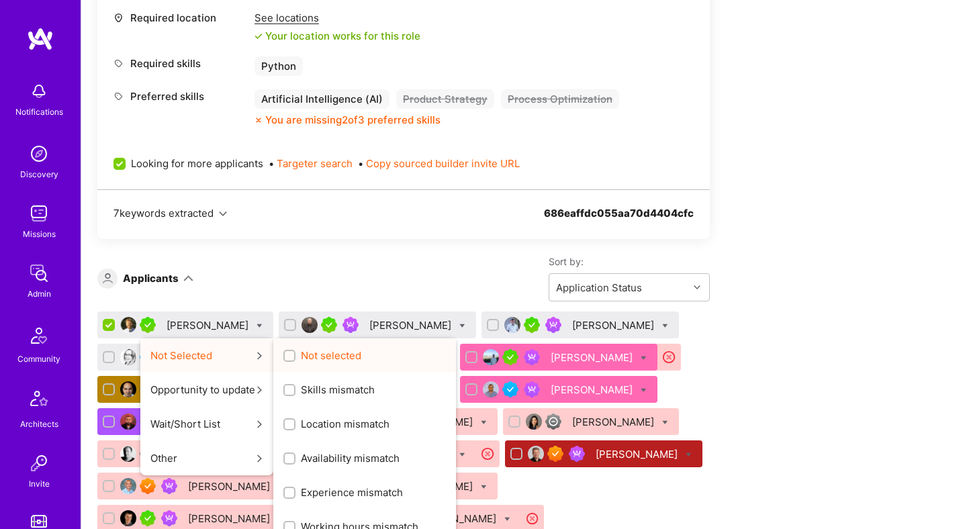
click at [296, 353] on input "Not selected" at bounding box center [290, 356] width 9 height 9
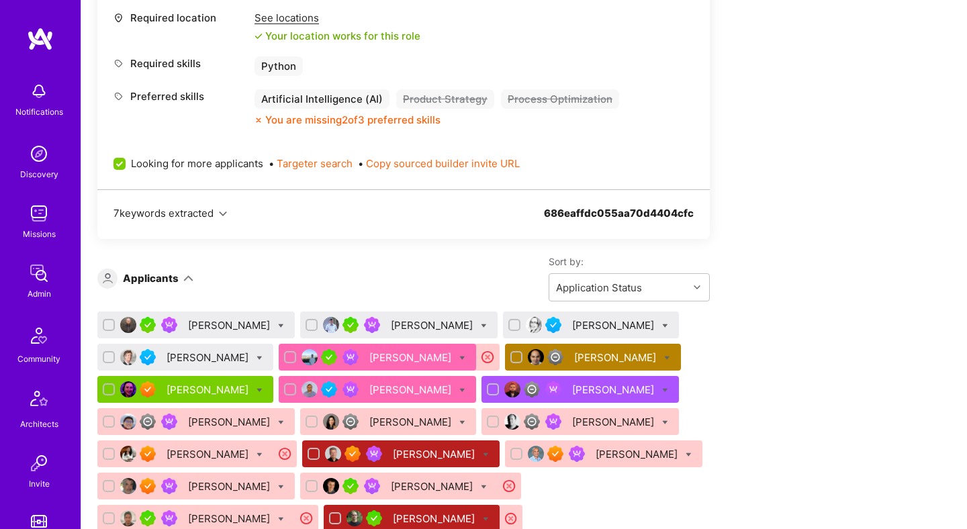
checkbox input "false"
click at [388, 247] on div "We’re actively looking for builders. This is the best time to request to join. …" at bounding box center [403, 306] width 613 height 1347
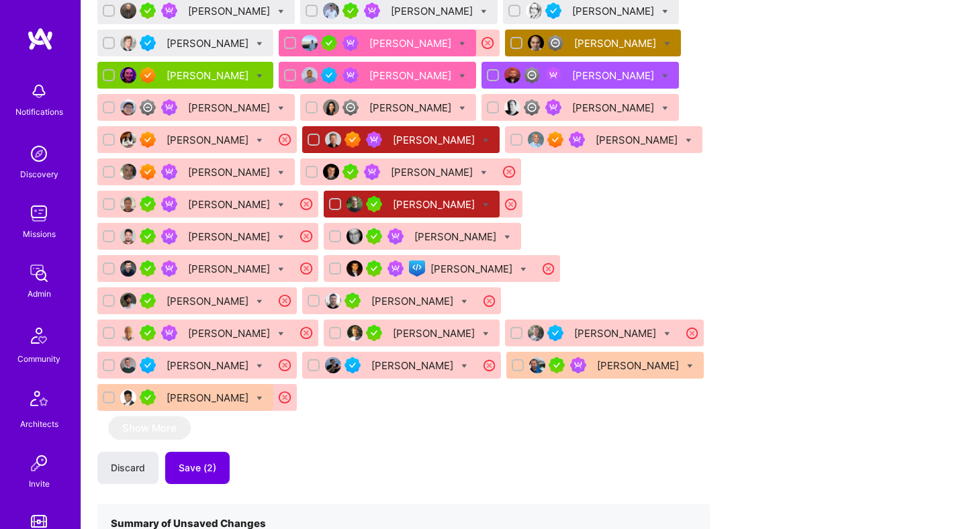
scroll to position [972, 0]
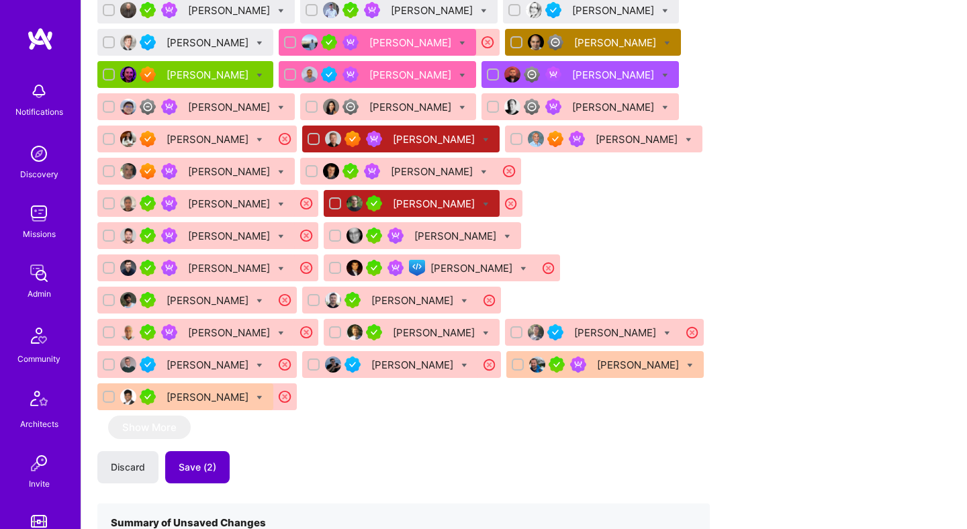
click at [207, 461] on span "Save (2)" at bounding box center [198, 467] width 38 height 13
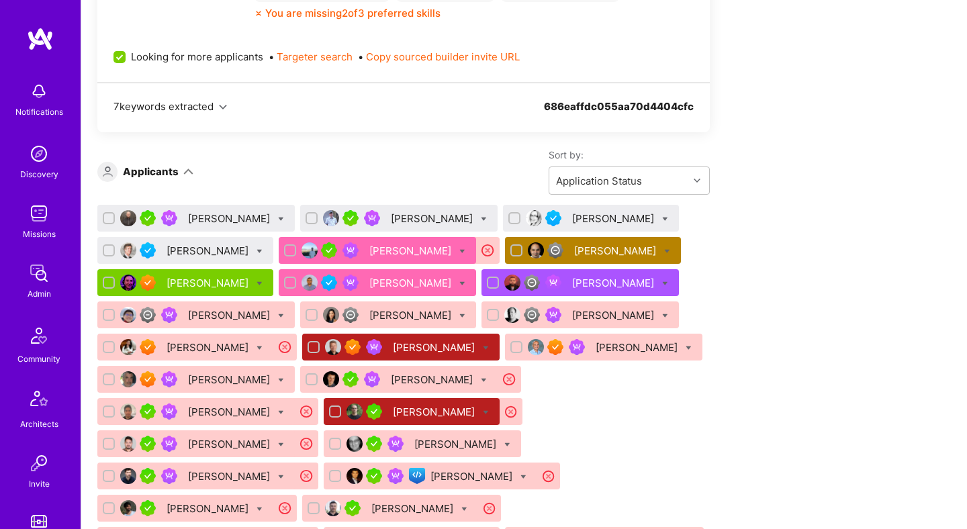
scroll to position [748, 0]
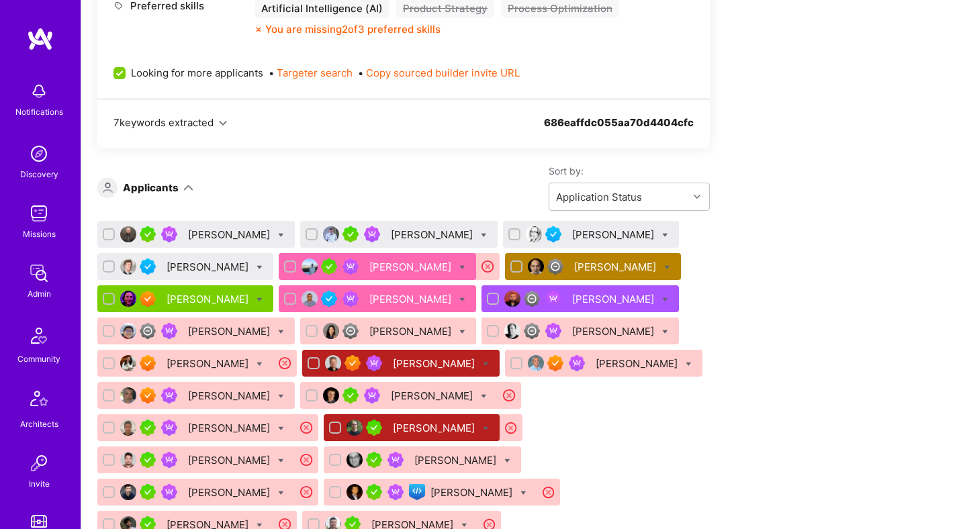
click at [214, 237] on div "Ben Smith" at bounding box center [230, 235] width 85 height 14
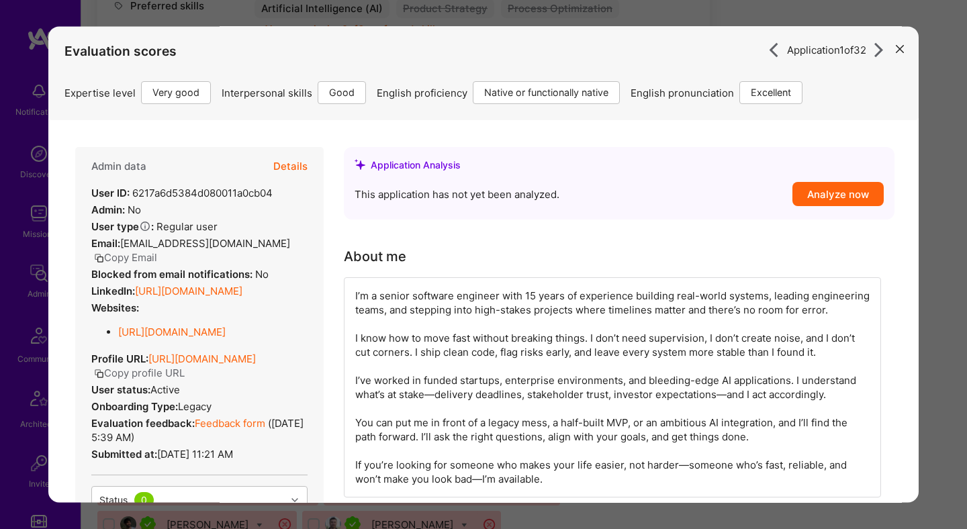
click at [296, 166] on button "Details" at bounding box center [290, 167] width 34 height 39
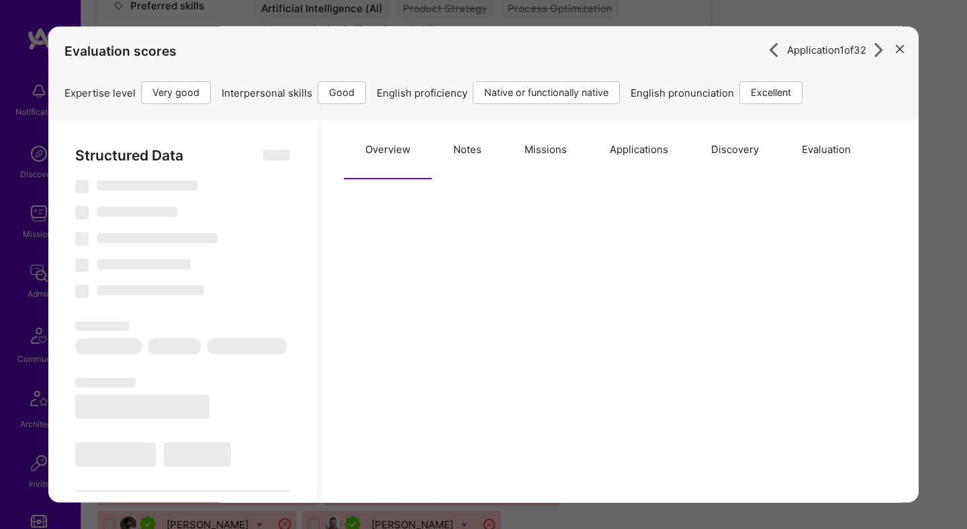
click at [453, 171] on button "Notes" at bounding box center [467, 150] width 71 height 59
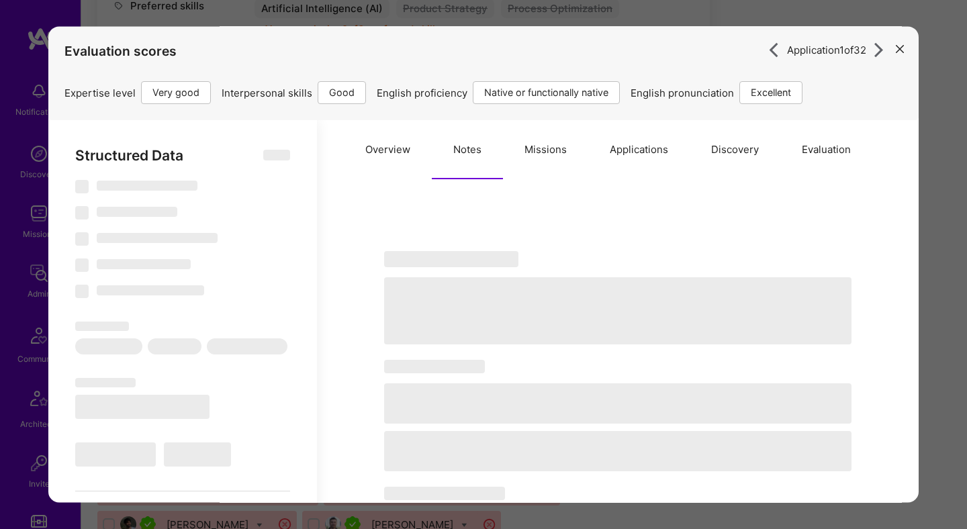
type textarea "x"
select select "Right Now"
select select "5"
select select "4"
select select "7"
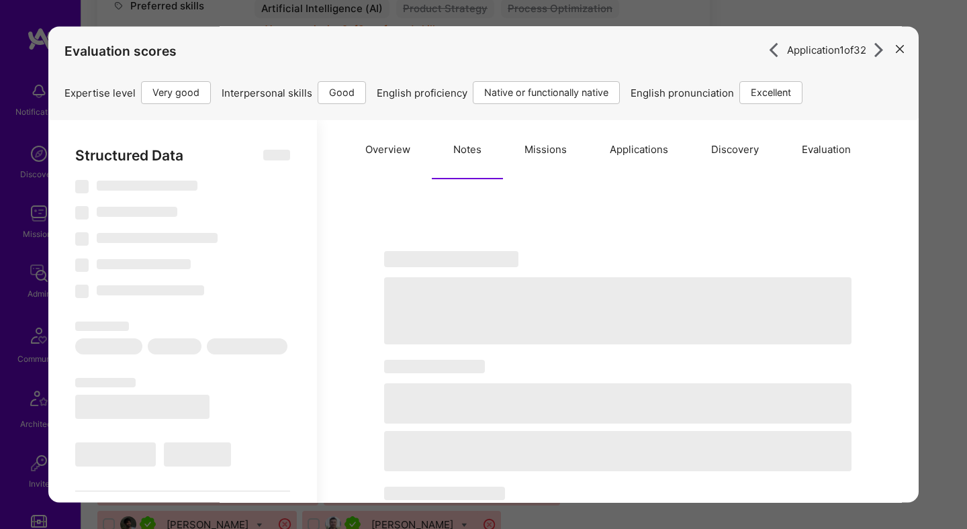
select select "7"
select select "US"
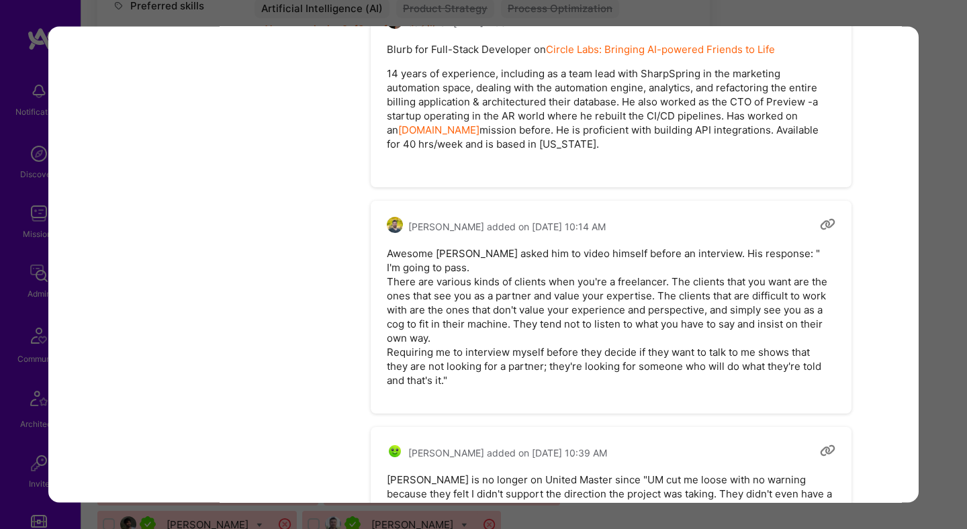
scroll to position [2111, 0]
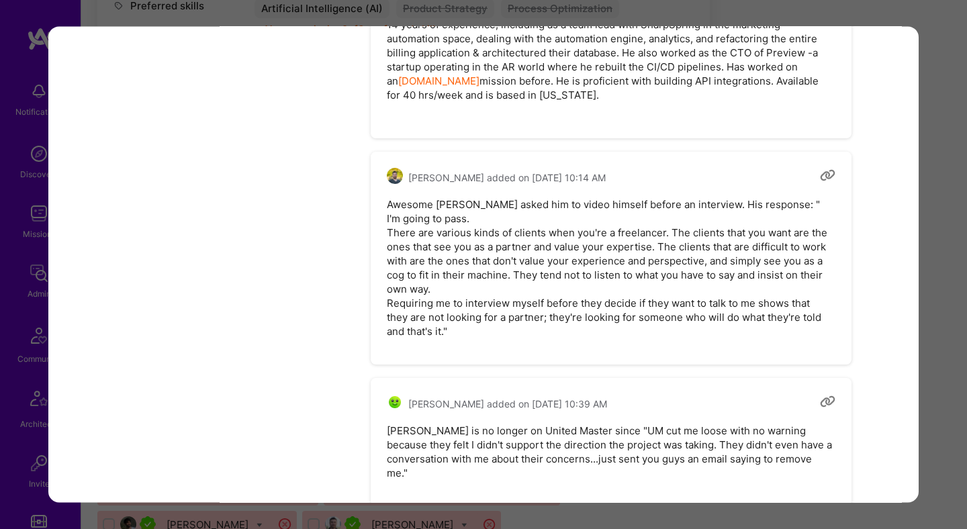
click at [937, 216] on div "Application 1 of 32 Evaluation scores Expertise level Very good Interpersonal s…" at bounding box center [483, 264] width 967 height 529
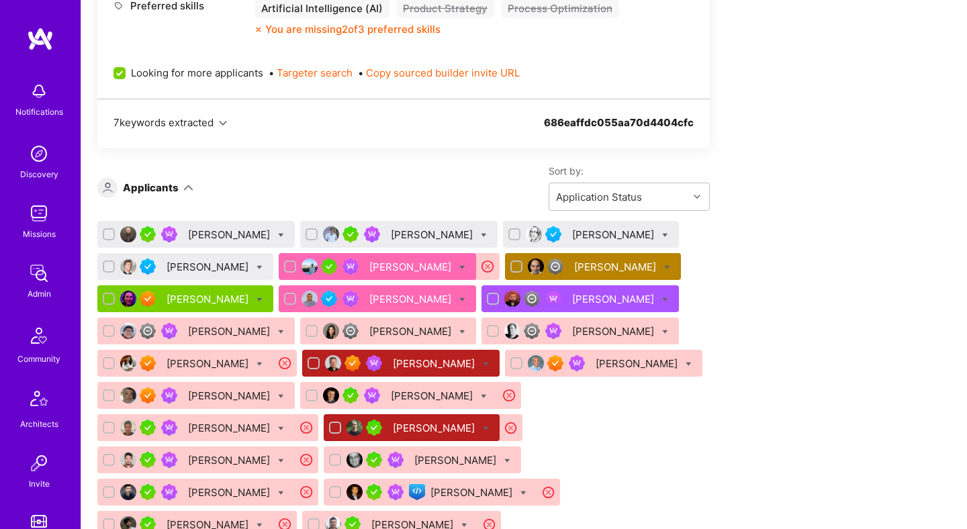
click at [195, 242] on div "Ben Smith" at bounding box center [195, 234] width 197 height 27
click at [208, 235] on div "Ben Smith" at bounding box center [230, 235] width 85 height 14
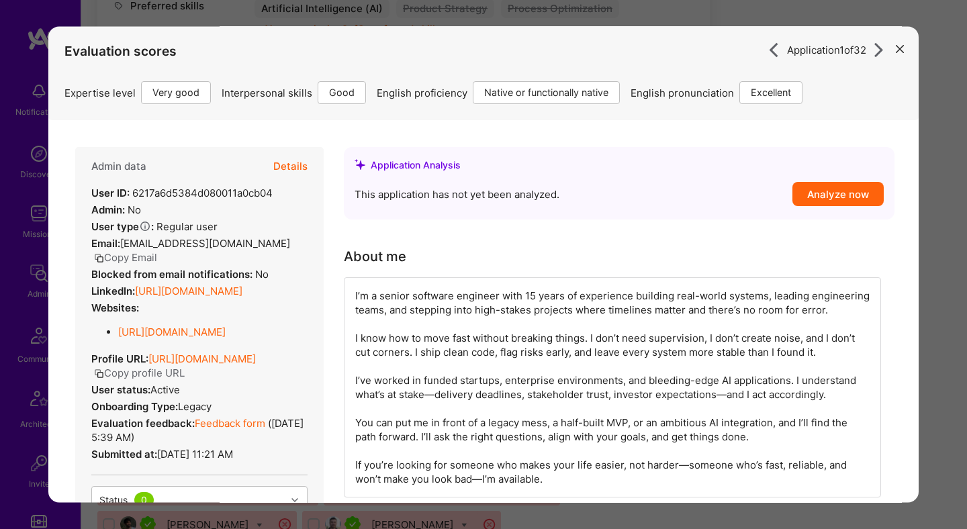
click at [290, 167] on button "Details" at bounding box center [290, 167] width 34 height 39
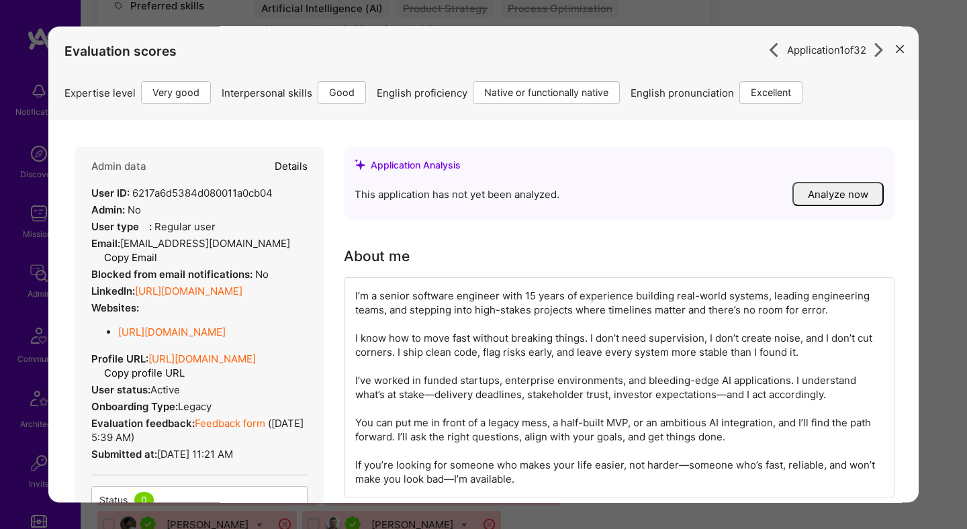
type textarea "x"
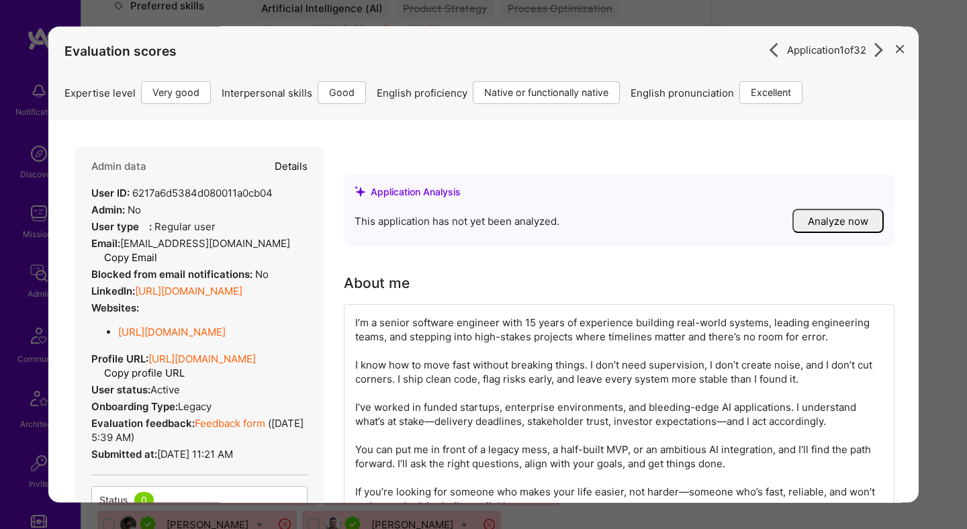
select select "5"
select select "4"
select select "7"
select select "US"
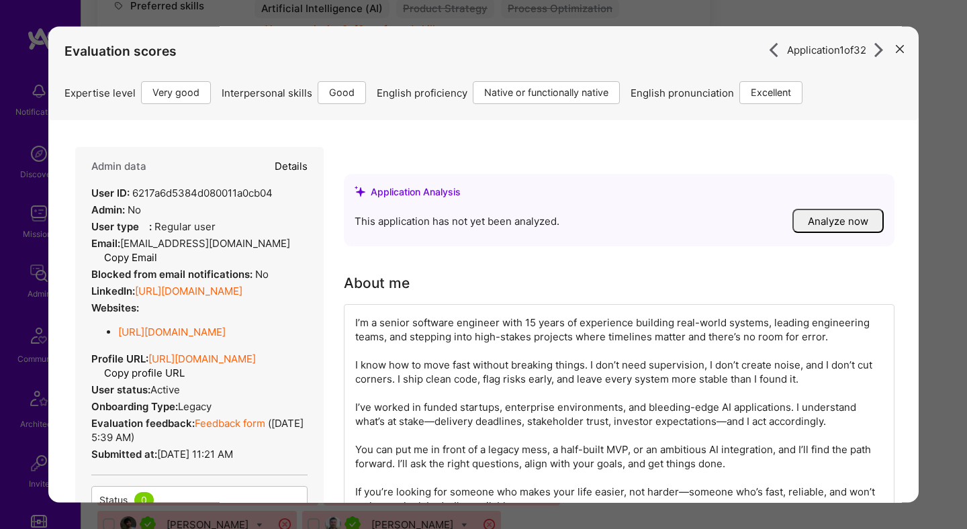
select select "Right Now"
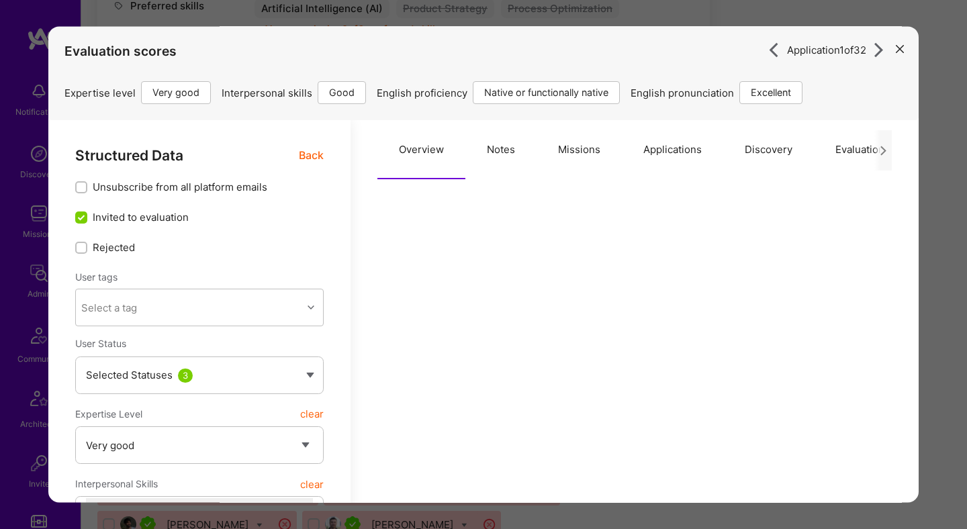
click at [510, 159] on button "Notes" at bounding box center [500, 150] width 71 height 59
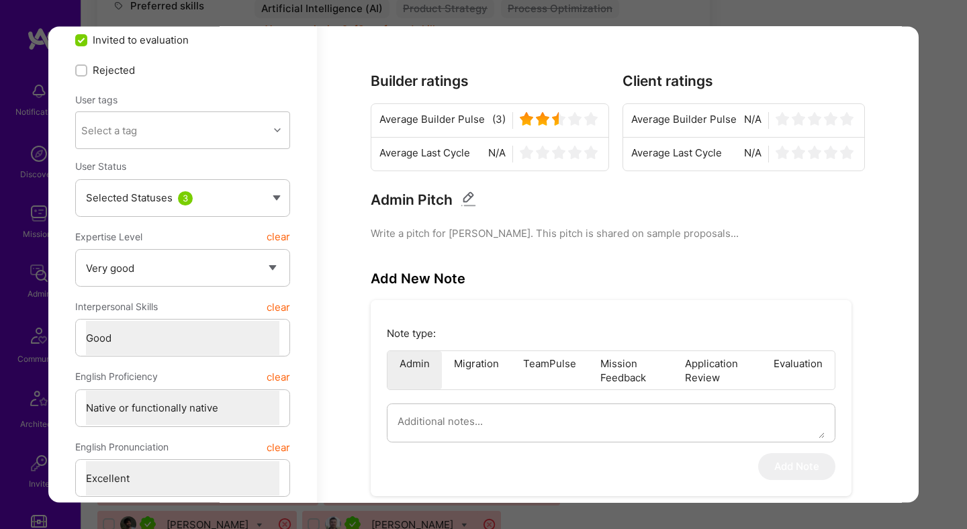
scroll to position [24, 0]
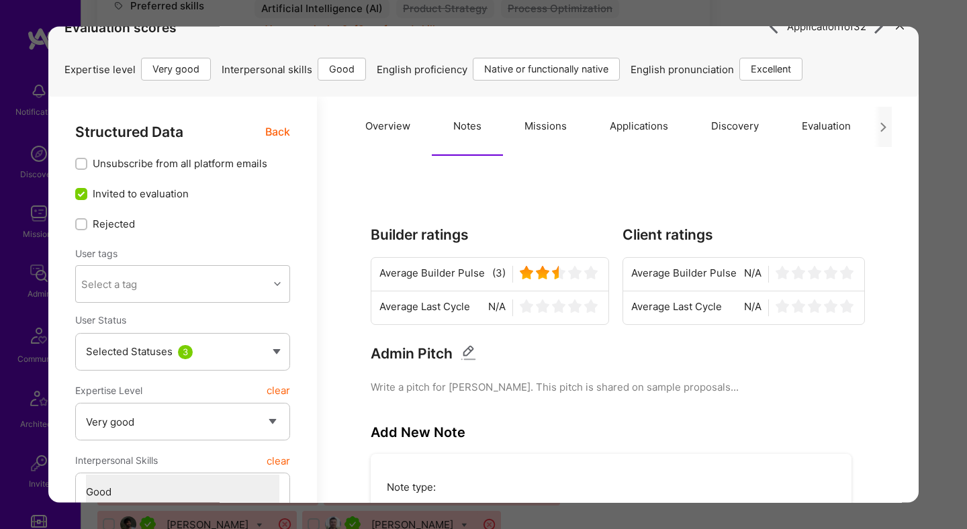
click at [276, 133] on span "Back" at bounding box center [277, 132] width 25 height 17
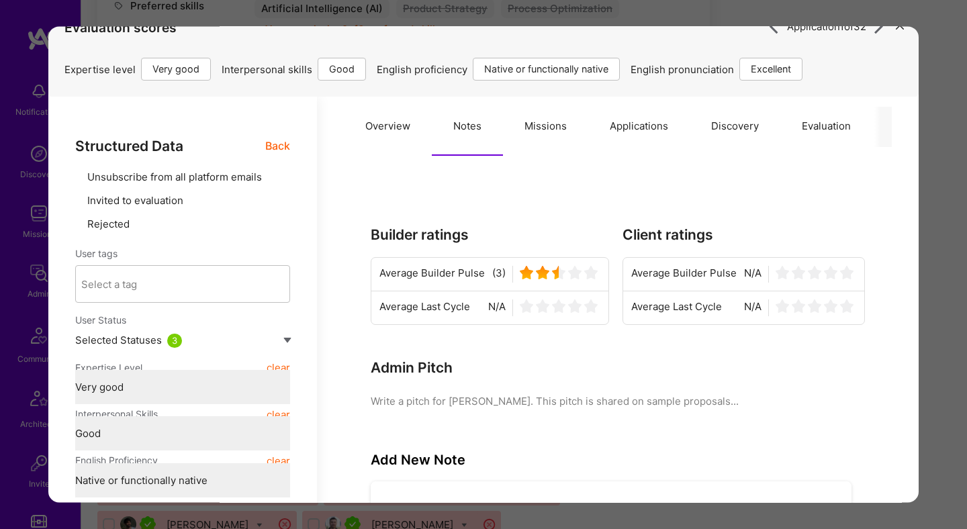
type textarea "x"
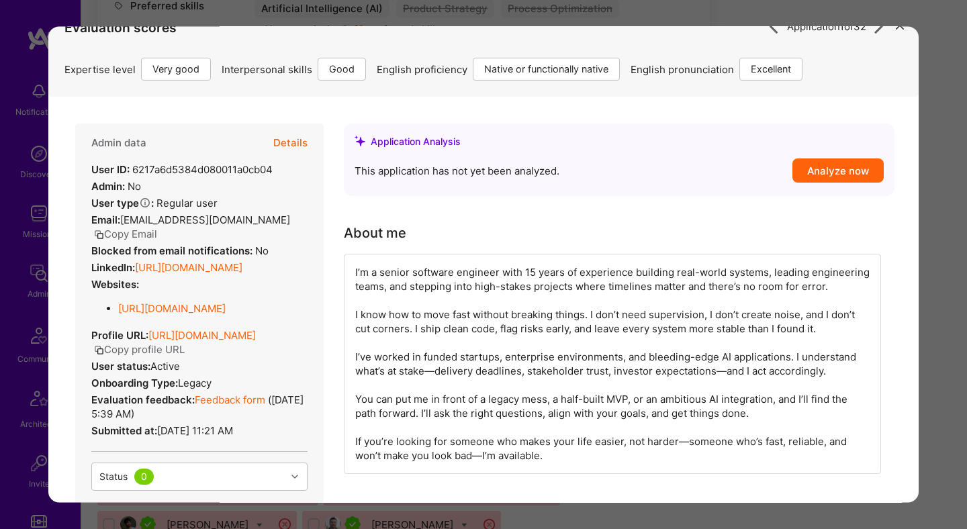
click at [234, 268] on link "https://linkedin.com/in/benjaminwsmith" at bounding box center [188, 267] width 107 height 13
click at [936, 219] on div "Application 1 of 32 Evaluation scores Expertise level Very good Interpersonal s…" at bounding box center [483, 264] width 967 height 529
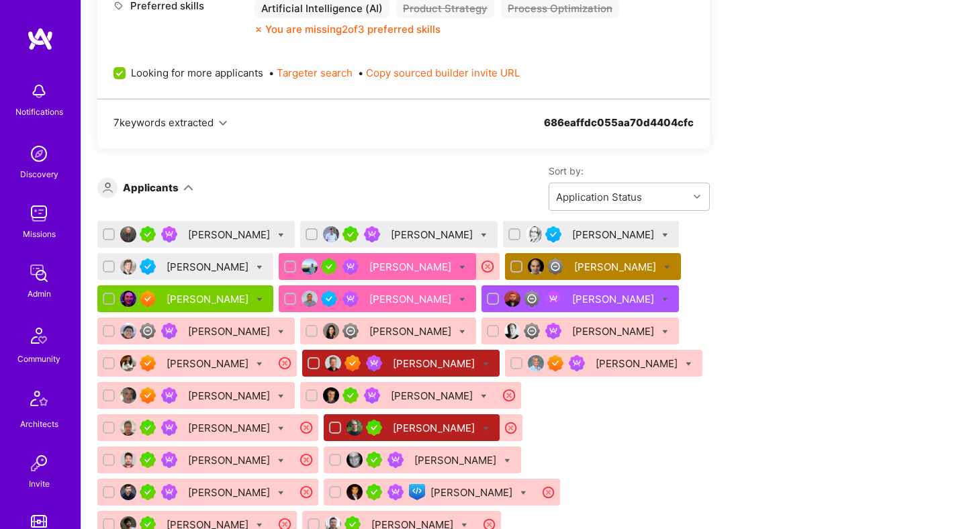
click at [278, 234] on icon at bounding box center [281, 235] width 6 height 6
checkbox input "true"
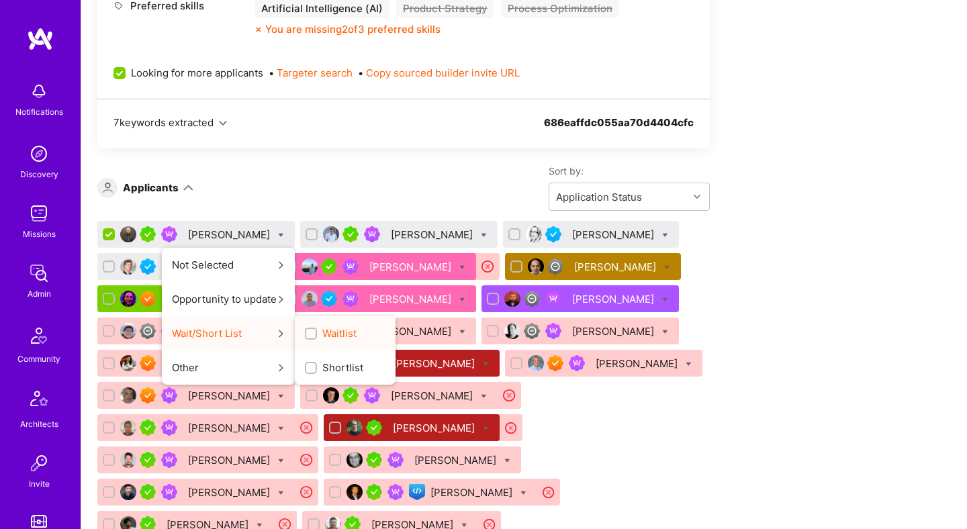
click at [308, 330] on input "Waitlist" at bounding box center [312, 334] width 9 height 9
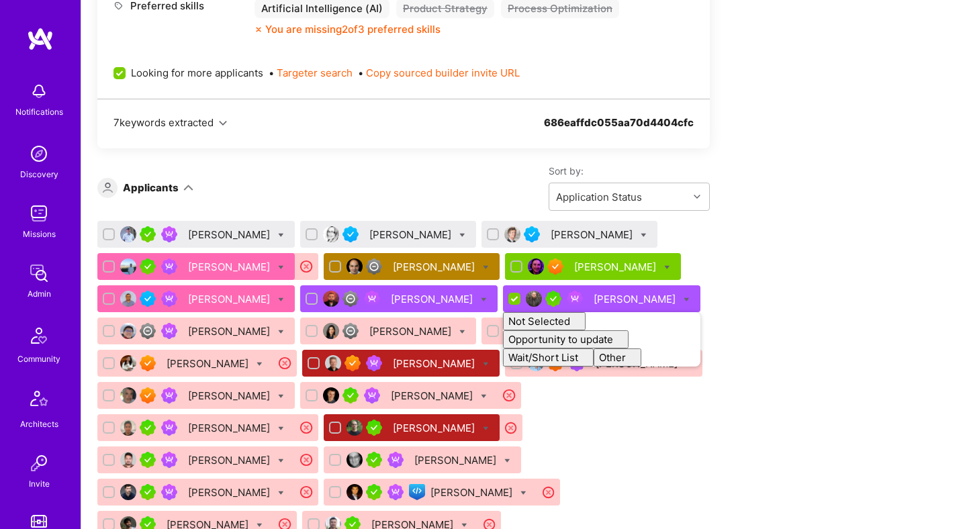
checkbox input "false"
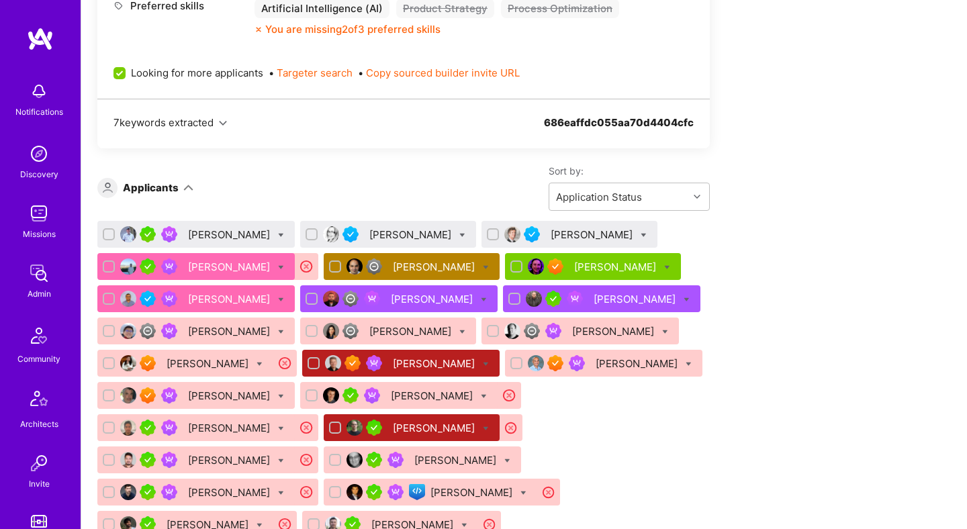
click at [805, 242] on div "Apply for a Mission Role We’re actively looking for builders. This is the best …" at bounding box center [500, 434] width 806 height 1853
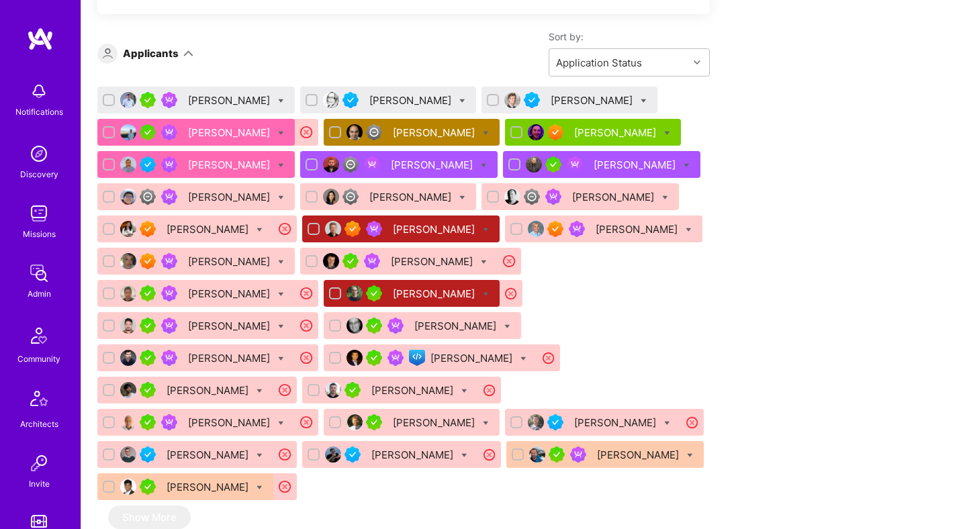
scroll to position [1005, 0]
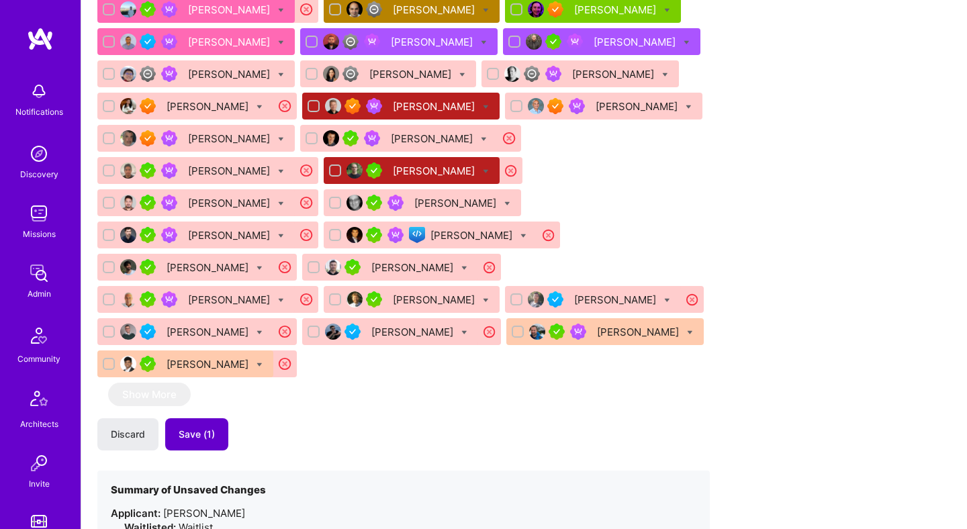
click at [202, 428] on span "Save (1)" at bounding box center [197, 434] width 36 height 13
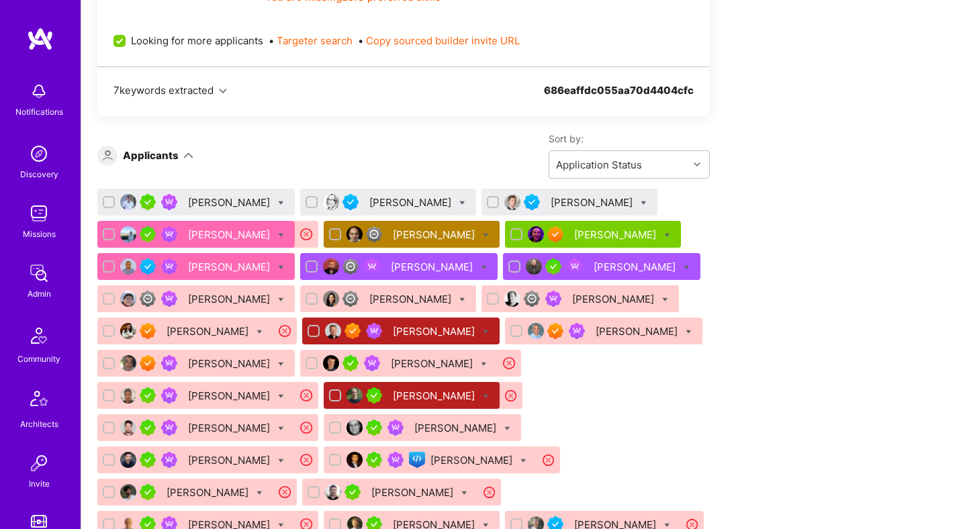
scroll to position [739, 0]
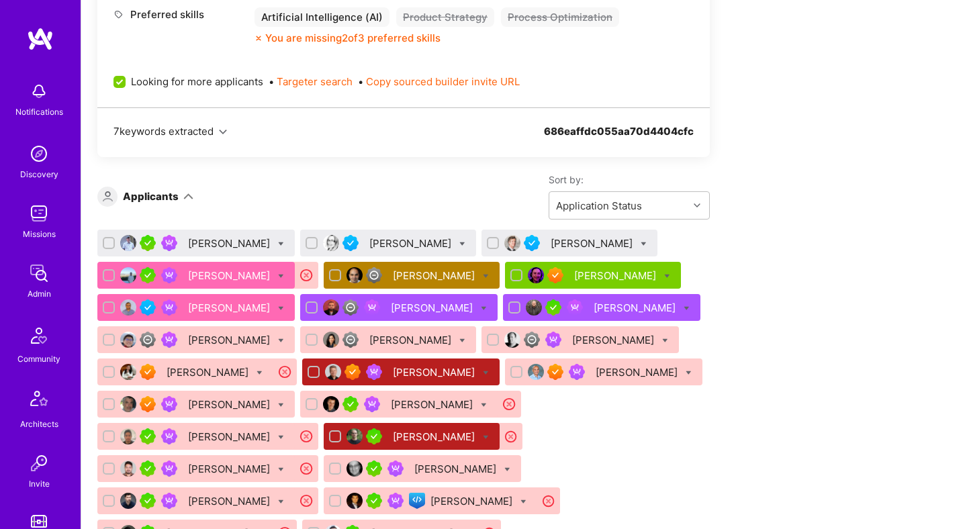
click at [199, 240] on div "Tom Clancy" at bounding box center [230, 243] width 85 height 14
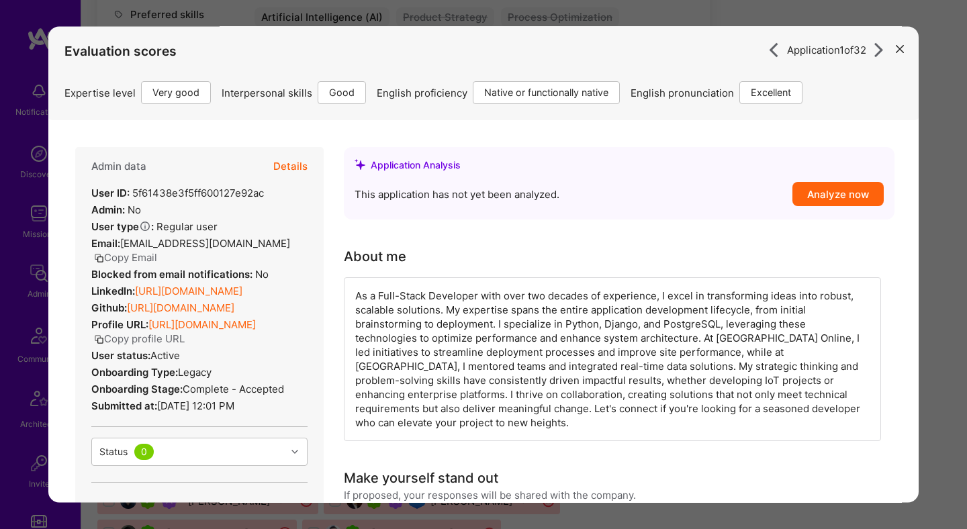
click at [296, 168] on button "Details" at bounding box center [290, 167] width 34 height 39
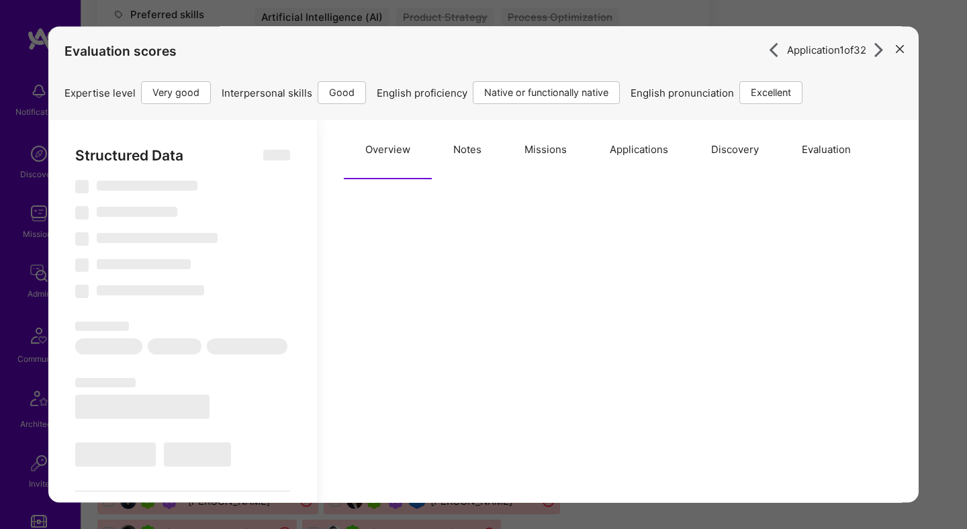
click at [471, 150] on button "Notes" at bounding box center [467, 150] width 71 height 59
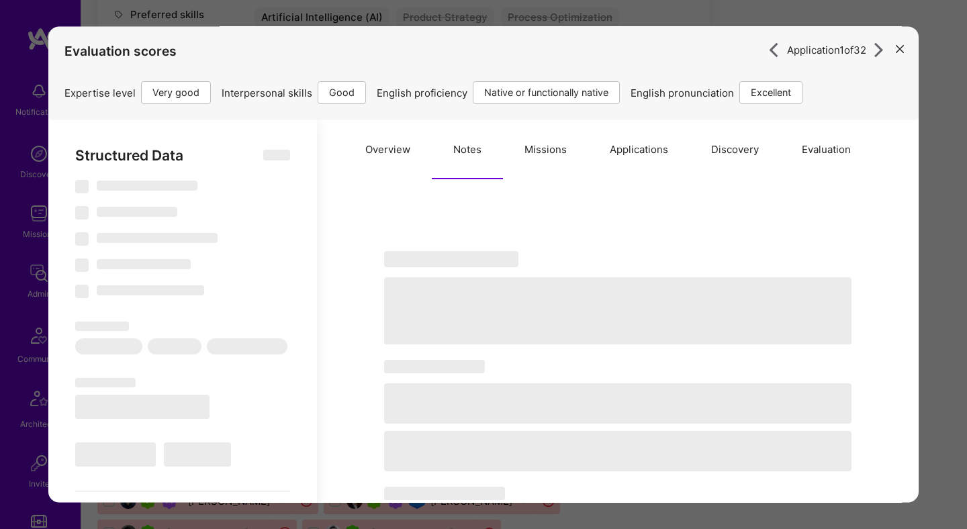
type textarea "x"
select select "Right Now"
select select "5"
select select "4"
select select "7"
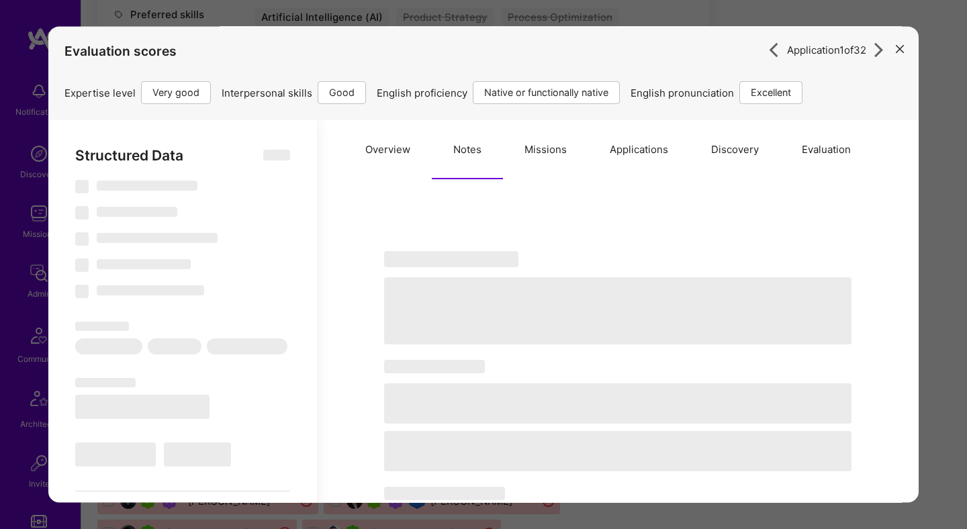
select select "7"
select select "US"
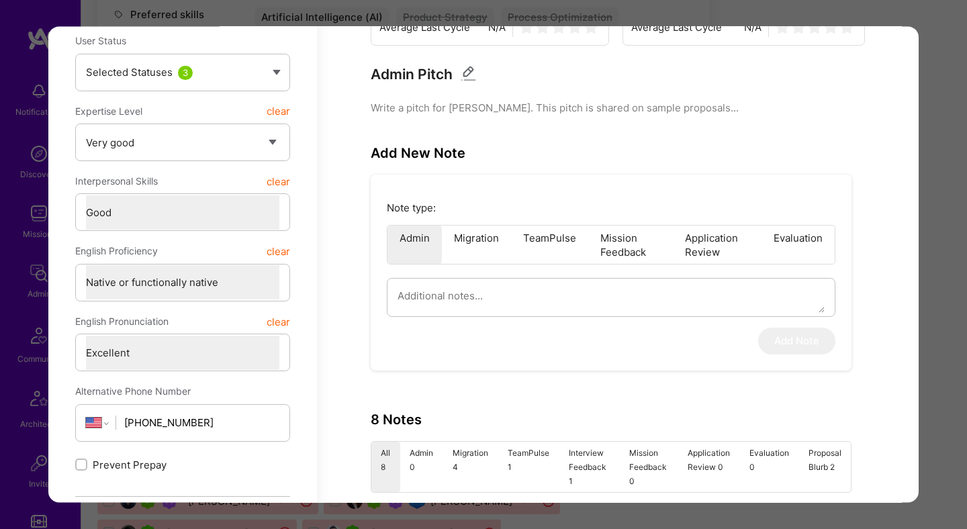
scroll to position [97, 0]
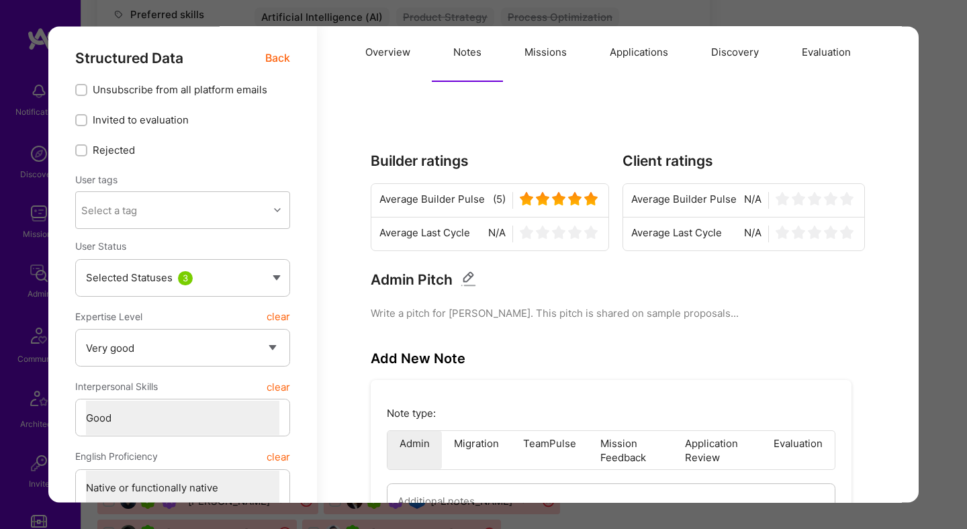
click at [535, 68] on button "Missions" at bounding box center [545, 53] width 85 height 59
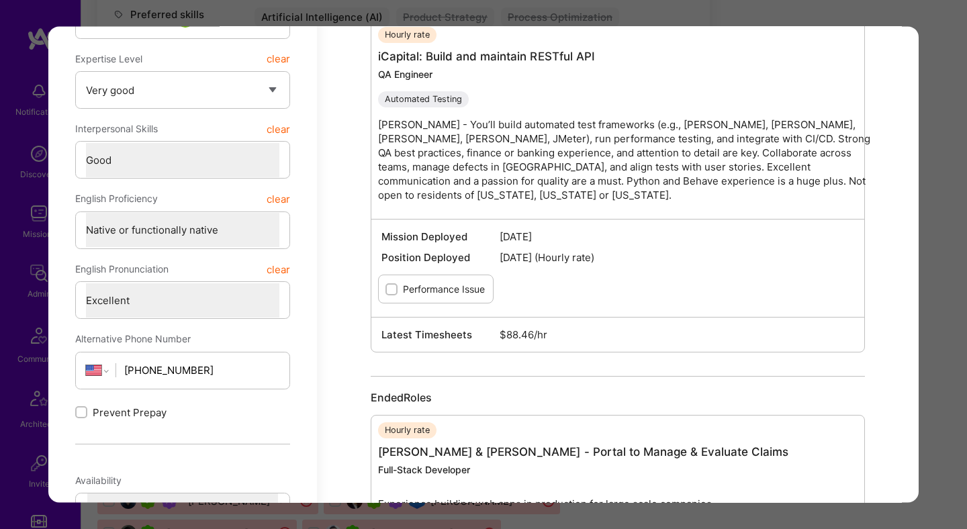
scroll to position [0, 0]
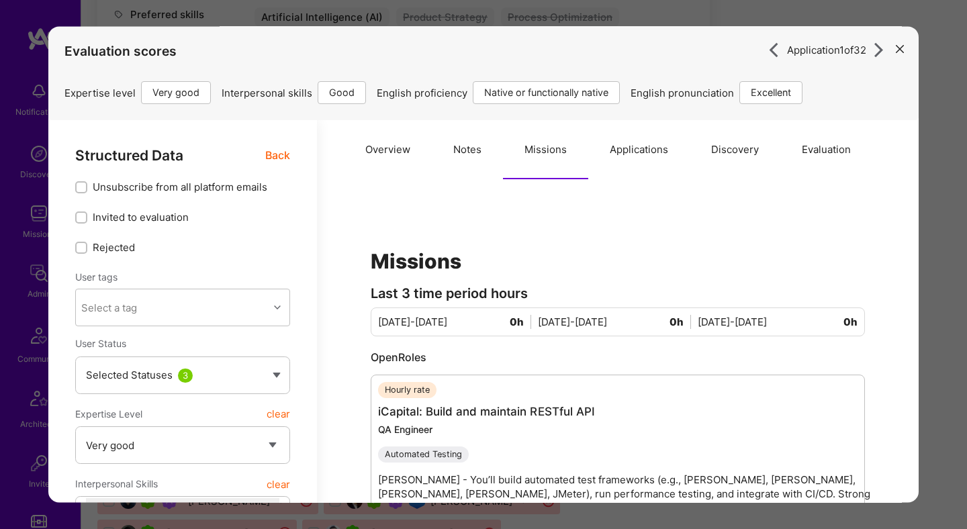
click at [610, 144] on button "Applications" at bounding box center [638, 150] width 101 height 59
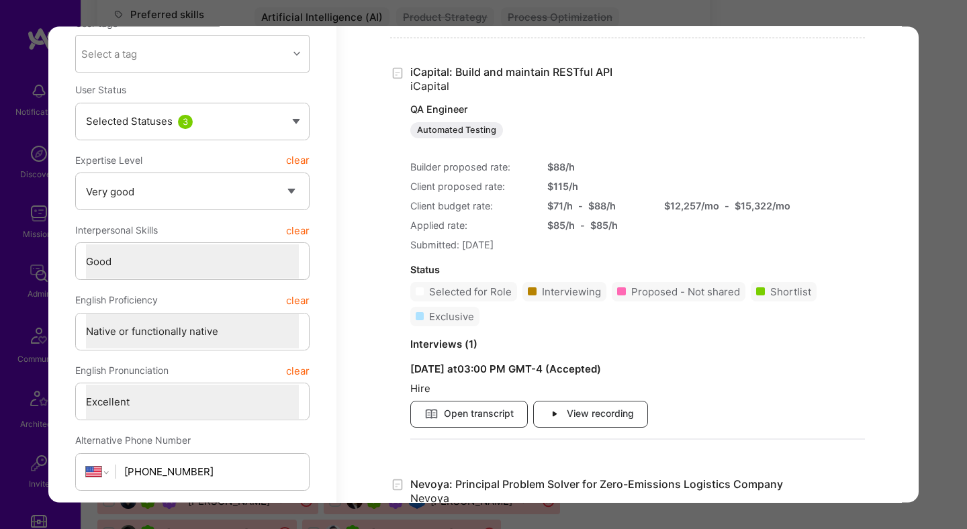
scroll to position [161, 0]
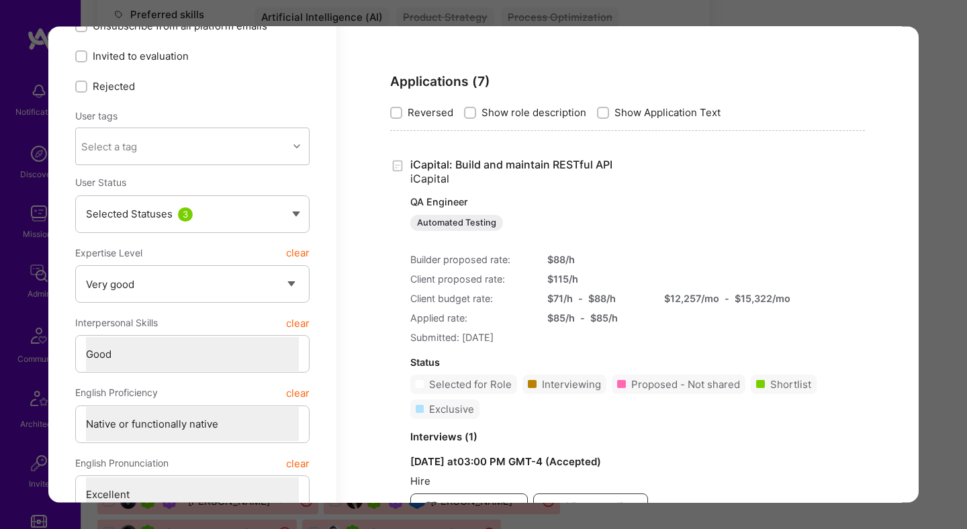
click at [932, 269] on div "Application 1 of 32 Evaluation scores Expertise level Very good Interpersonal s…" at bounding box center [483, 264] width 967 height 529
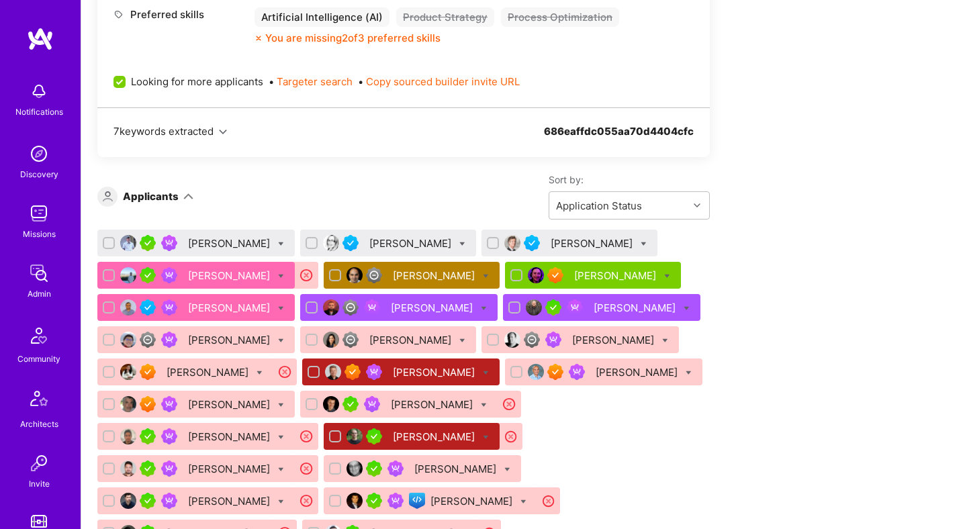
click at [221, 241] on div "Tom Clancy" at bounding box center [230, 243] width 85 height 14
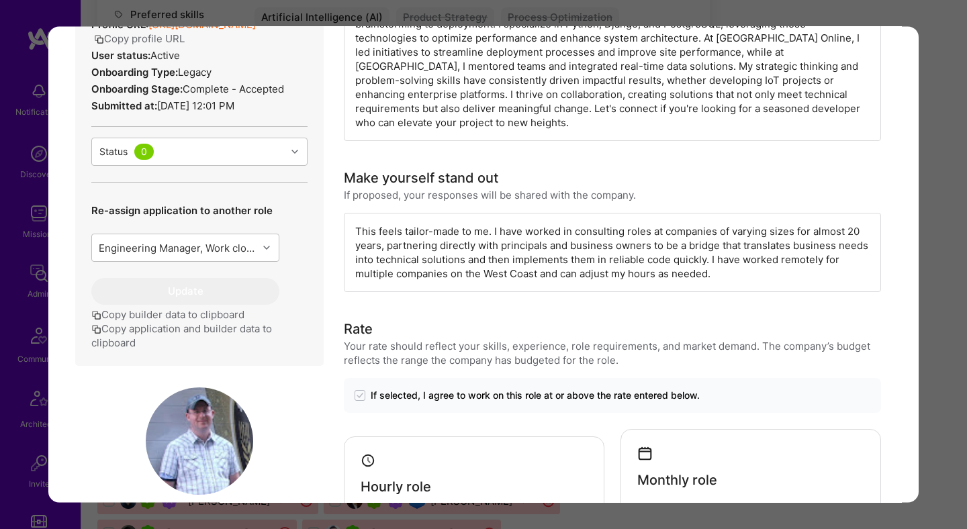
scroll to position [427, 0]
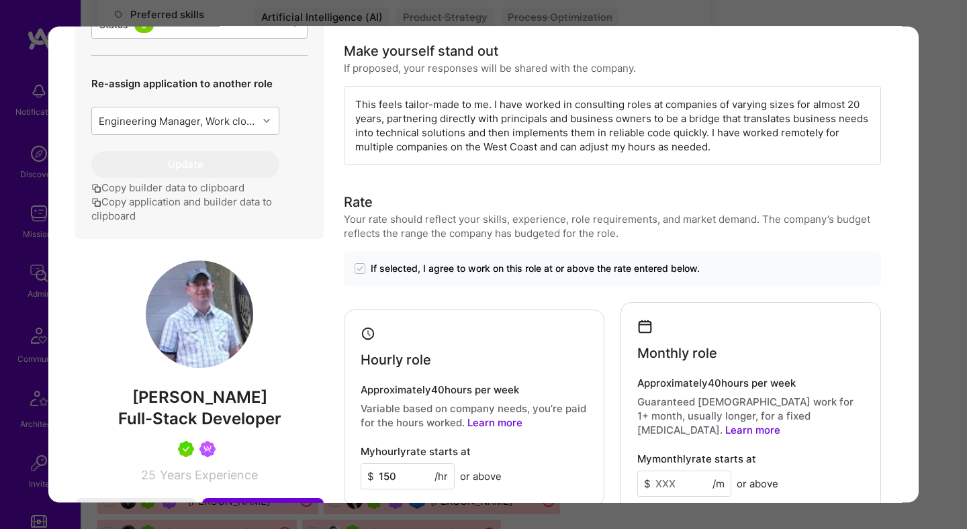
click at [210, 406] on span "Tom Clancy" at bounding box center [199, 398] width 249 height 20
copy span "Tom Clancy"
click at [513, 13] on div "Application 1 of 32 Evaluation scores Expertise level Very good Interpersonal s…" at bounding box center [483, 264] width 967 height 529
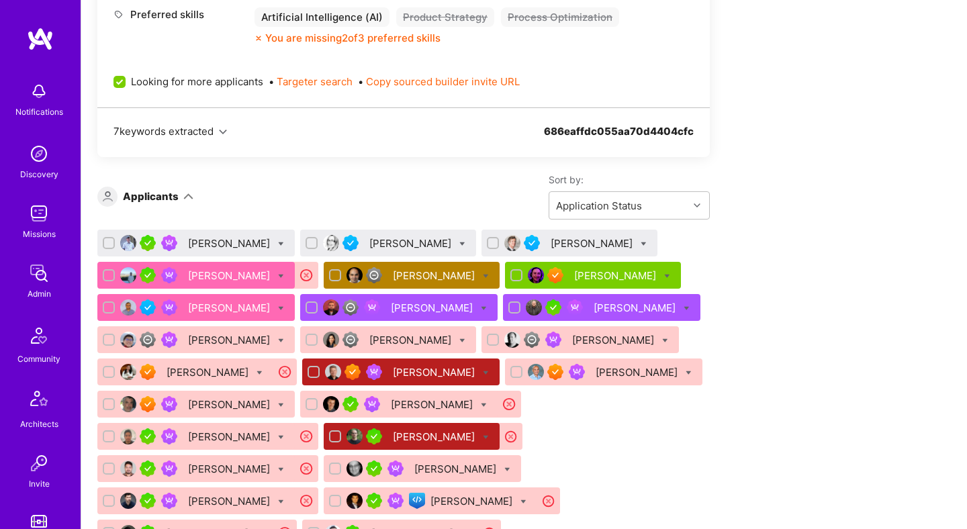
click at [278, 242] on icon at bounding box center [281, 244] width 6 height 6
checkbox input "true"
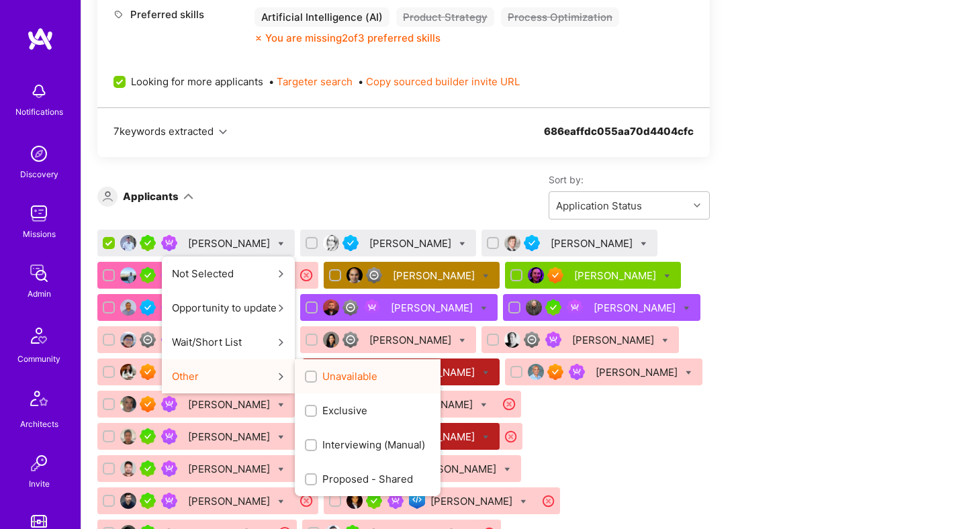
click at [308, 374] on input "Unavailable" at bounding box center [312, 377] width 9 height 9
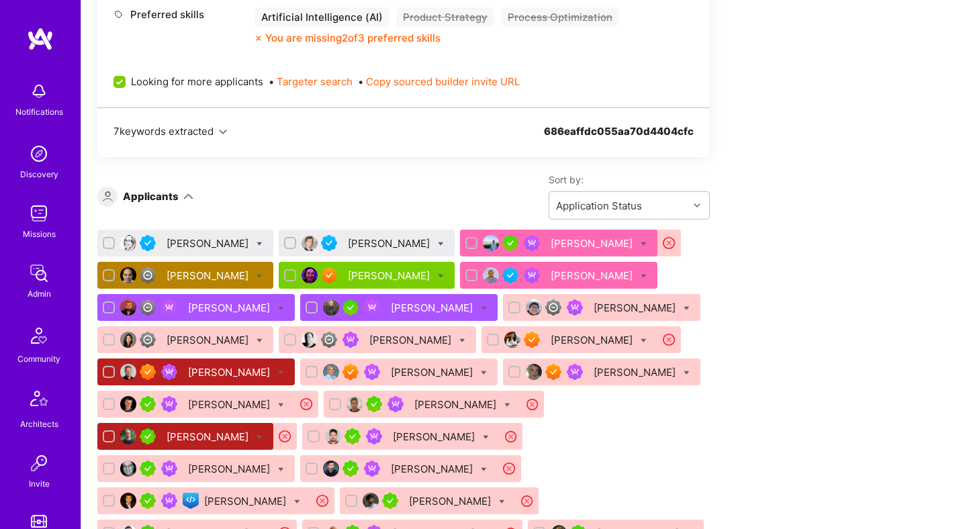
checkbox input "false"
click at [717, 268] on div "Apply for a Mission Role We’re actively looking for builders. This is the best …" at bounding box center [500, 443] width 806 height 1853
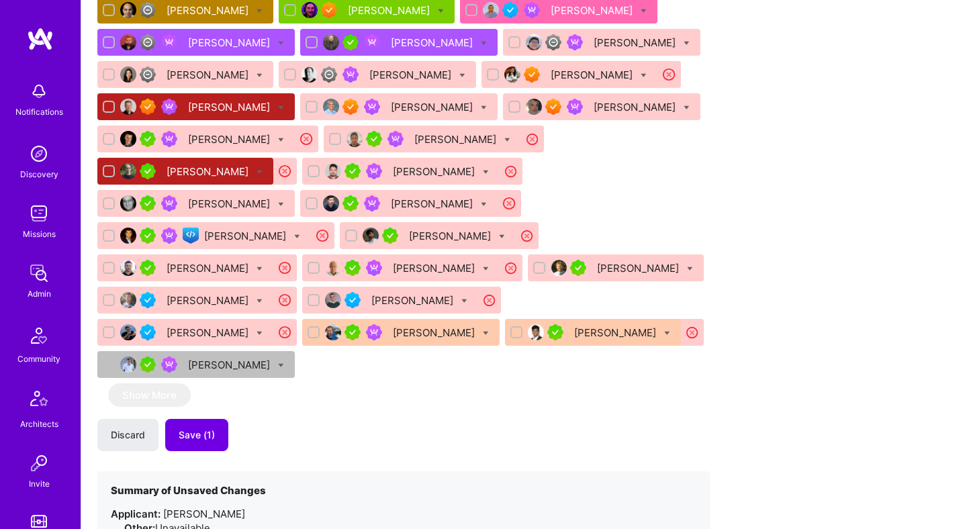
scroll to position [1049, 0]
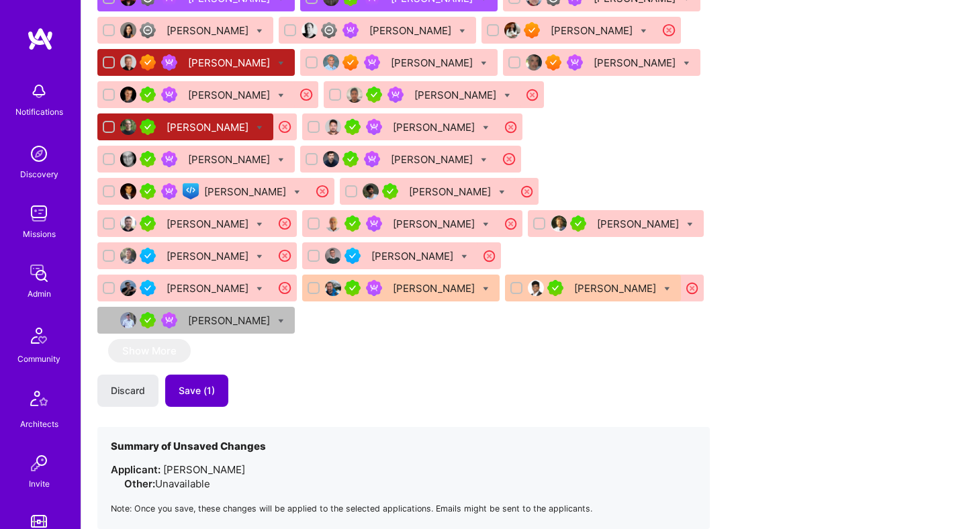
click at [200, 384] on span "Save (1)" at bounding box center [197, 390] width 36 height 13
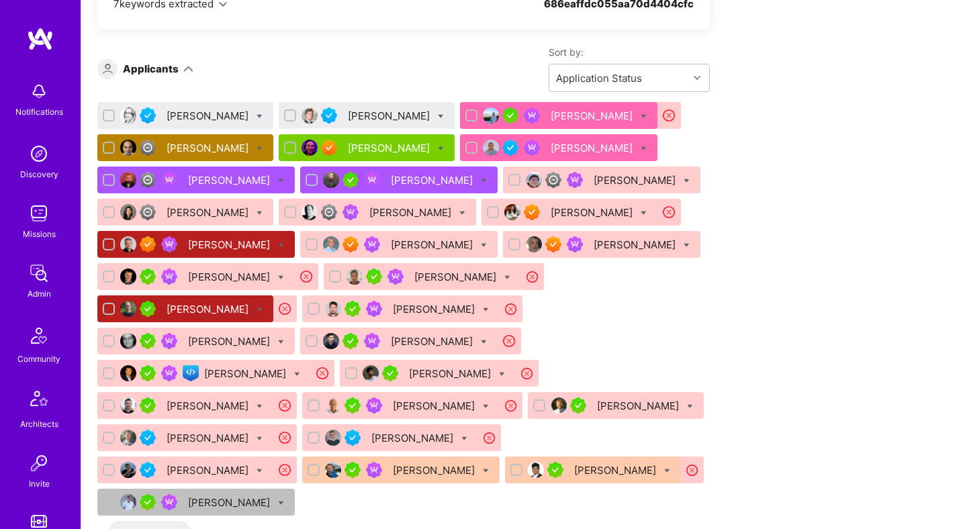
scroll to position [804, 0]
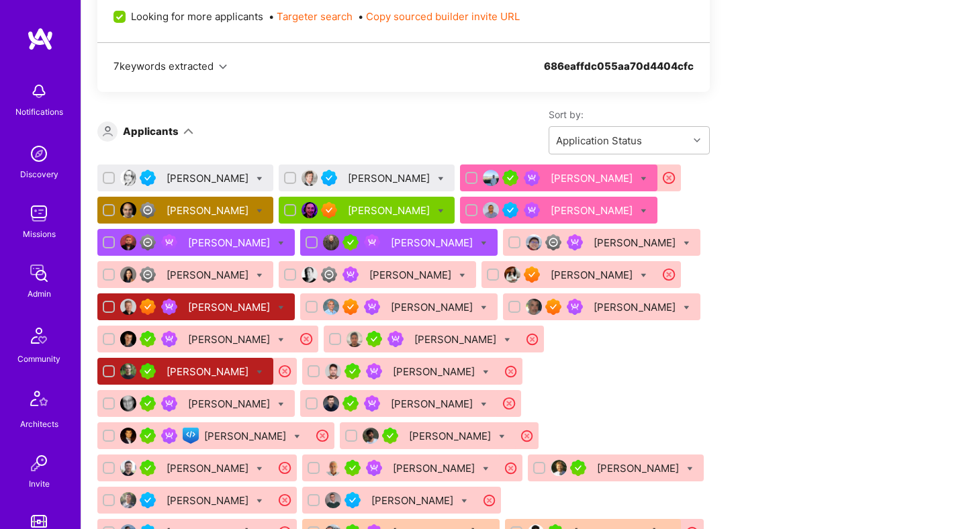
click at [206, 180] on div "Monica Spisar" at bounding box center [209, 178] width 85 height 14
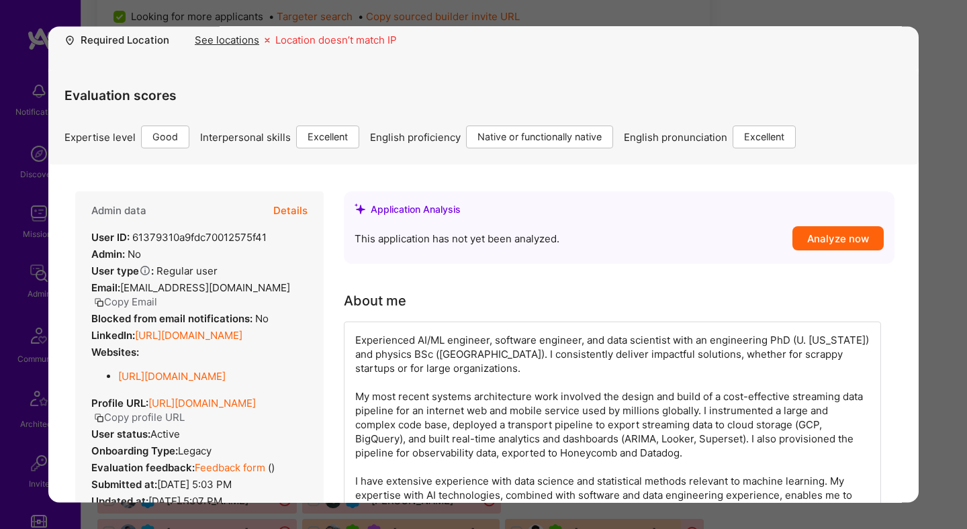
scroll to position [11, 0]
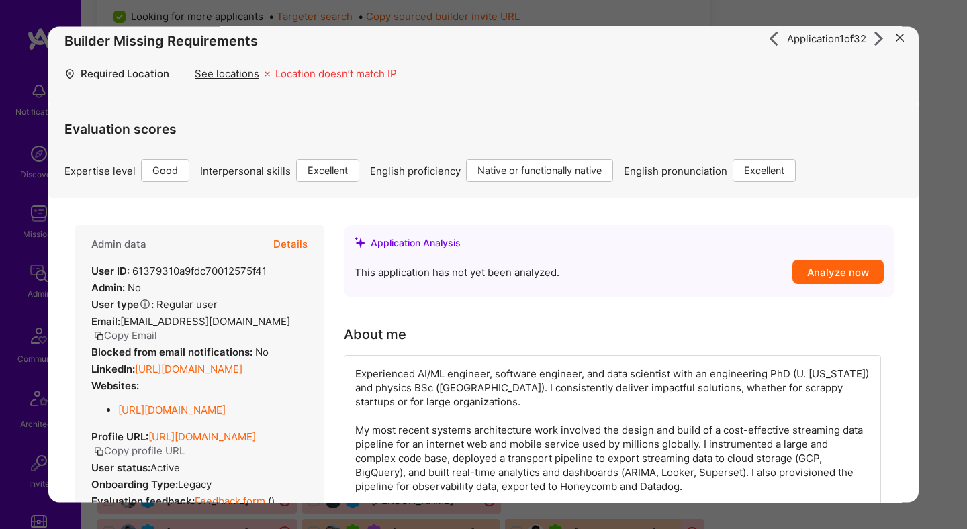
click at [295, 238] on button "Details" at bounding box center [290, 245] width 34 height 39
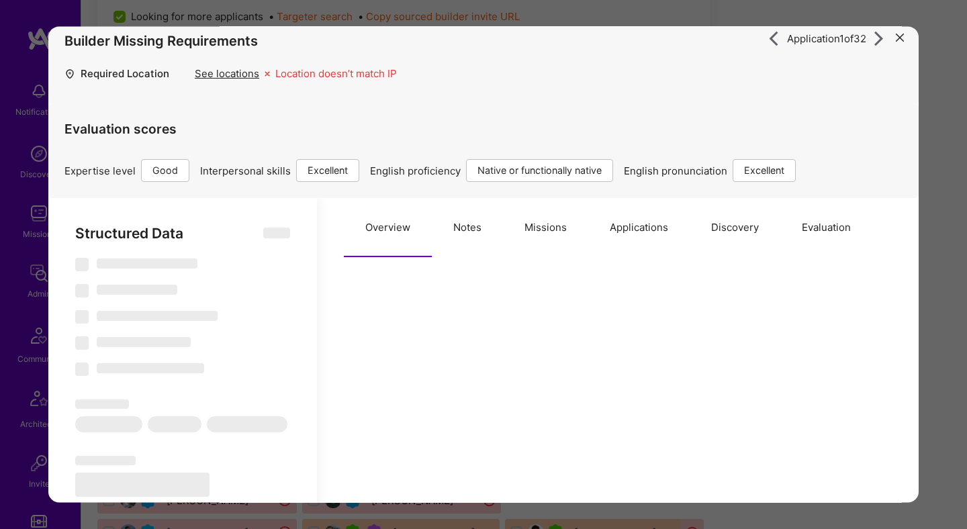
type textarea "x"
select select "Right Now"
select select "4"
select select "7"
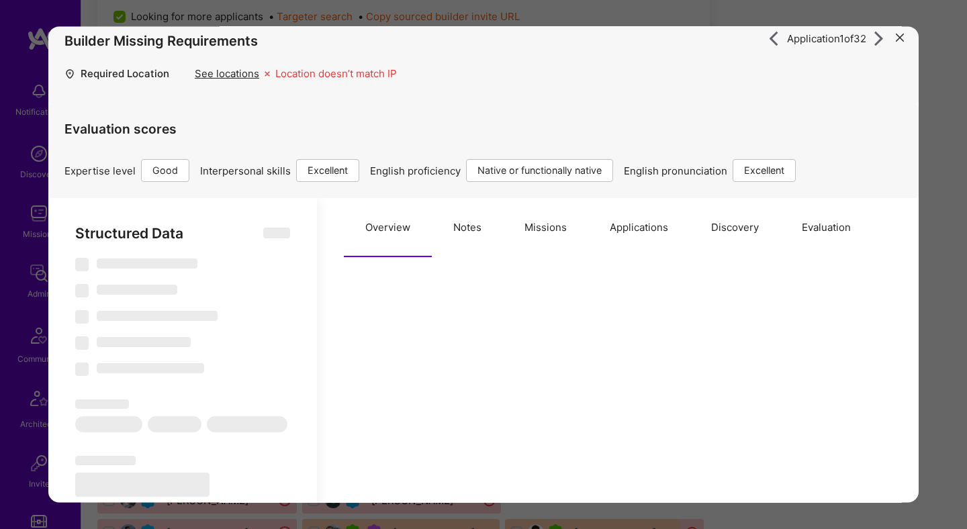
select select "7"
select select "US"
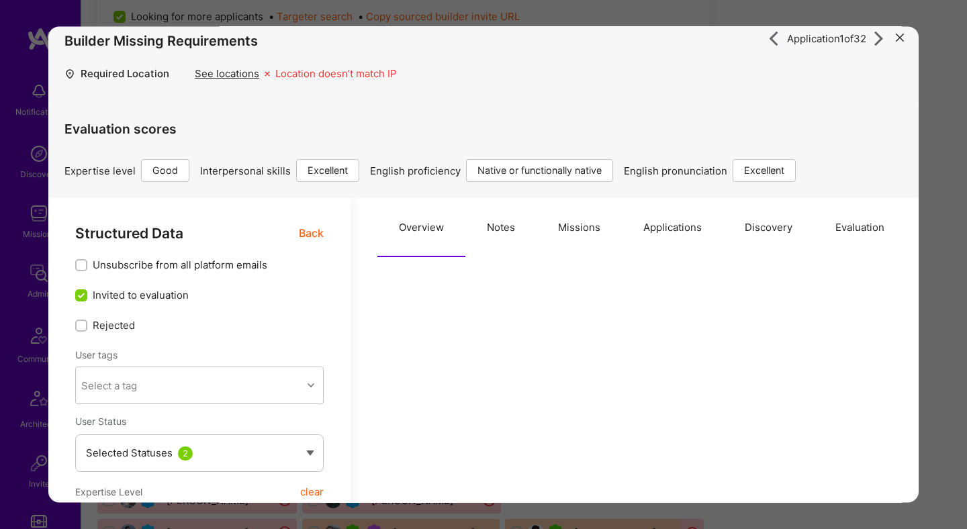
click at [468, 235] on button "Notes" at bounding box center [500, 228] width 71 height 59
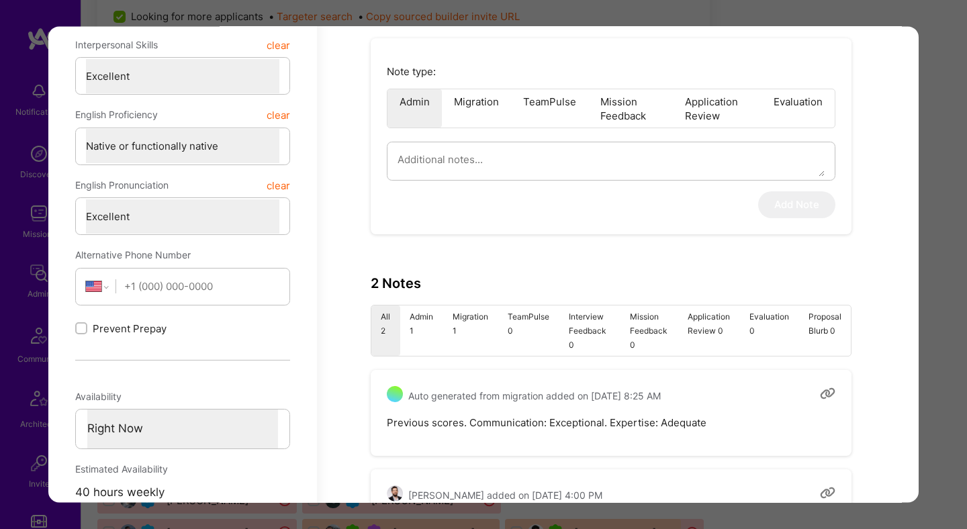
scroll to position [138, 0]
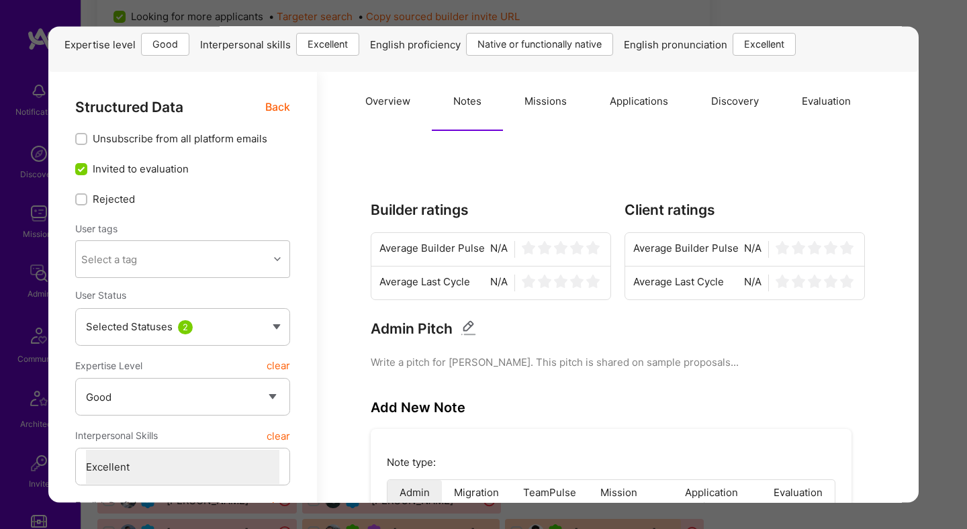
click at [626, 105] on button "Applications" at bounding box center [638, 102] width 101 height 59
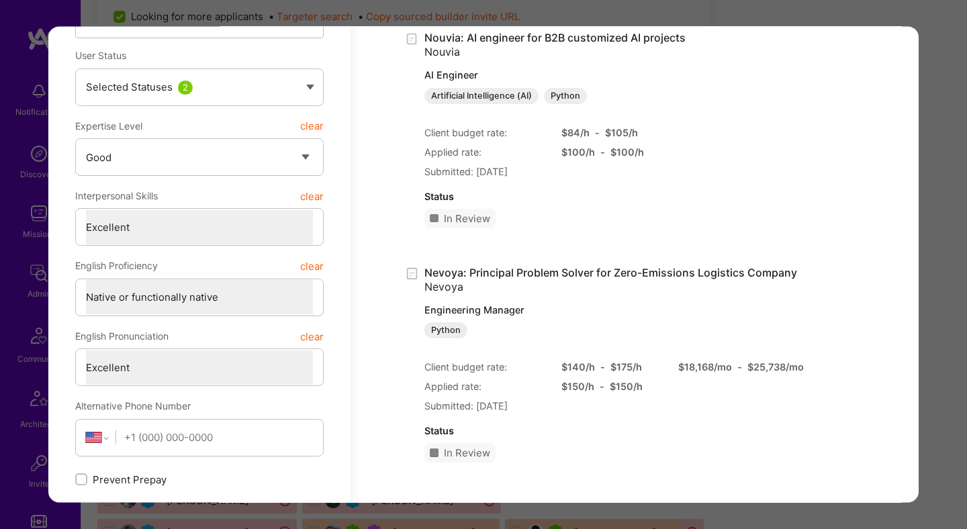
scroll to position [525, 0]
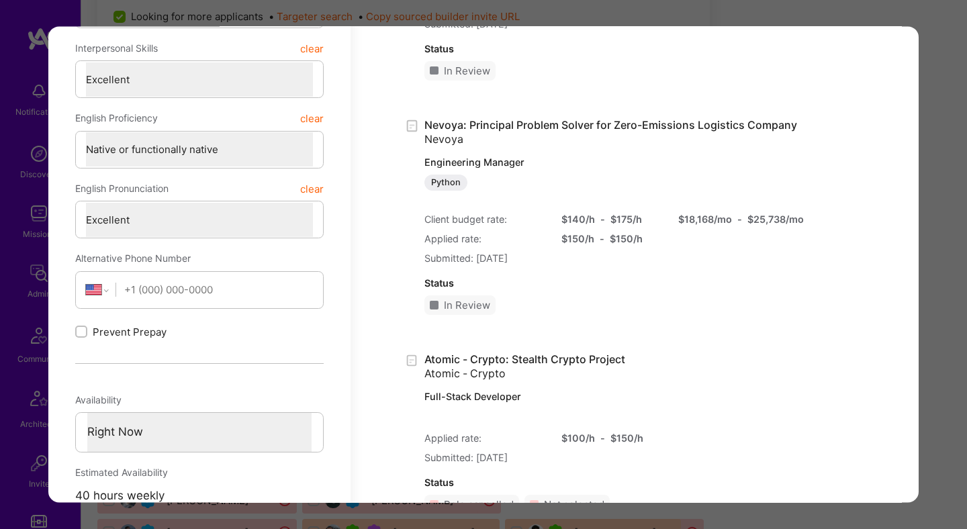
click at [930, 225] on div "Application 1 of 32 Builder Missing Requirements Required Location See location…" at bounding box center [483, 264] width 967 height 529
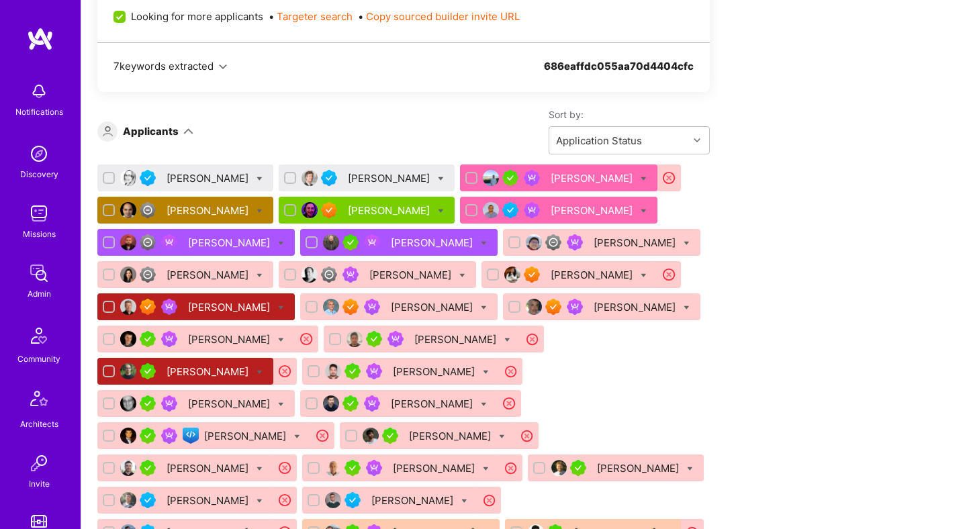
click at [348, 179] on div "[PERSON_NAME]" at bounding box center [390, 178] width 85 height 14
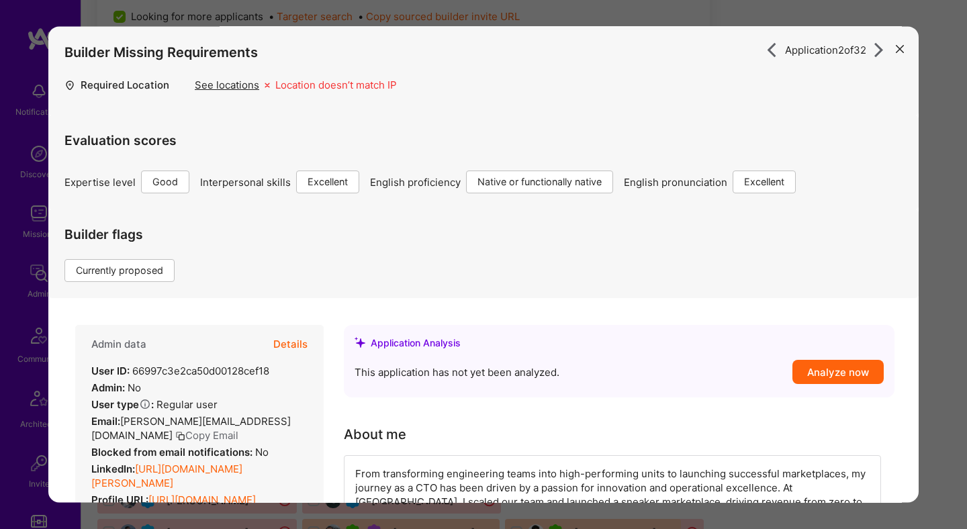
click at [287, 349] on button "Details" at bounding box center [290, 345] width 34 height 39
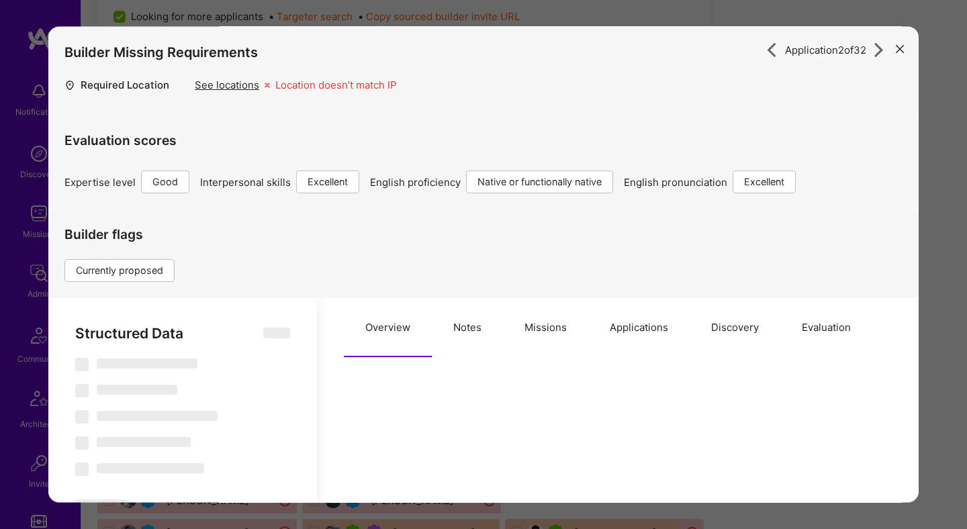
click at [465, 328] on button "Notes" at bounding box center [467, 328] width 71 height 59
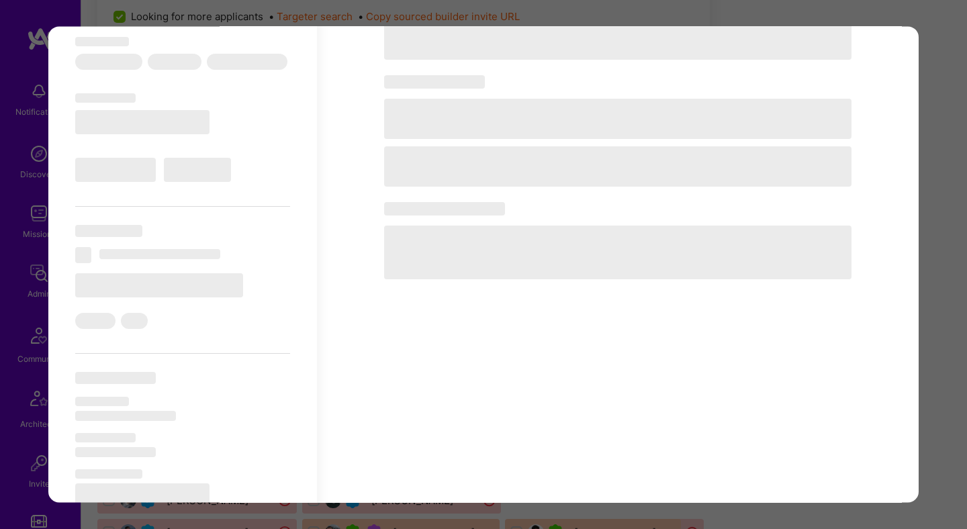
type textarea "x"
select select "Right Now"
select select "4"
select select "7"
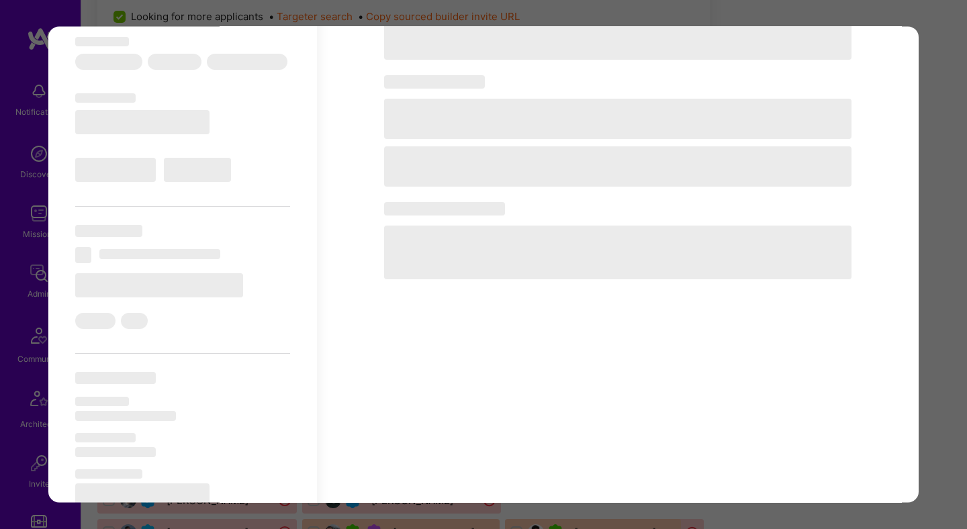
select select "7"
select select "US"
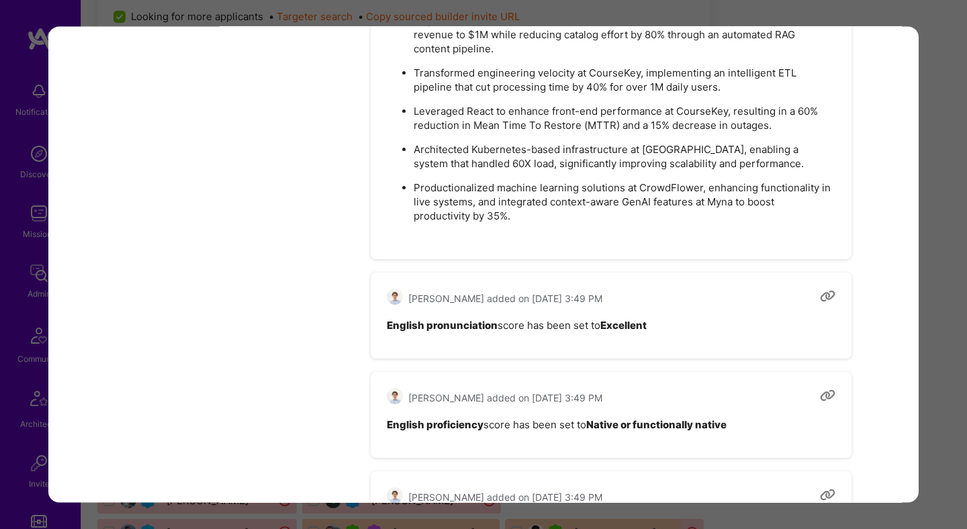
scroll to position [1760, 0]
click at [959, 251] on div "Application 2 of 32 Builder Missing Requirements Required Location See location…" at bounding box center [483, 264] width 967 height 529
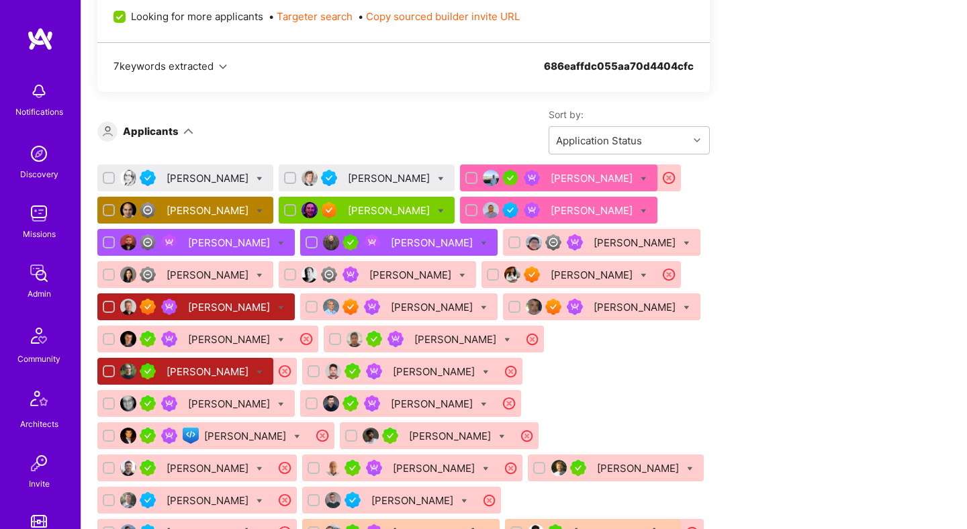
click at [438, 177] on icon at bounding box center [441, 179] width 6 height 6
checkbox input "true"
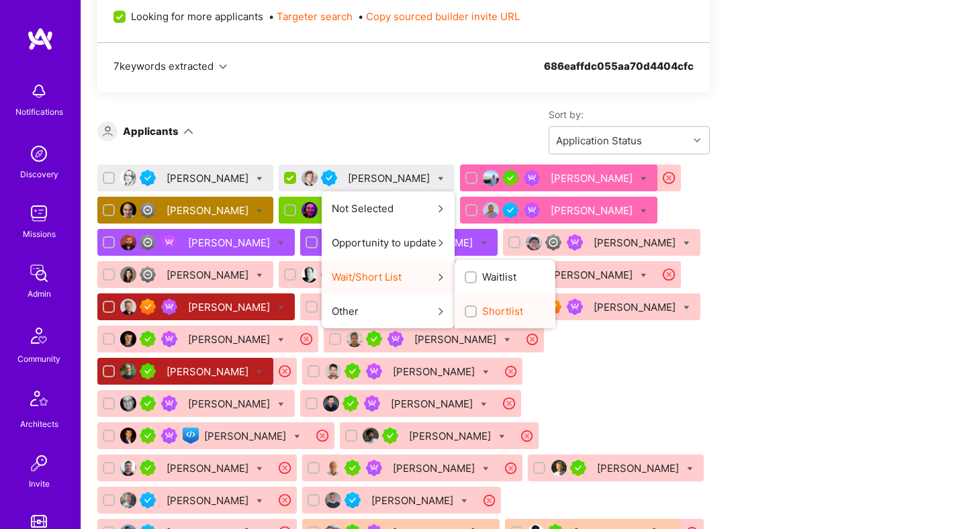
click at [468, 313] on input "Shortlist" at bounding box center [472, 312] width 9 height 9
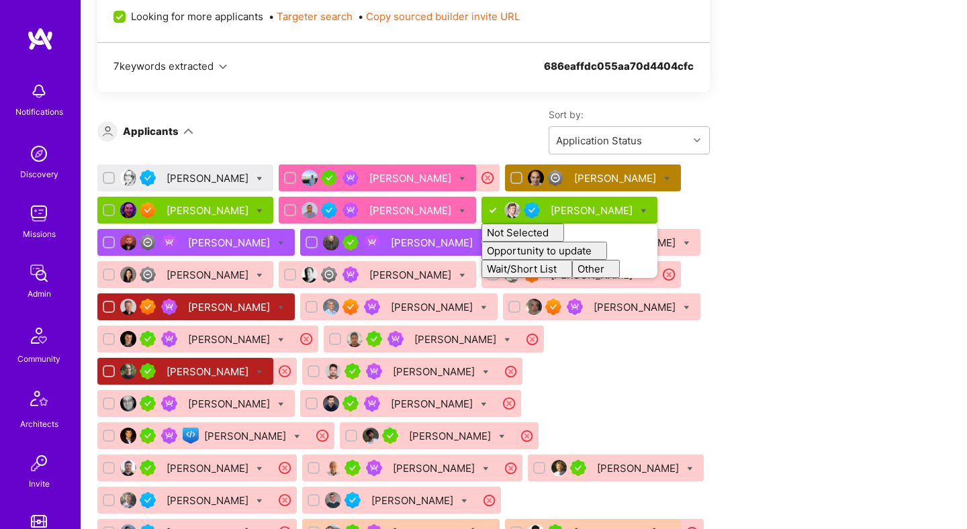
checkbox input "false"
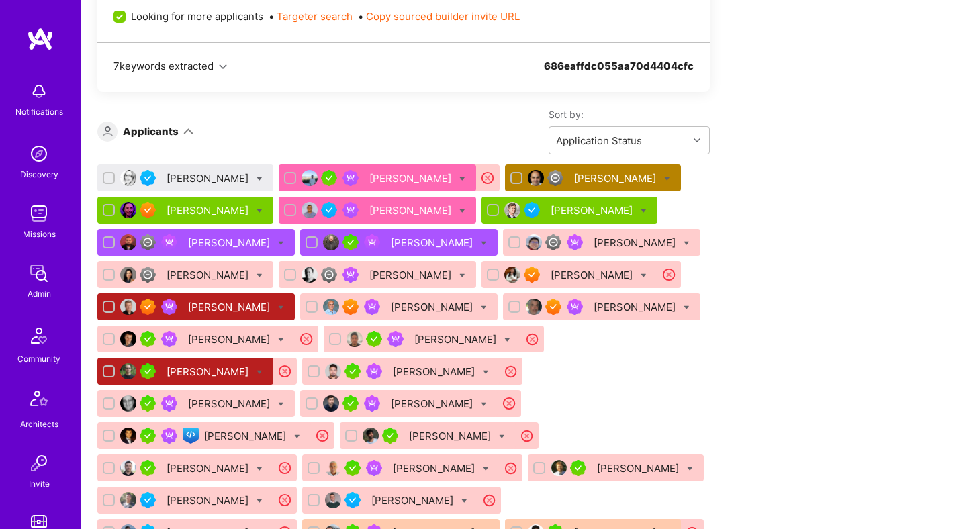
click at [257, 179] on icon at bounding box center [260, 179] width 6 height 6
checkbox input "true"
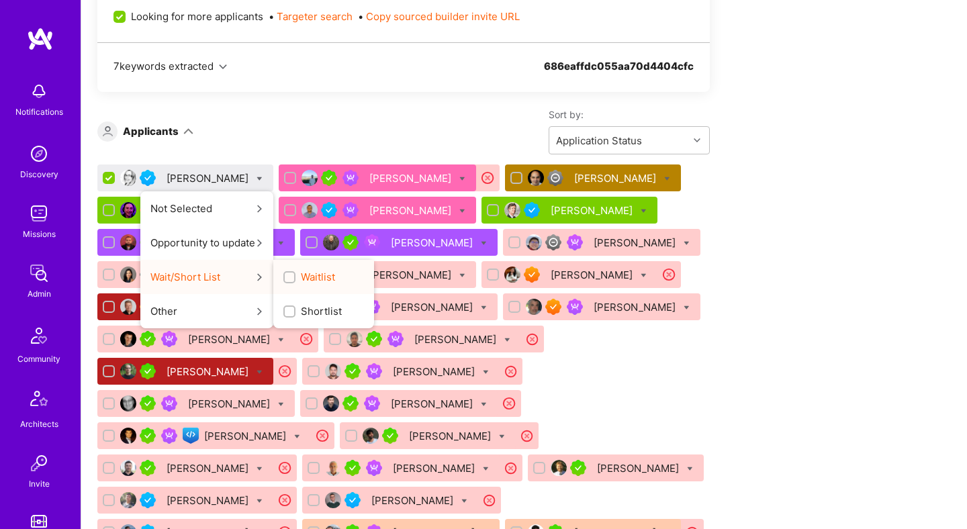
click at [286, 275] on input "Waitlist" at bounding box center [290, 277] width 9 height 9
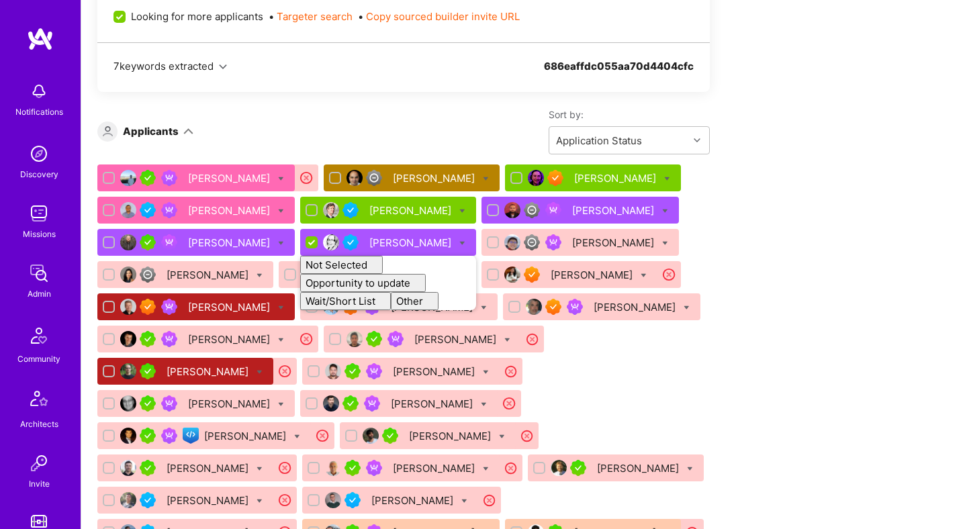
checkbox input "false"
click at [743, 242] on div "Apply for a Mission Role We’re actively looking for builders. This is the best …" at bounding box center [500, 378] width 806 height 1853
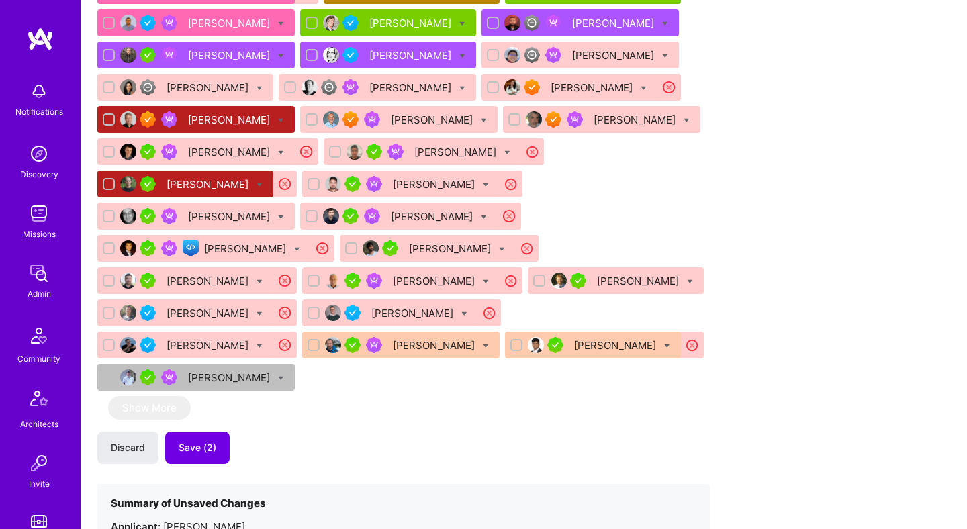
scroll to position [1039, 0]
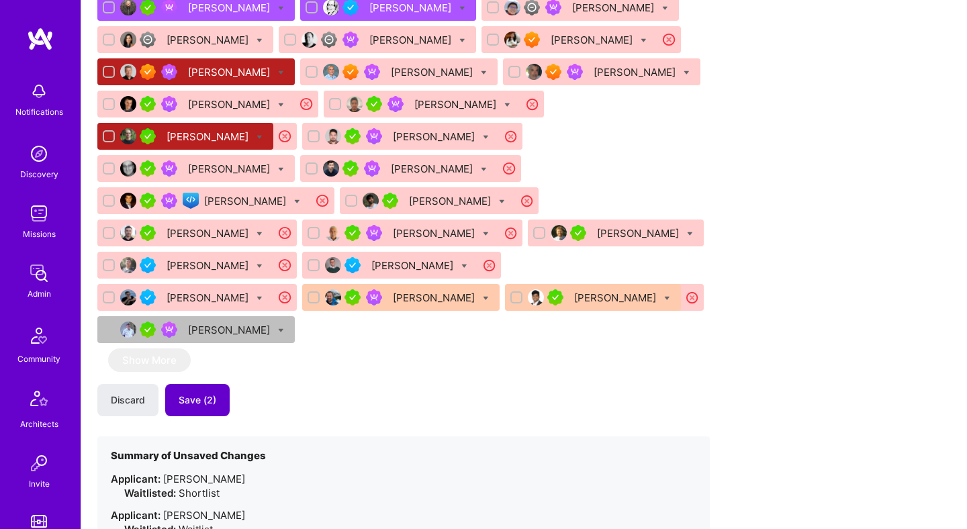
click at [206, 394] on span "Save (2)" at bounding box center [198, 400] width 38 height 13
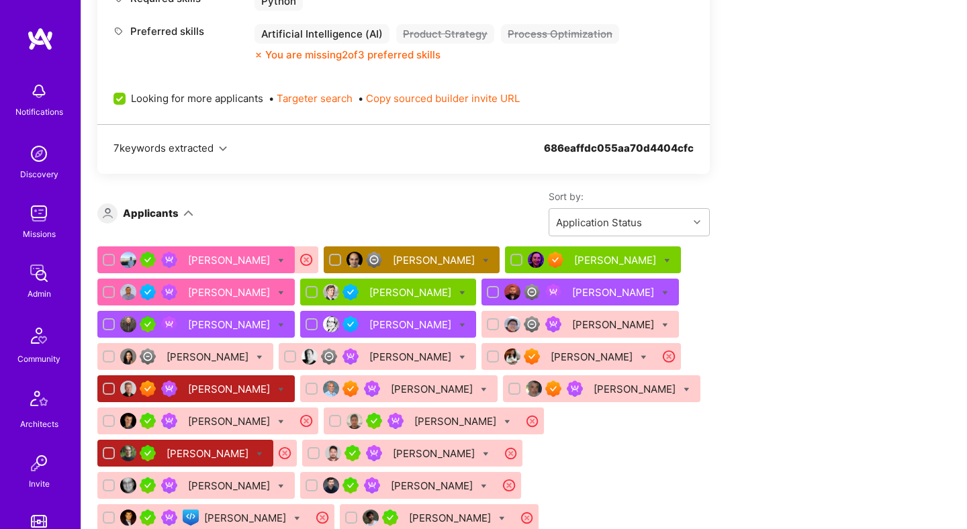
scroll to position [707, 0]
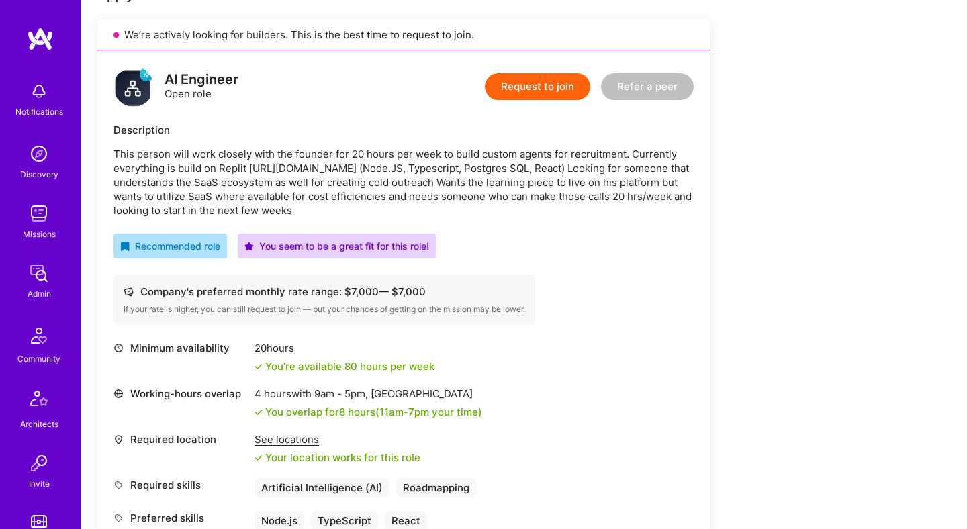
scroll to position [259, 0]
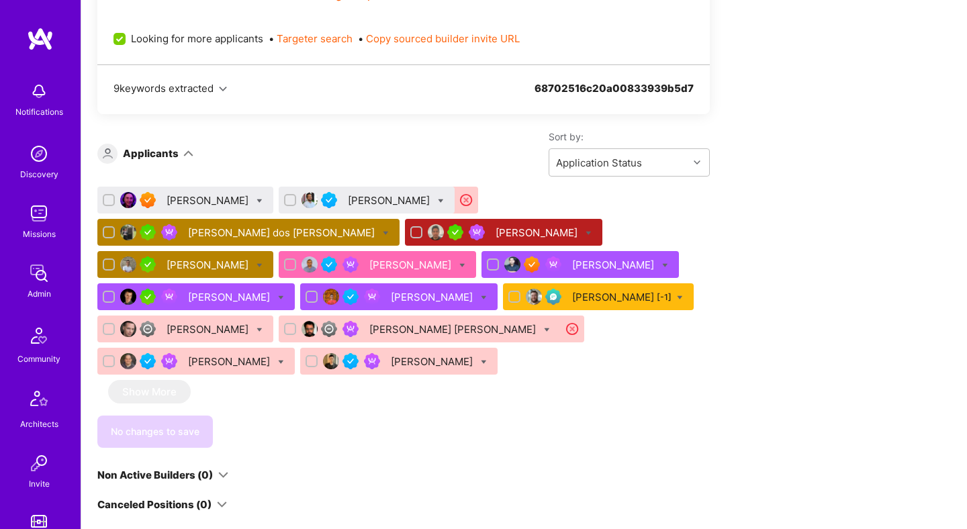
scroll to position [990, 0]
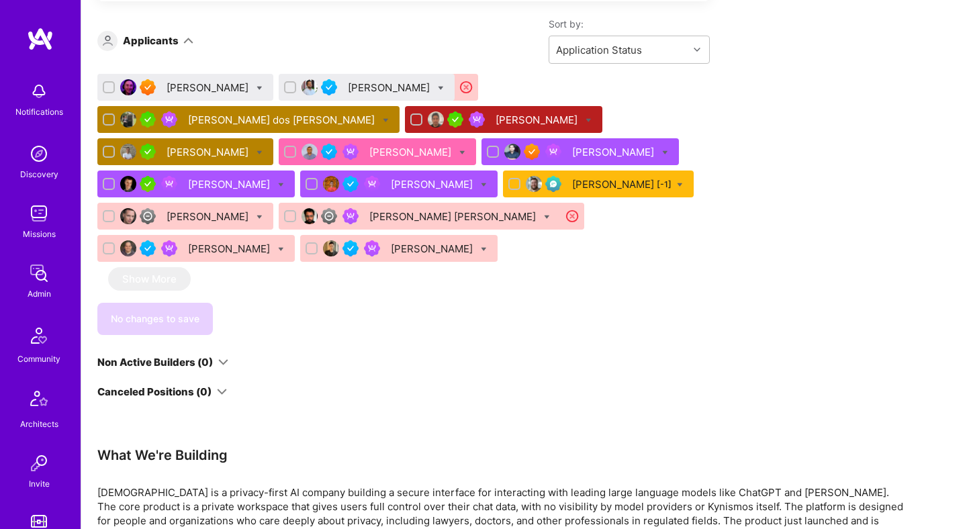
click at [257, 86] on icon at bounding box center [260, 88] width 6 height 6
checkbox input "true"
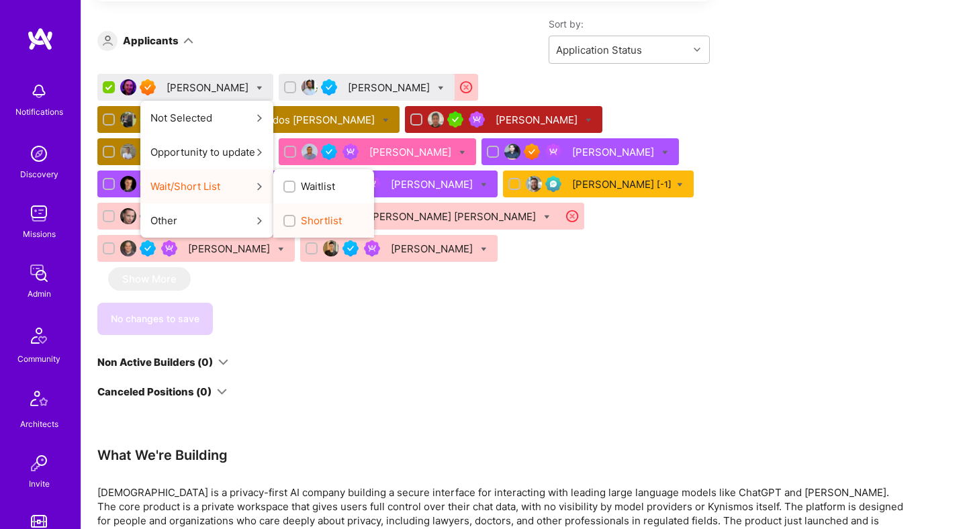
click at [286, 218] on input "Shortlist" at bounding box center [290, 221] width 9 height 9
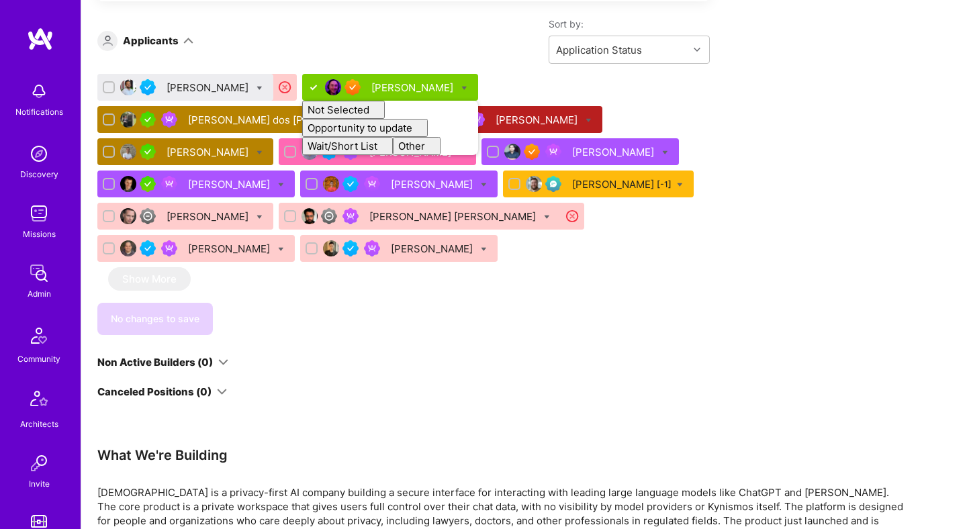
checkbox input "false"
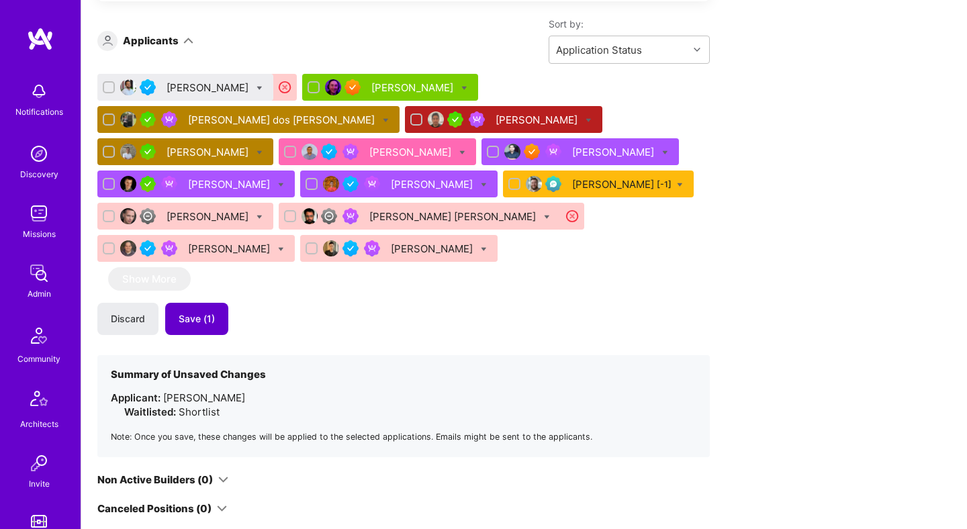
click at [200, 312] on span "Save (1)" at bounding box center [197, 318] width 36 height 13
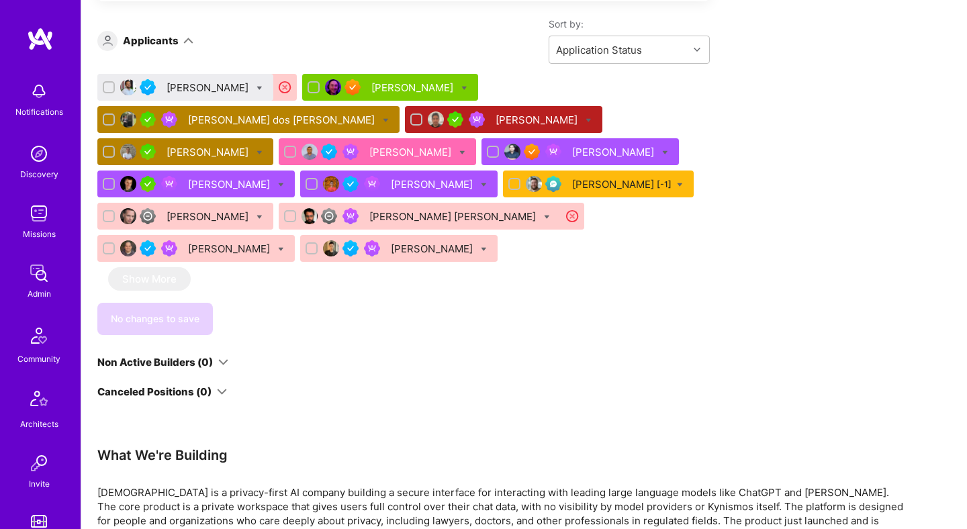
click at [210, 85] on div "Mrigank Mridul" at bounding box center [209, 88] width 85 height 14
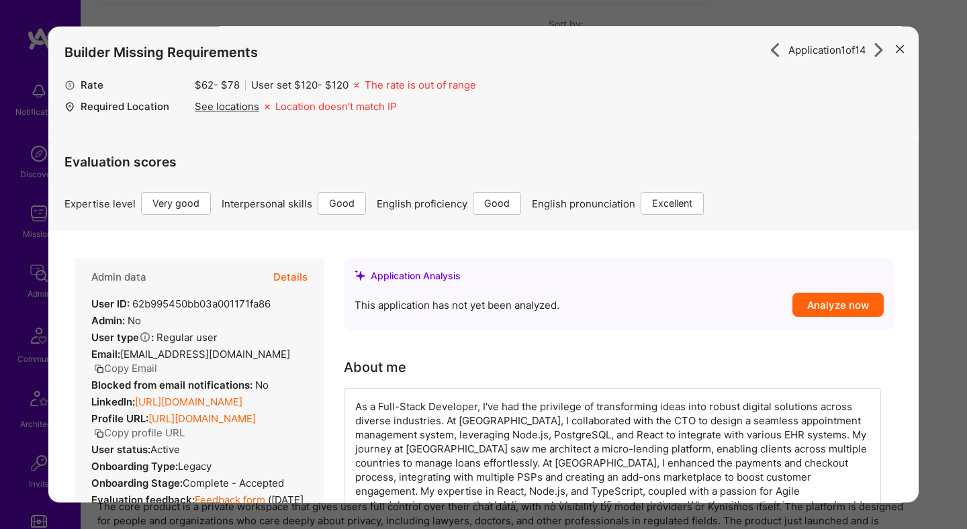
click at [955, 212] on div "Application 1 of 14 Builder Missing Requirements Rate $ 62 - $ 78 User set $ 12…" at bounding box center [483, 264] width 967 height 529
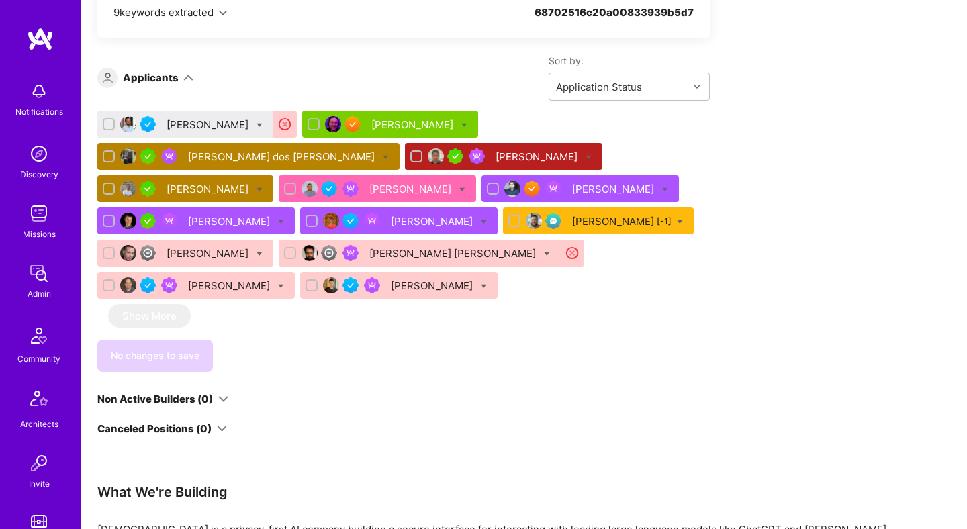
scroll to position [1028, 0]
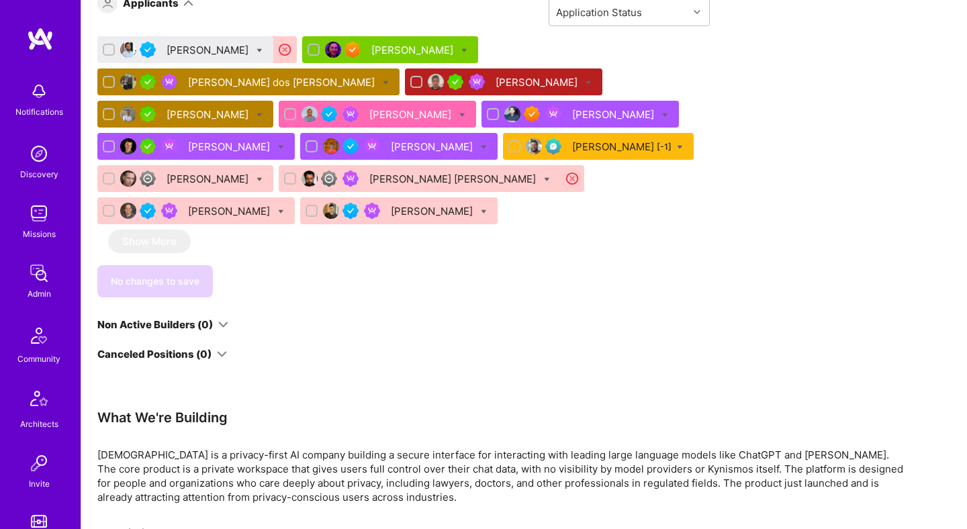
click at [257, 48] on icon at bounding box center [260, 51] width 6 height 6
checkbox input "true"
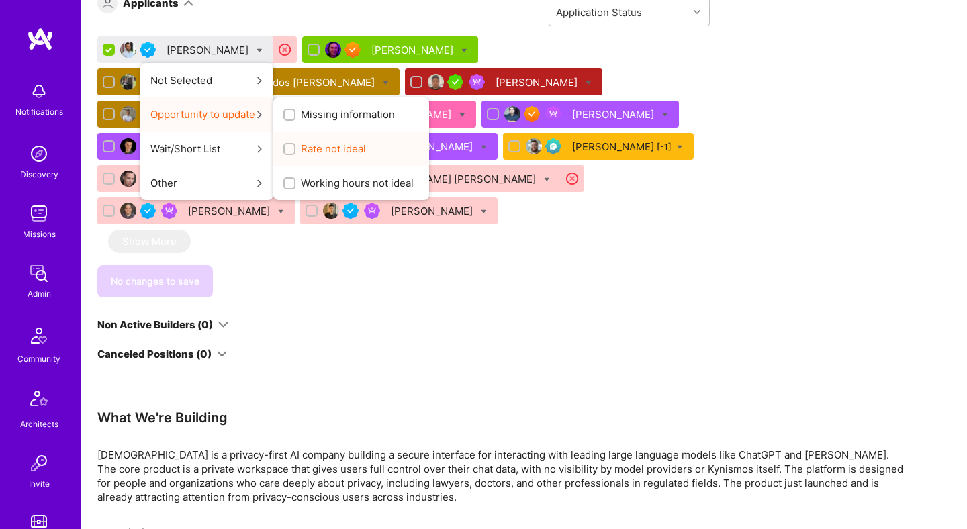
click at [286, 148] on input "Rate not ideal" at bounding box center [290, 149] width 9 height 9
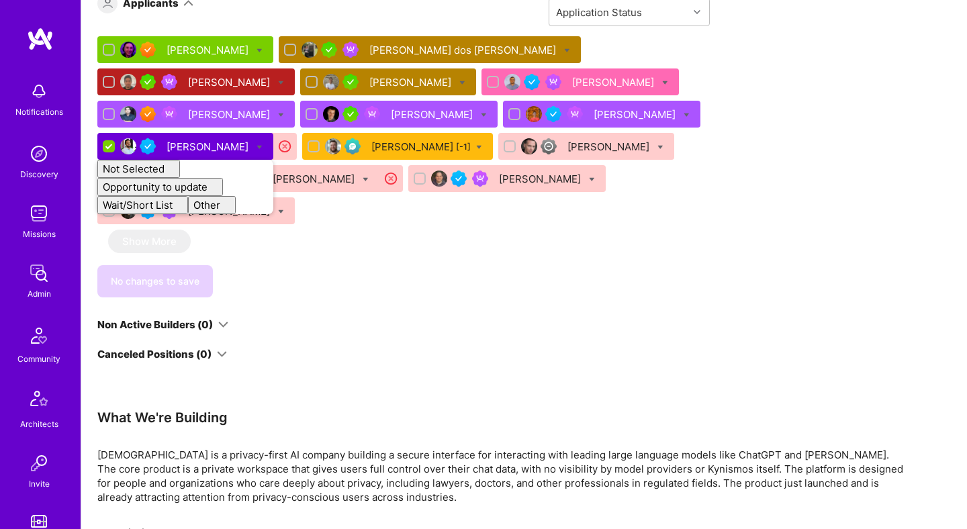
checkbox input "false"
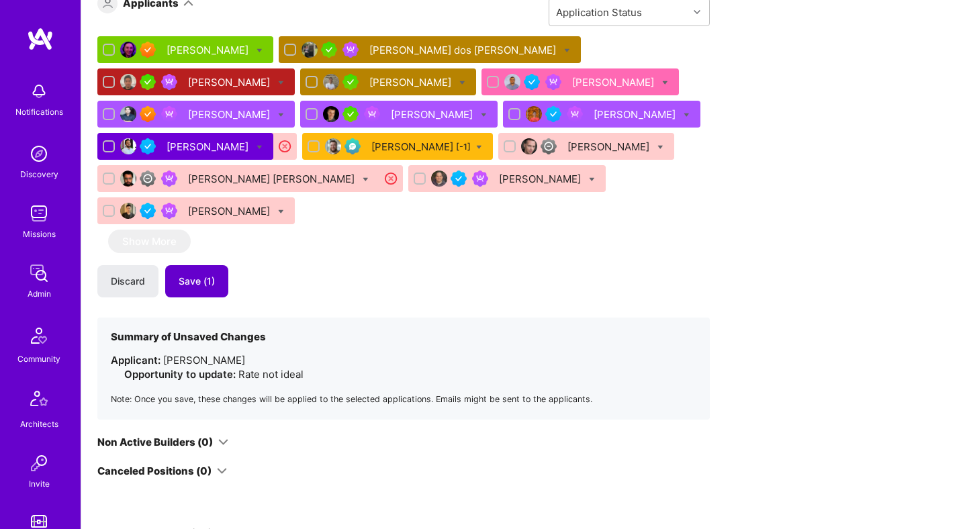
click at [209, 275] on span "Save (1)" at bounding box center [197, 281] width 36 height 13
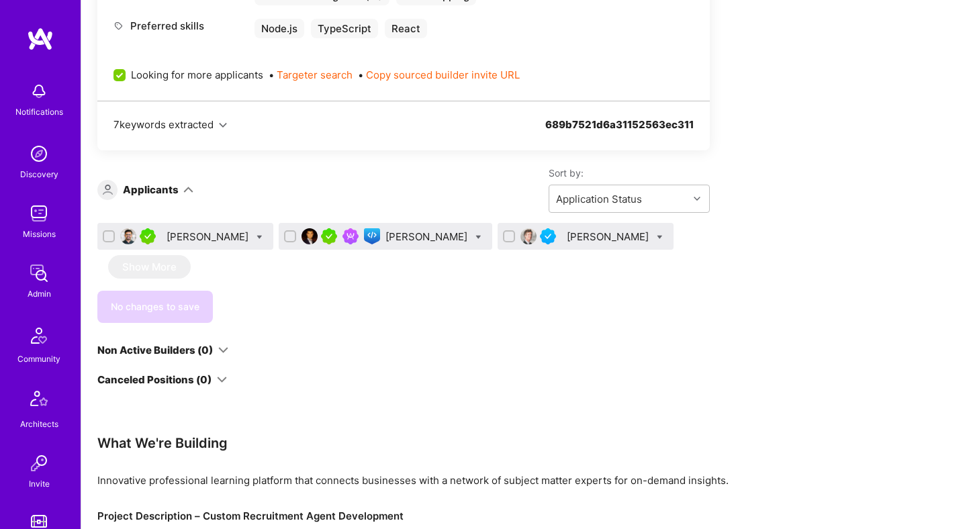
scroll to position [807, 0]
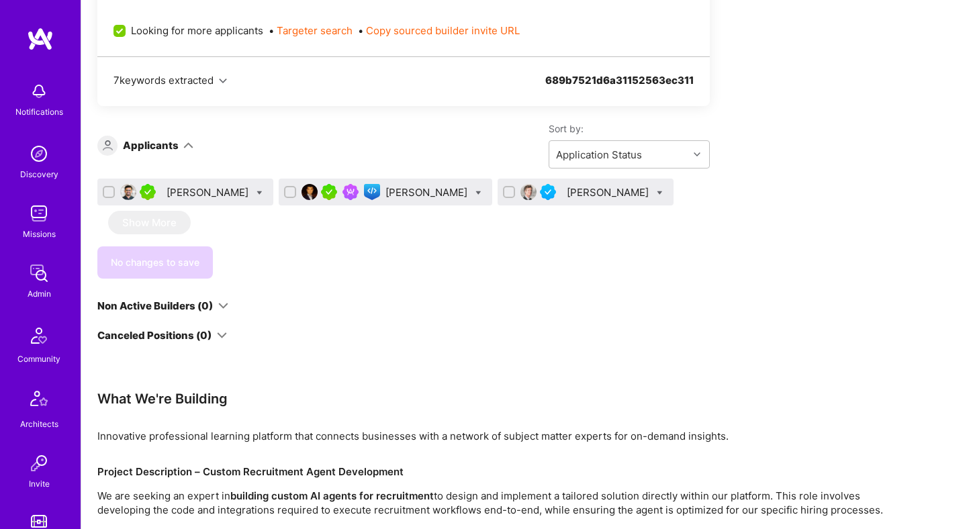
click at [401, 194] on div "[PERSON_NAME]" at bounding box center [428, 192] width 85 height 14
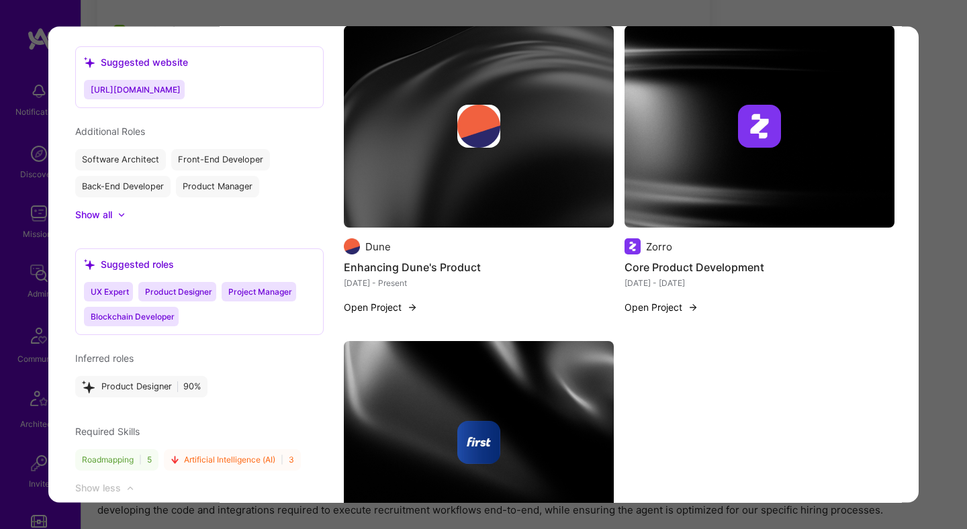
scroll to position [1587, 0]
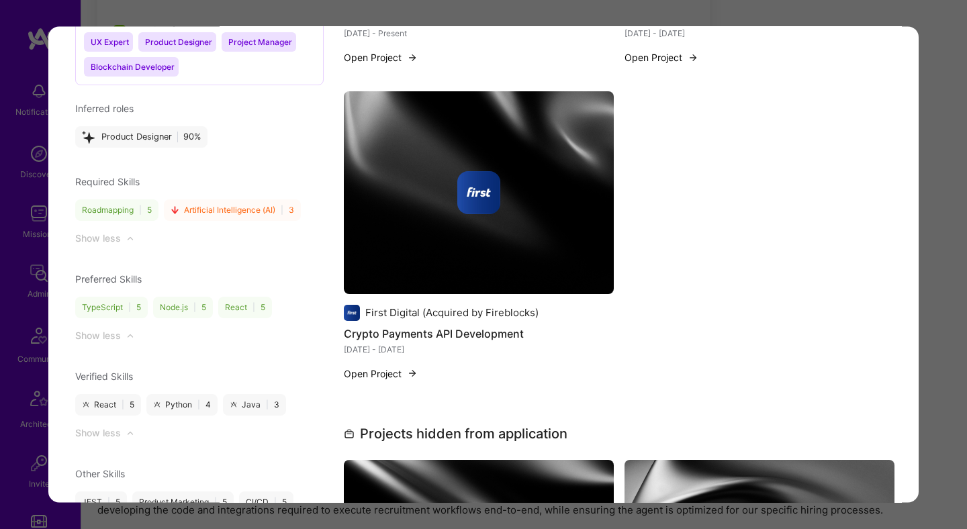
click at [935, 197] on div "Application 2 of 3 Builder Missing Requirements Required Location See locations…" at bounding box center [483, 264] width 967 height 529
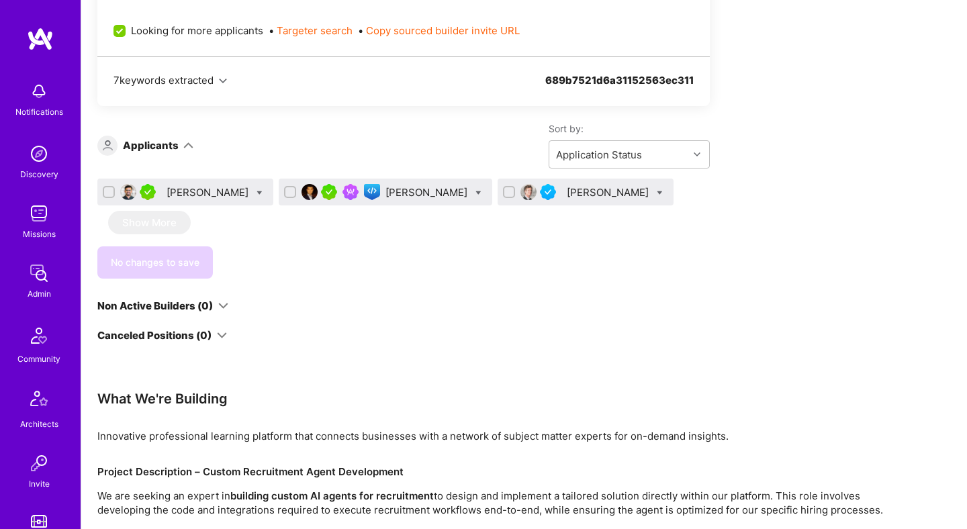
click at [193, 195] on div "[PERSON_NAME]" at bounding box center [209, 192] width 85 height 14
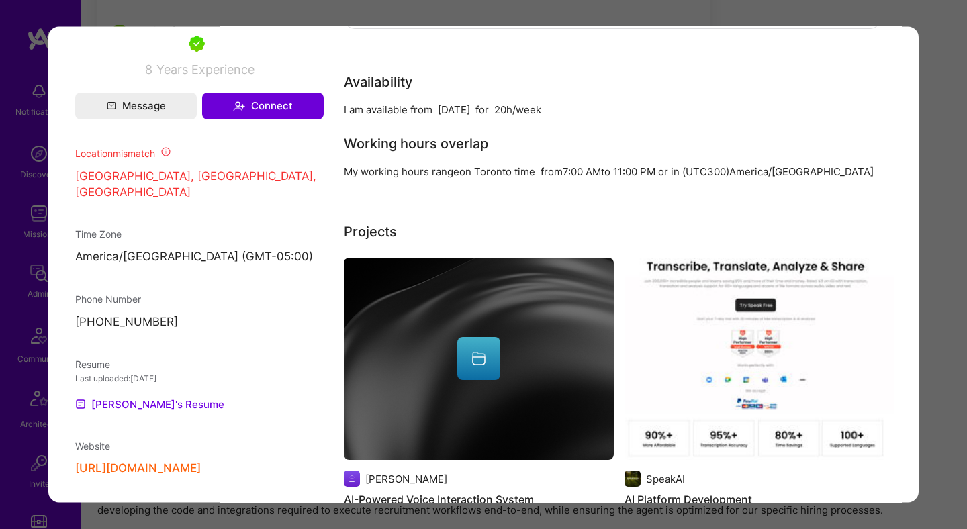
scroll to position [748, 0]
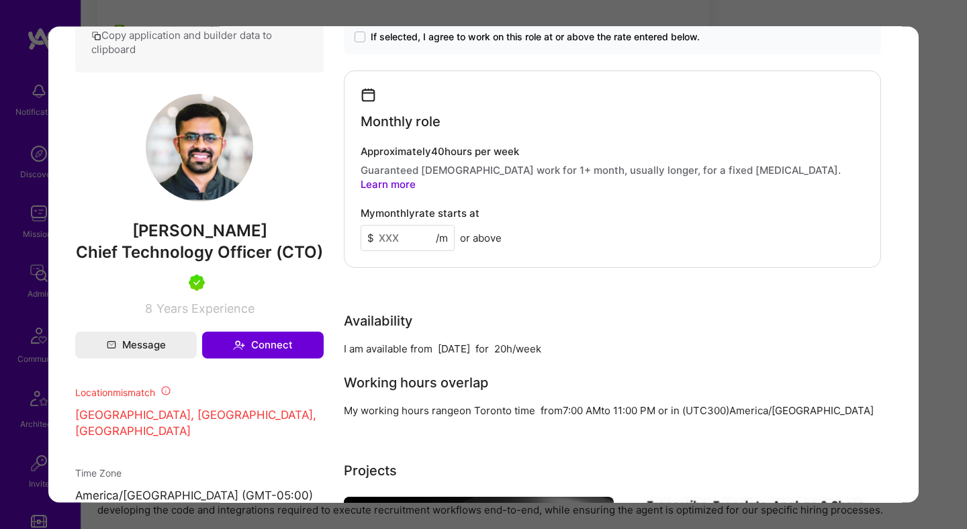
click at [936, 239] on div "Application 1 of 3 Builder Missing Requirements Required Location See locations…" at bounding box center [483, 264] width 967 height 529
